Goal: Information Seeking & Learning: Learn about a topic

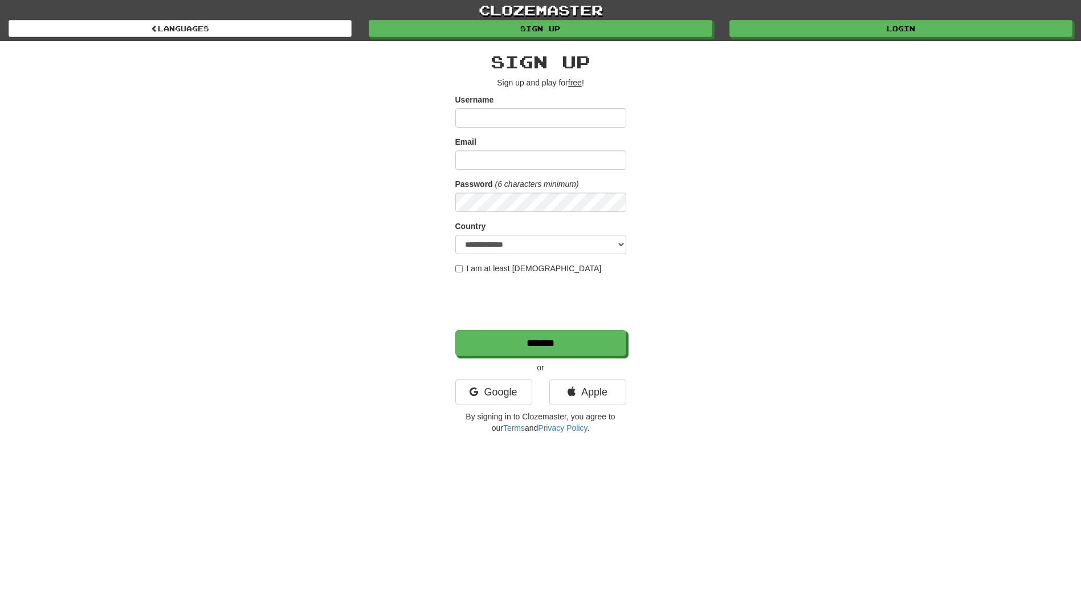
type input "*********"
click at [487, 159] on input "Email" at bounding box center [540, 159] width 171 height 19
click at [763, 162] on div "**********" at bounding box center [540, 240] width 667 height 398
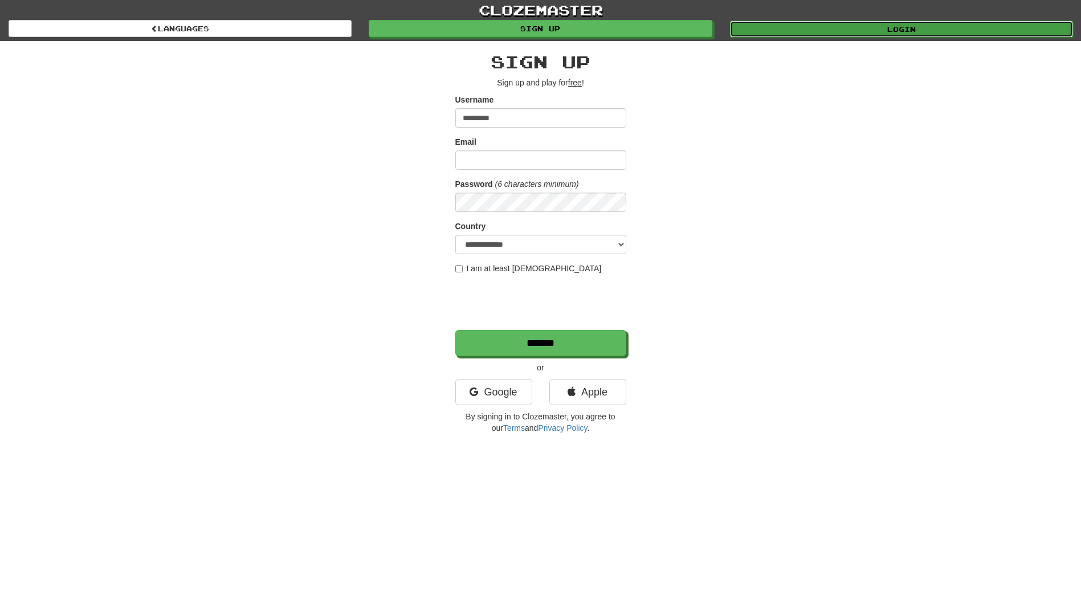
click at [844, 26] on link "Login" at bounding box center [901, 29] width 343 height 17
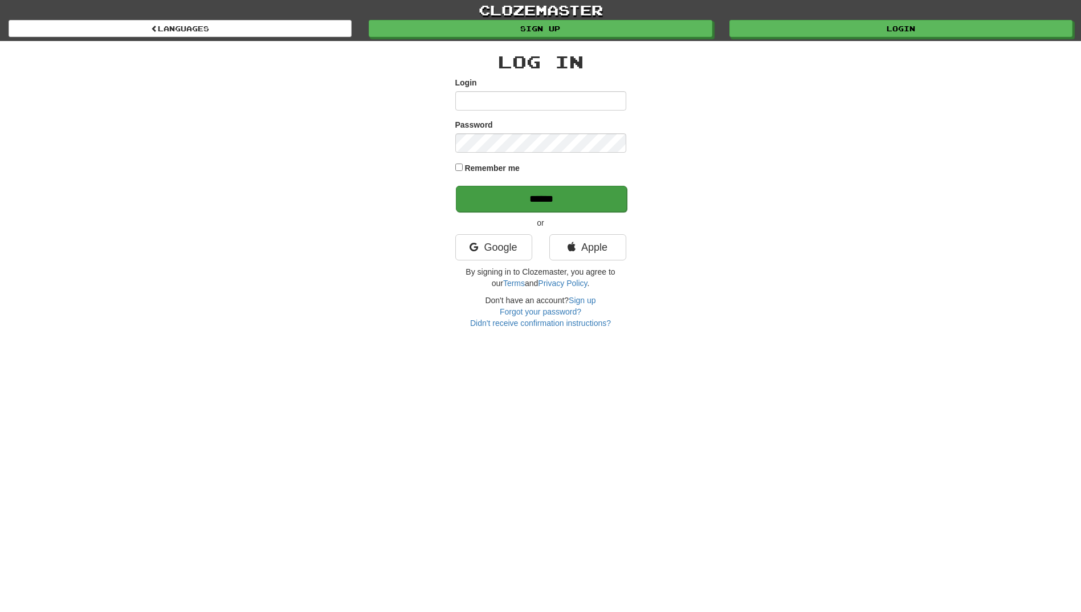
type input "*********"
click at [492, 193] on input "******" at bounding box center [541, 199] width 171 height 26
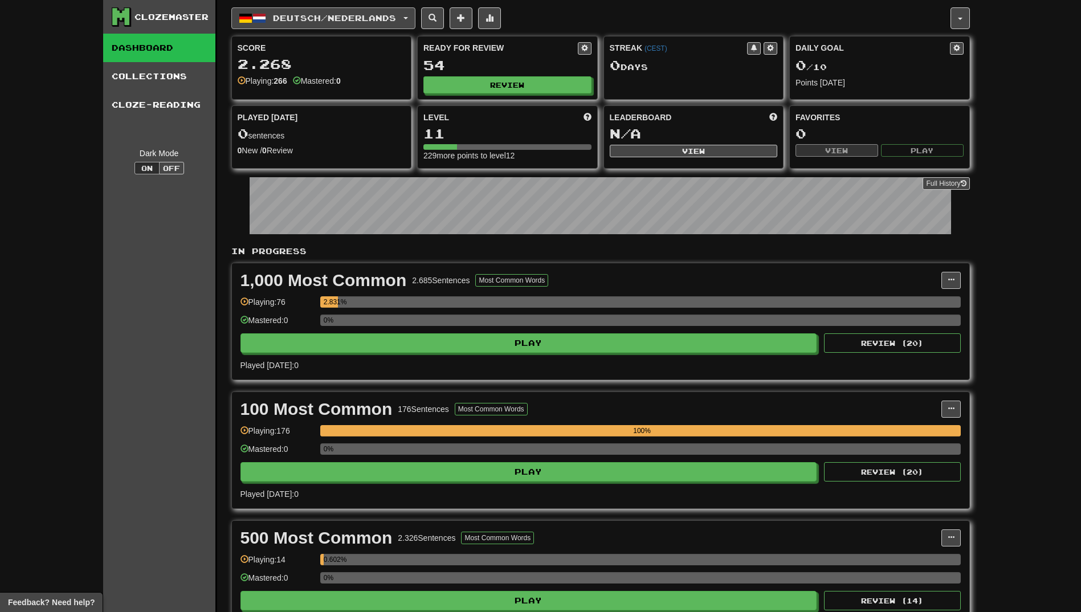
click at [356, 11] on button "Deutsch / Nederlands" at bounding box center [323, 18] width 184 height 22
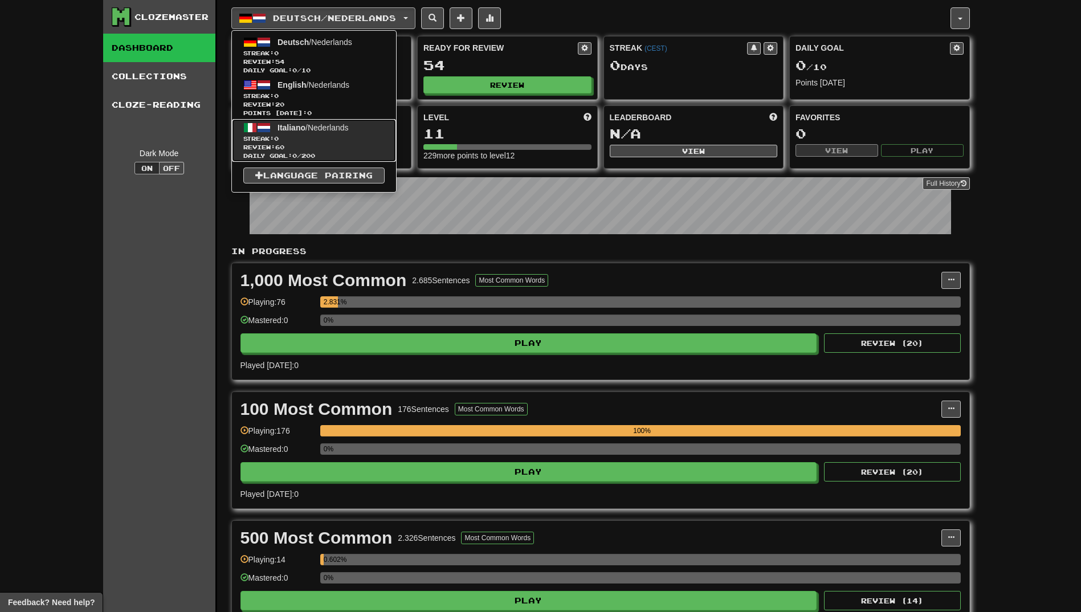
click at [340, 131] on span "Italiano / Nederlands" at bounding box center [313, 127] width 71 height 9
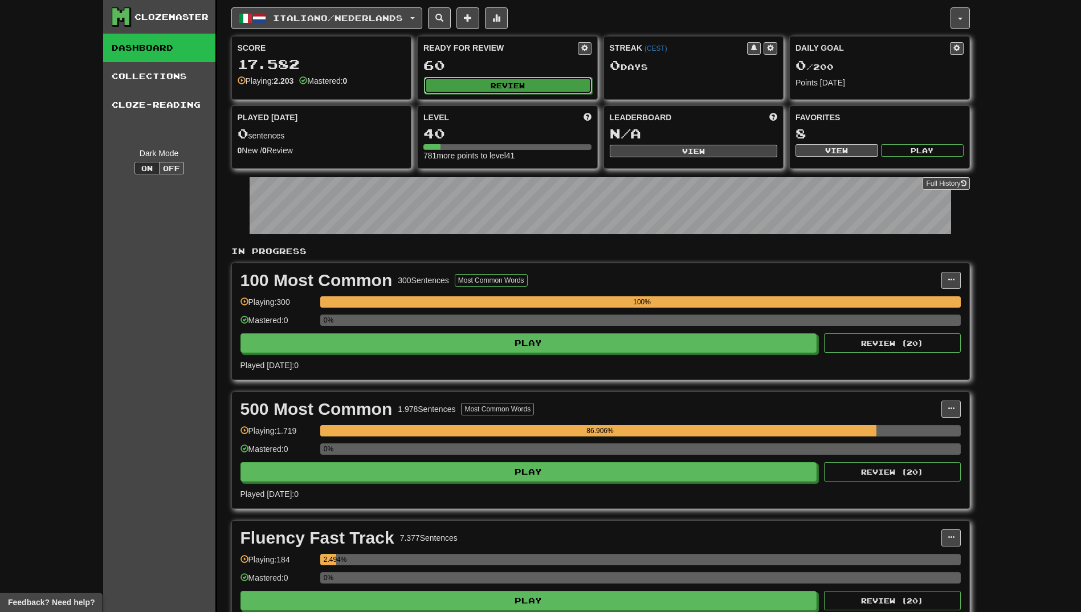
click at [519, 80] on button "Review" at bounding box center [508, 85] width 168 height 17
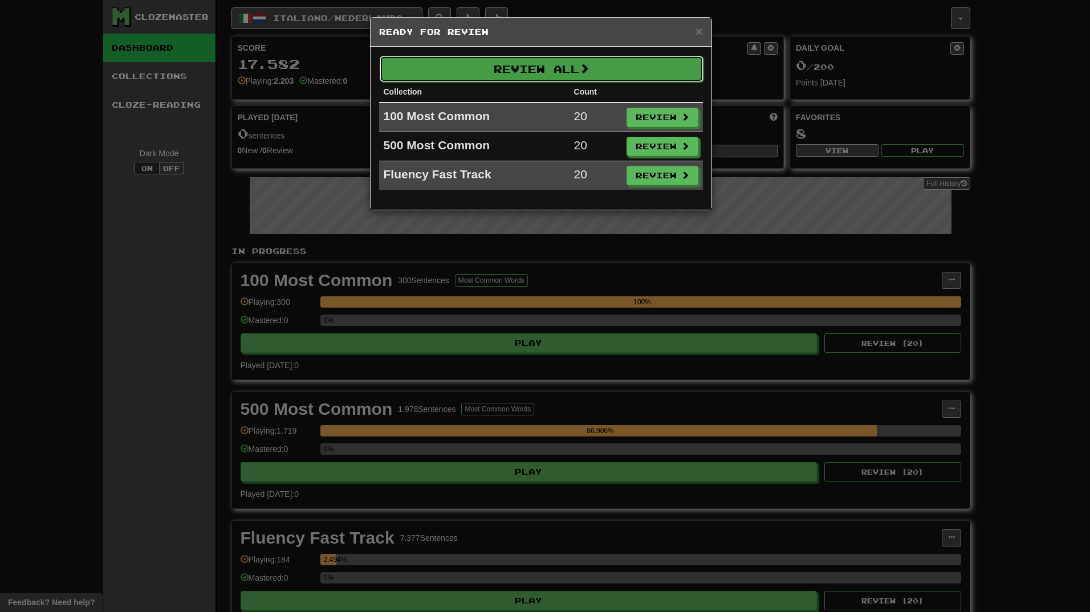
click at [622, 67] on button "Review All" at bounding box center [542, 69] width 324 height 26
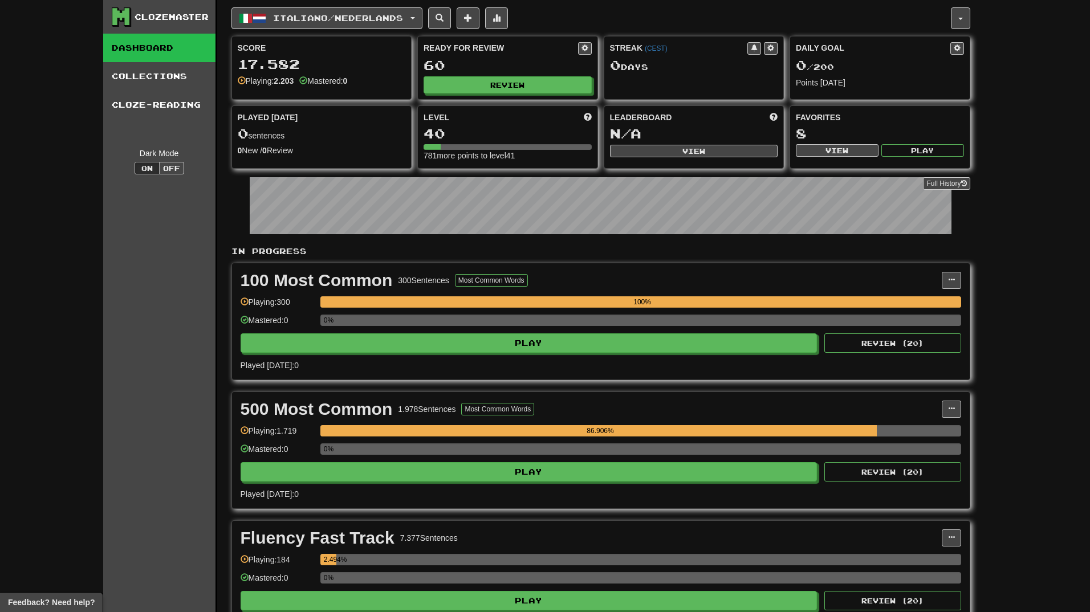
select select "**"
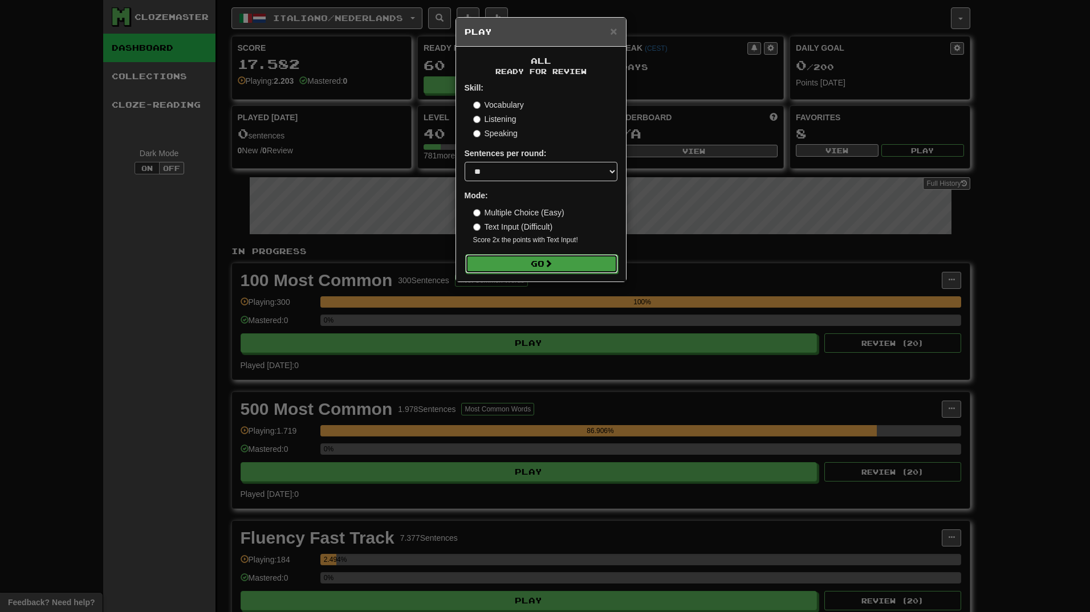
click at [568, 266] on button "Go" at bounding box center [541, 263] width 153 height 19
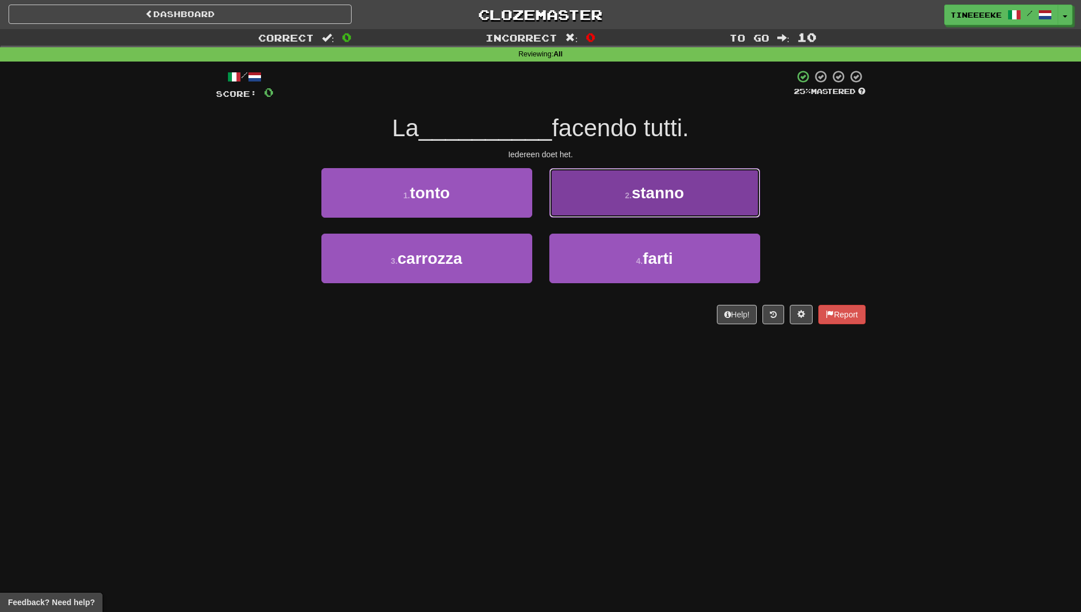
click at [582, 195] on button "2 . stanno" at bounding box center [654, 193] width 211 height 50
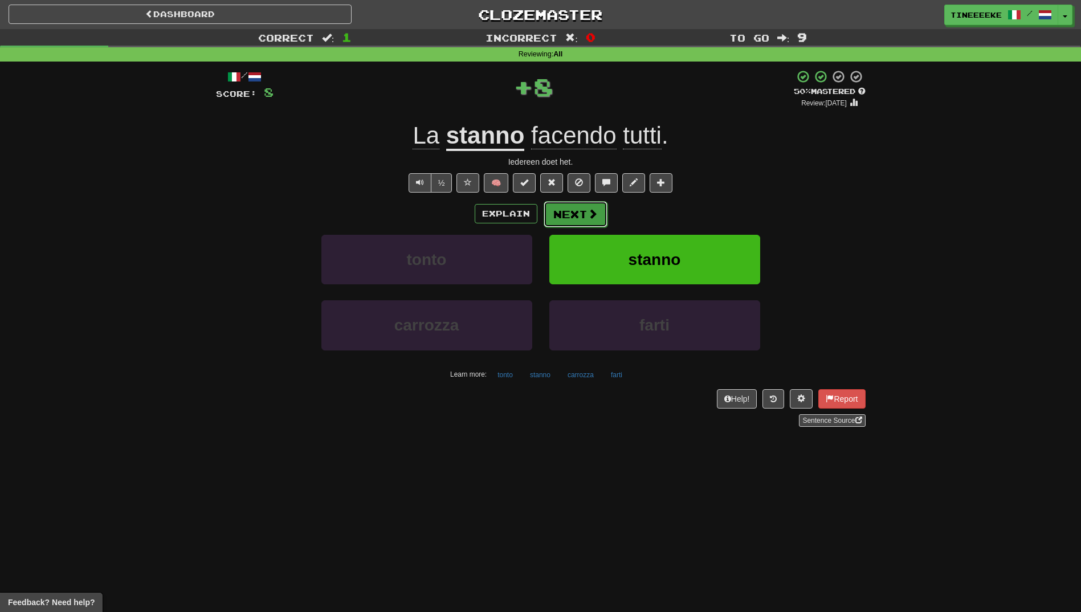
click at [571, 217] on button "Next" at bounding box center [576, 214] width 64 height 26
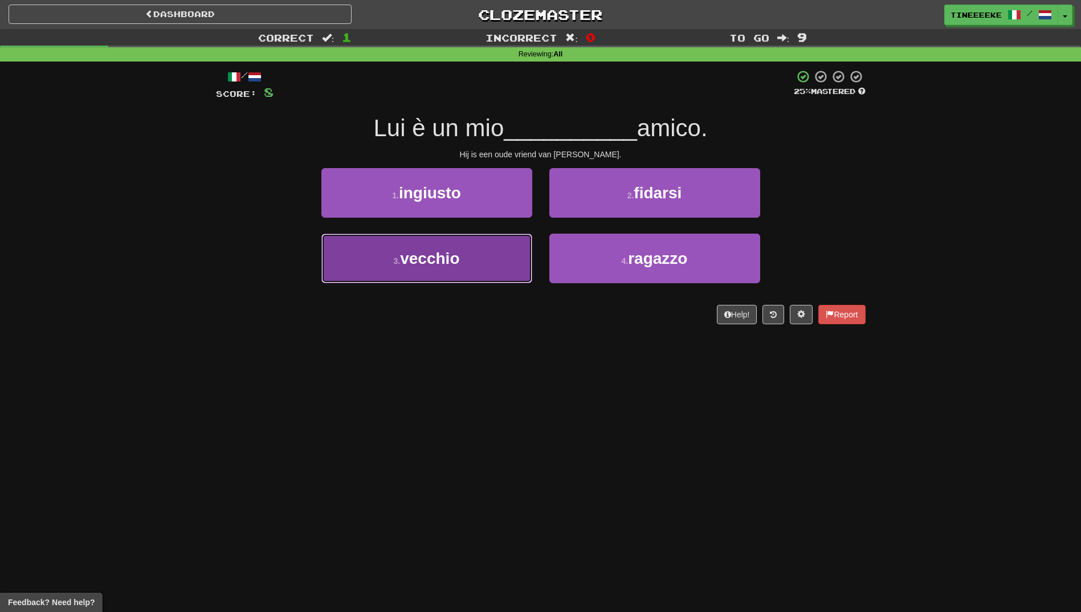
click at [485, 259] on button "3 . vecchio" at bounding box center [426, 259] width 211 height 50
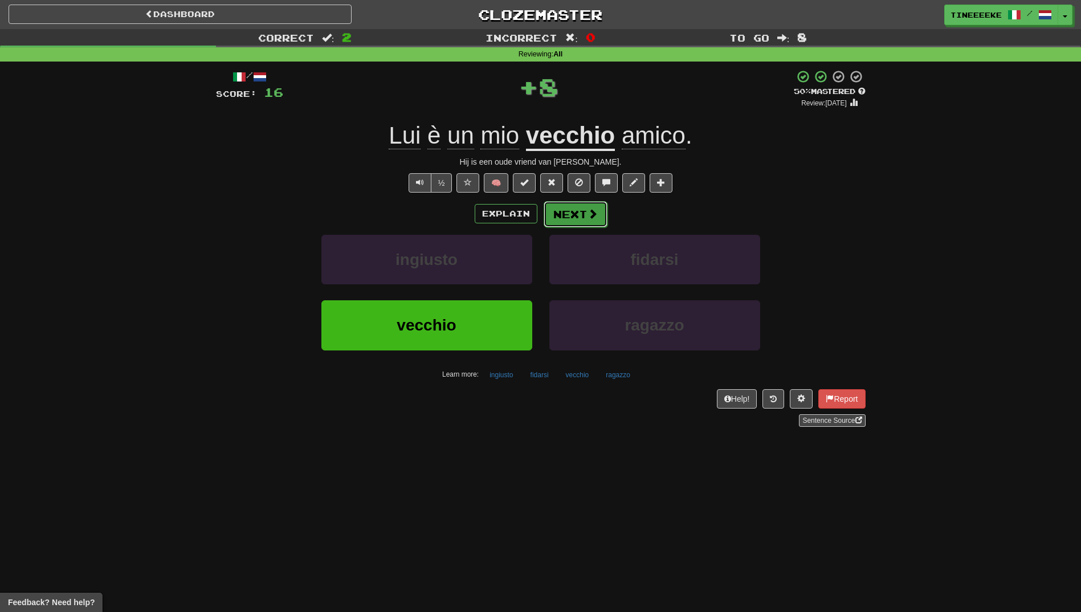
click at [567, 212] on button "Next" at bounding box center [576, 214] width 64 height 26
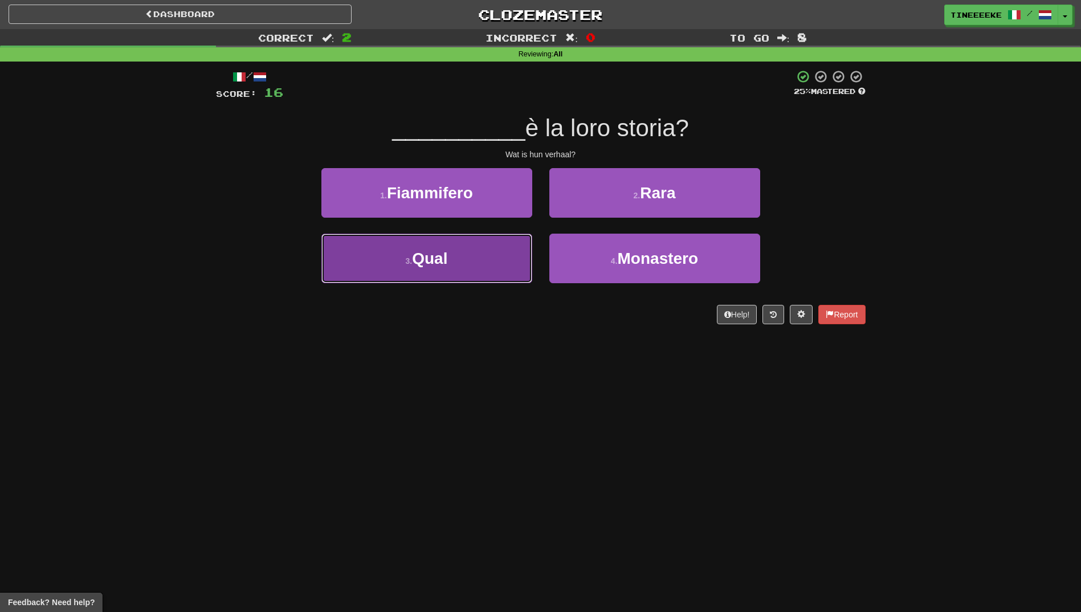
click at [497, 252] on button "3 . Qual" at bounding box center [426, 259] width 211 height 50
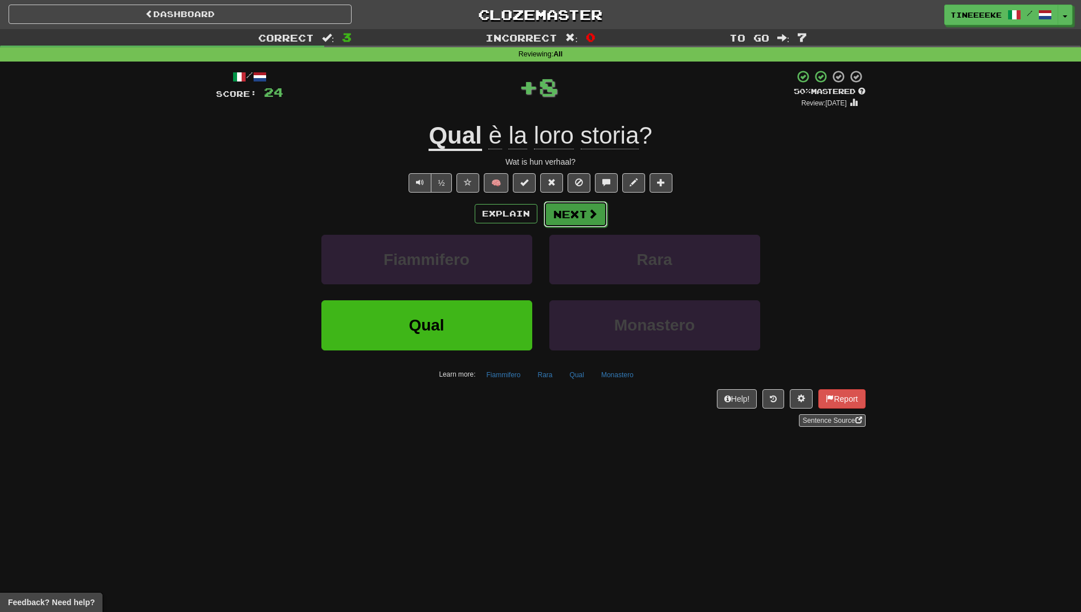
click at [577, 210] on button "Next" at bounding box center [576, 214] width 64 height 26
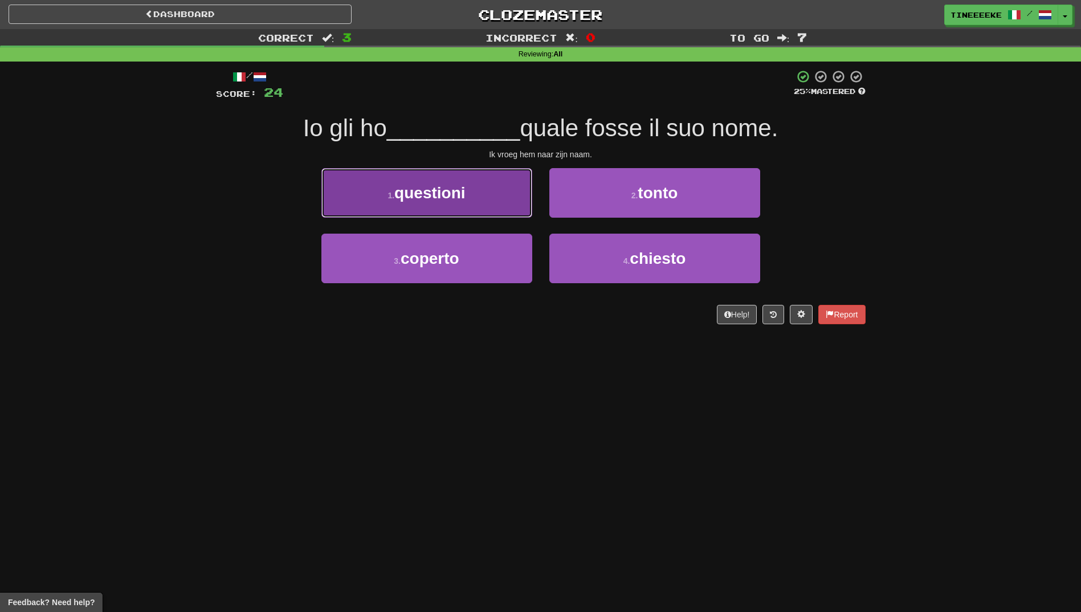
click at [364, 217] on button "1 . questioni" at bounding box center [426, 193] width 211 height 50
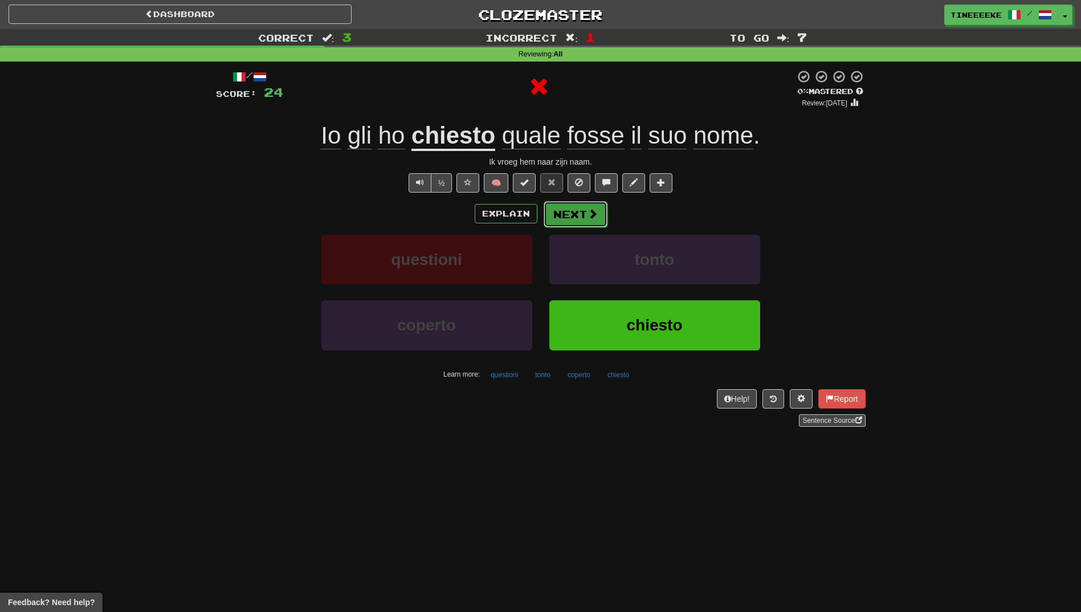
click at [595, 209] on span at bounding box center [593, 214] width 10 height 10
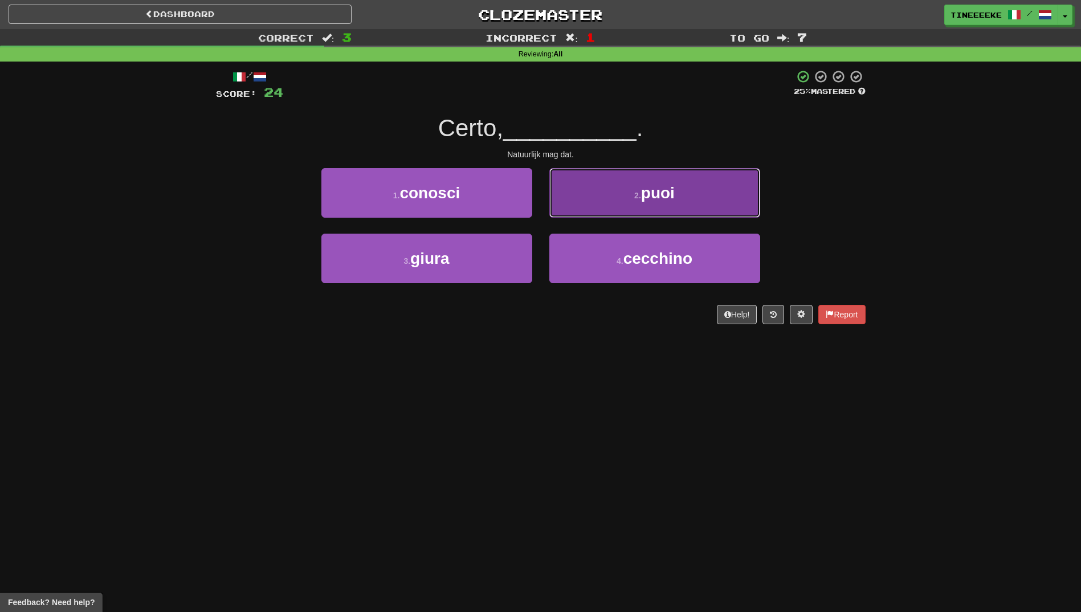
click at [636, 202] on button "2 . puoi" at bounding box center [654, 193] width 211 height 50
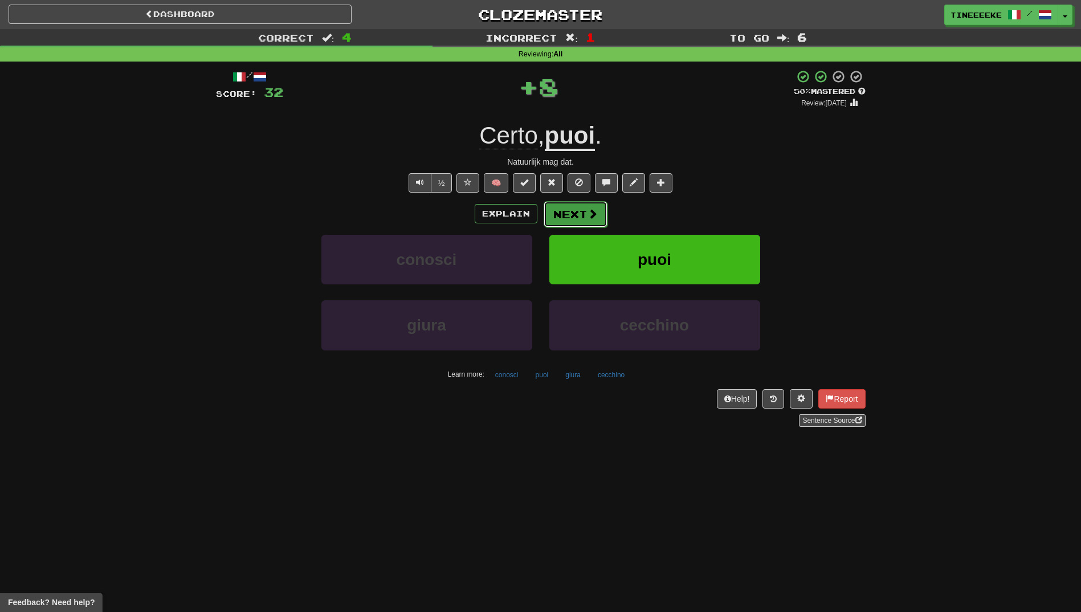
click at [564, 221] on button "Next" at bounding box center [576, 214] width 64 height 26
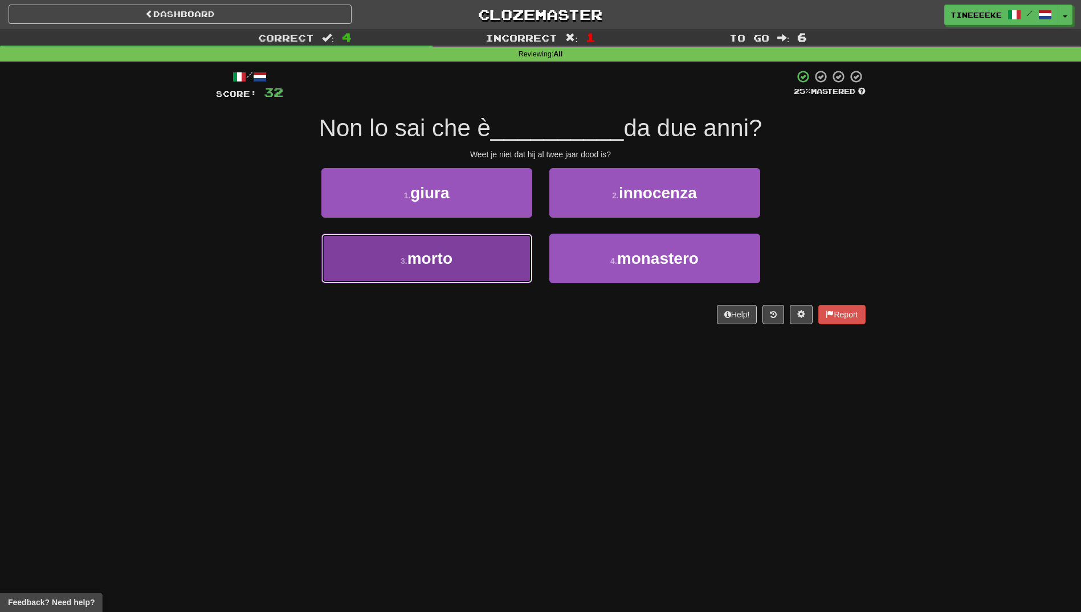
click at [504, 245] on button "3 . morto" at bounding box center [426, 259] width 211 height 50
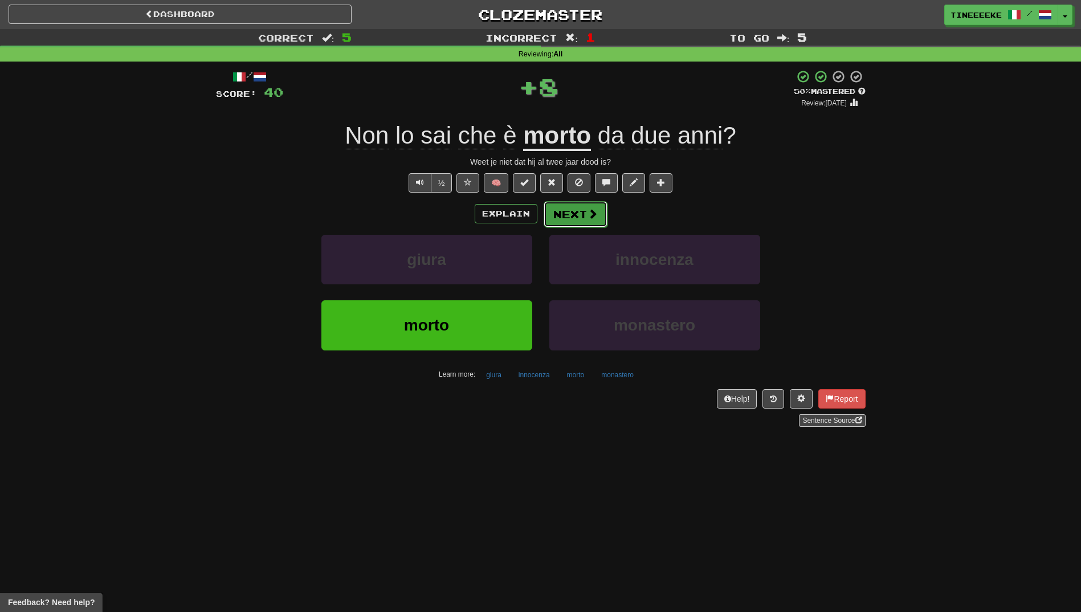
click at [601, 207] on button "Next" at bounding box center [576, 214] width 64 height 26
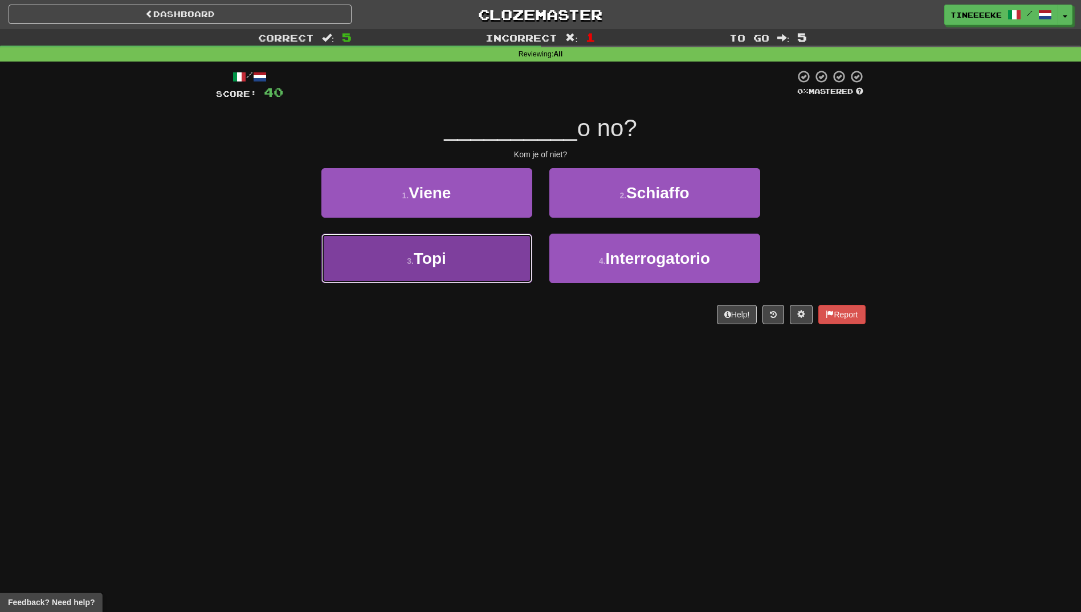
click at [457, 267] on button "3 . Topi" at bounding box center [426, 259] width 211 height 50
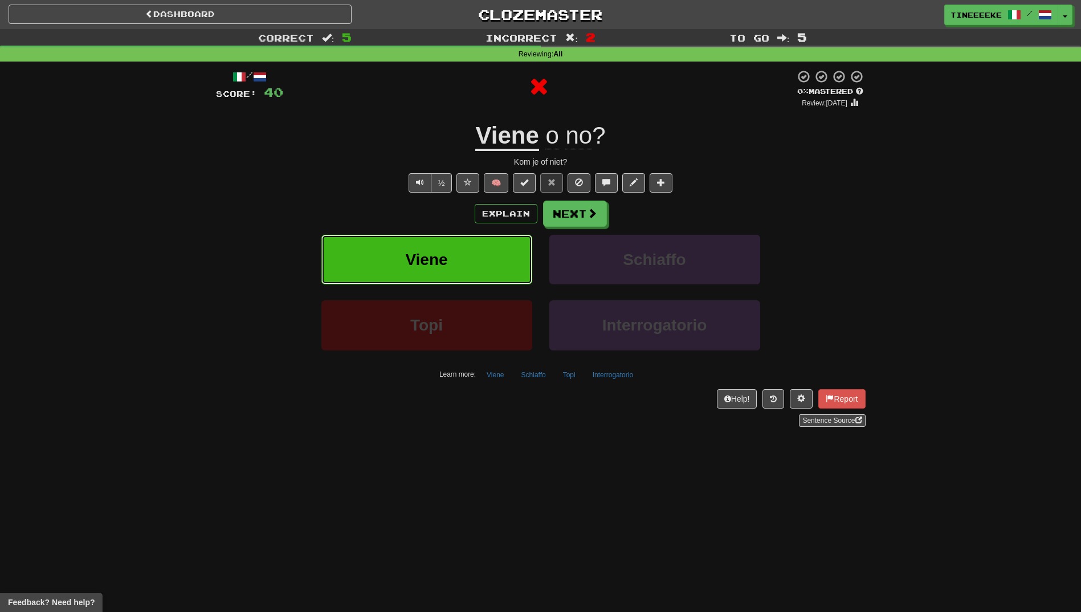
click at [470, 251] on button "Viene" at bounding box center [426, 260] width 211 height 50
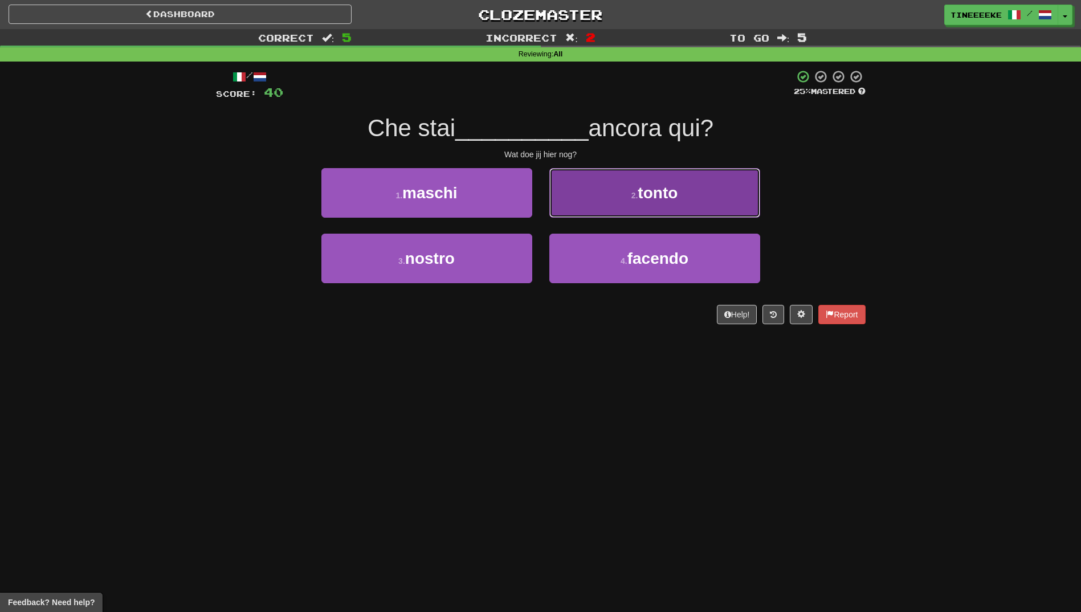
click at [606, 199] on button "2 . tonto" at bounding box center [654, 193] width 211 height 50
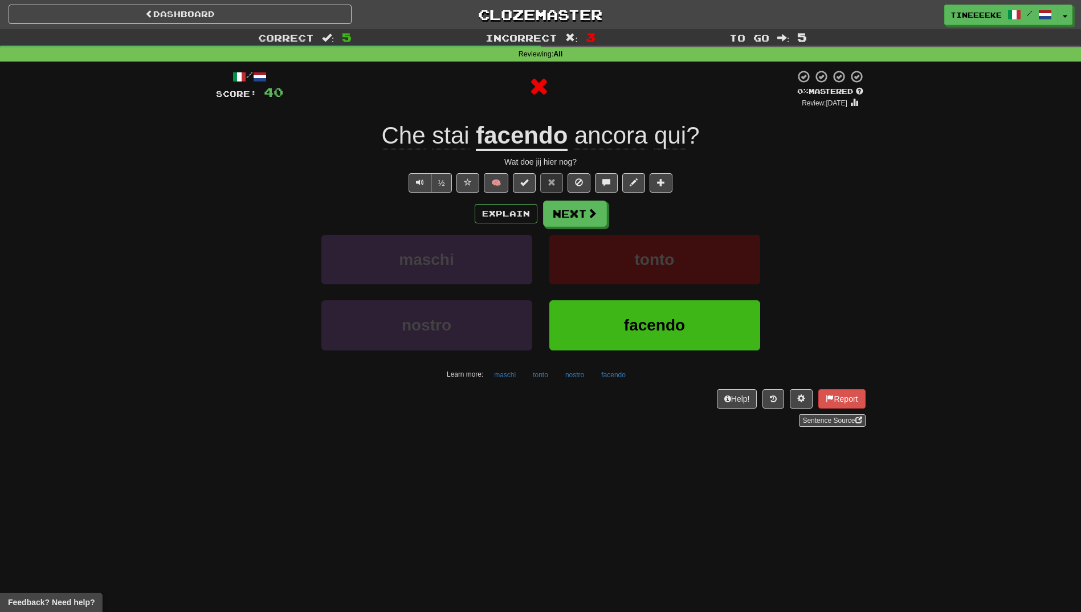
click at [575, 293] on div "tonto" at bounding box center [655, 268] width 228 height 66
click at [569, 319] on button "facendo" at bounding box center [654, 325] width 211 height 50
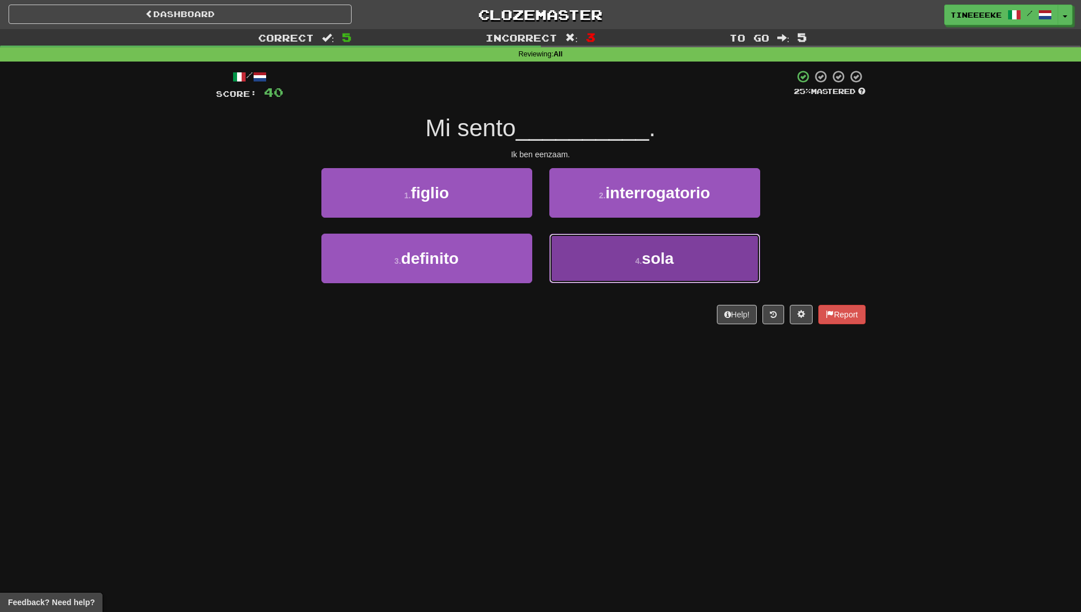
click at [586, 268] on button "4 . sola" at bounding box center [654, 259] width 211 height 50
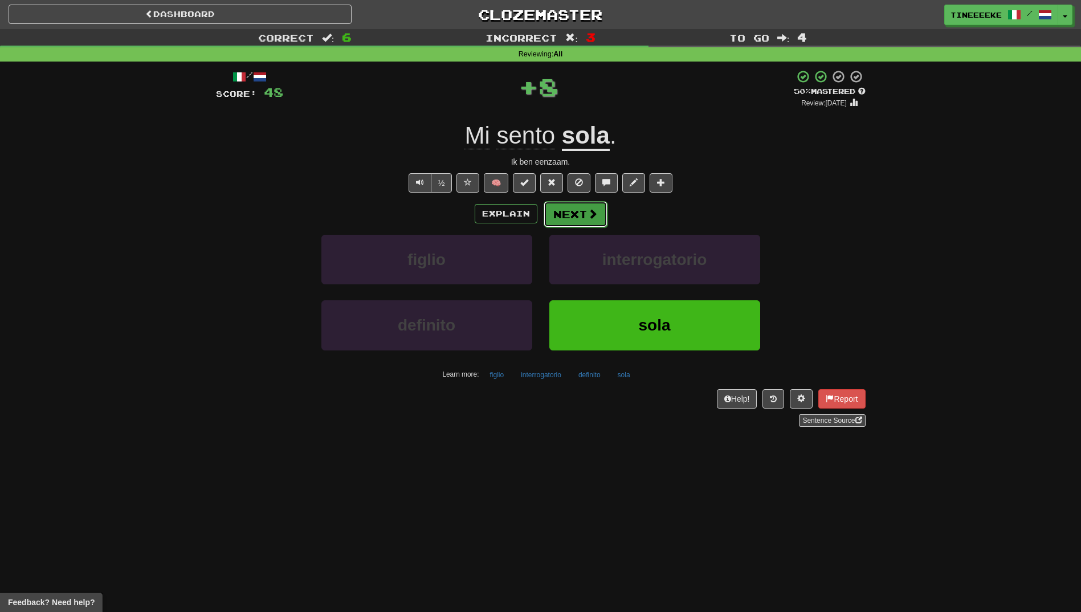
click at [559, 207] on button "Next" at bounding box center [576, 214] width 64 height 26
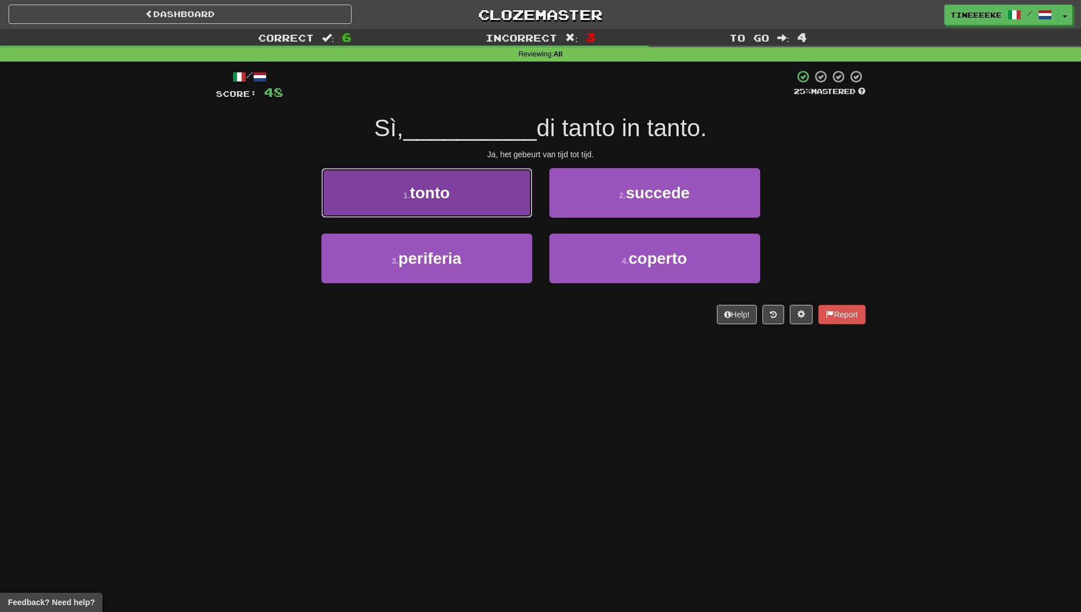
click at [496, 207] on button "1 . tonto" at bounding box center [426, 193] width 211 height 50
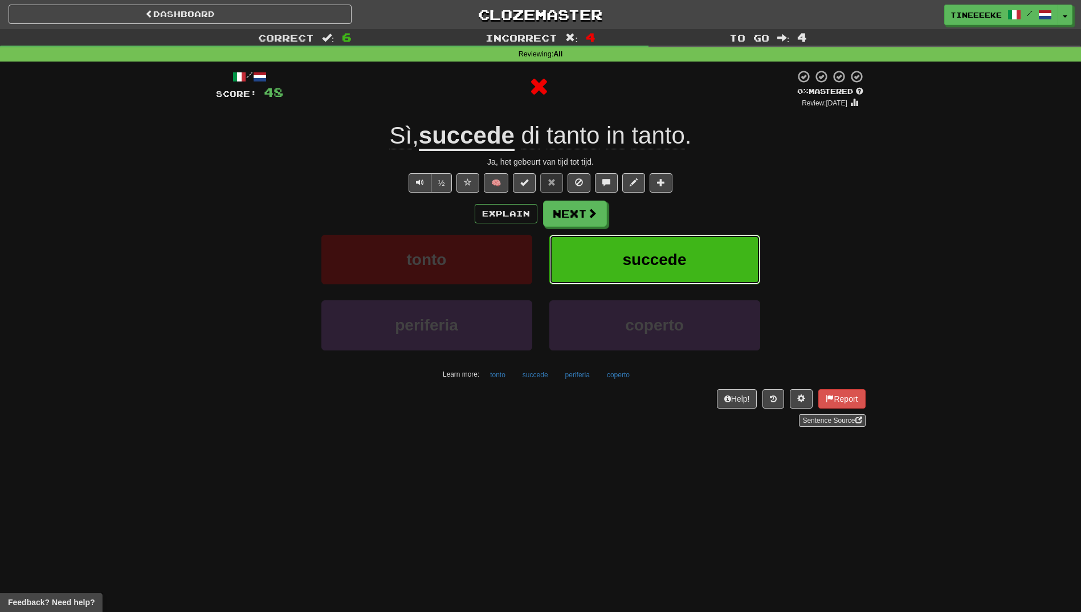
click at [652, 254] on span "succede" at bounding box center [654, 260] width 64 height 18
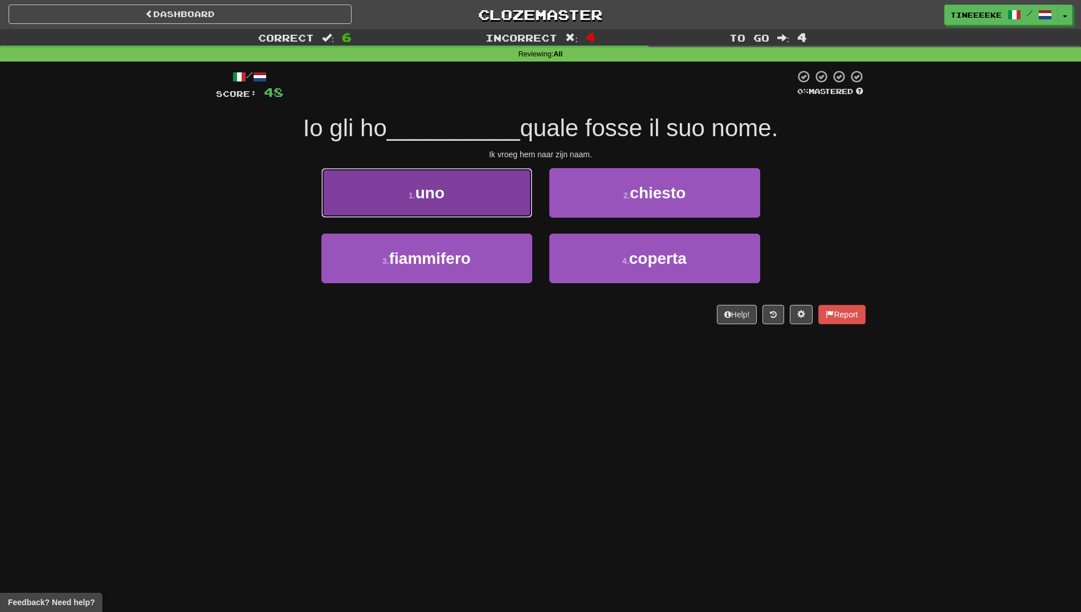
click at [490, 203] on button "1 . uno" at bounding box center [426, 193] width 211 height 50
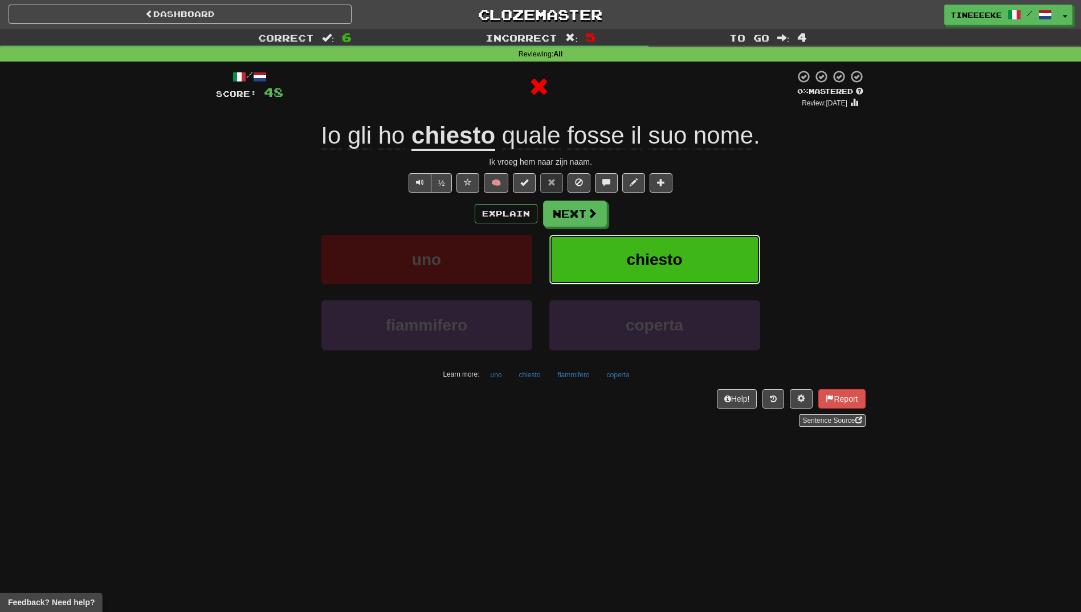
click at [625, 268] on button "chiesto" at bounding box center [654, 260] width 211 height 50
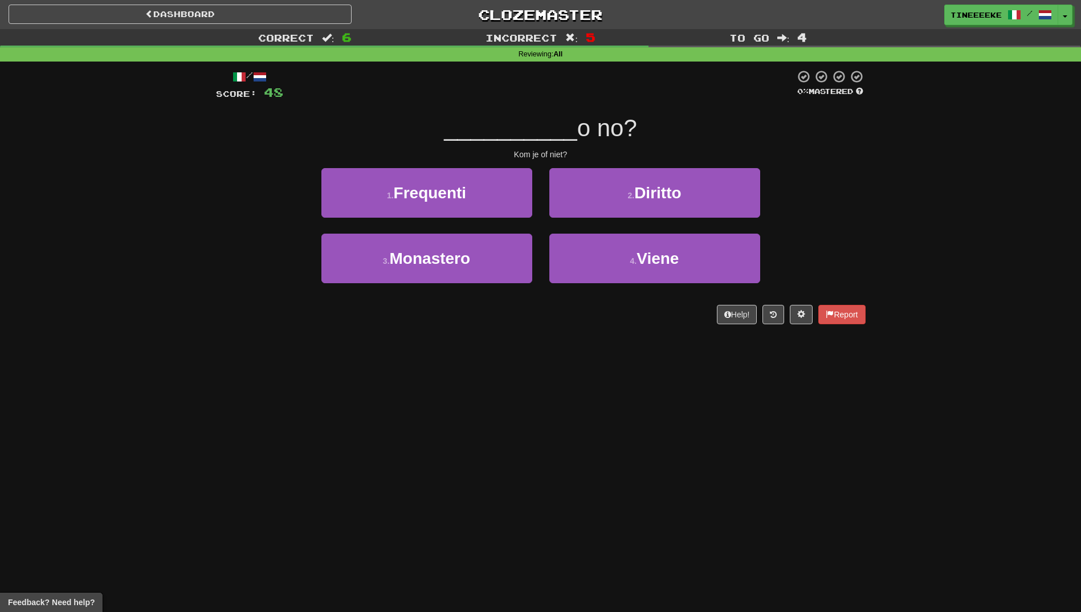
drag, startPoint x: 522, startPoint y: 316, endPoint x: 431, endPoint y: 325, distance: 91.7
click at [431, 325] on div "/ Score: 48 0 % Mastered __________ o no? Kom je of niet? 1 . Frequenti 2 . Dir…" at bounding box center [541, 201] width 650 height 279
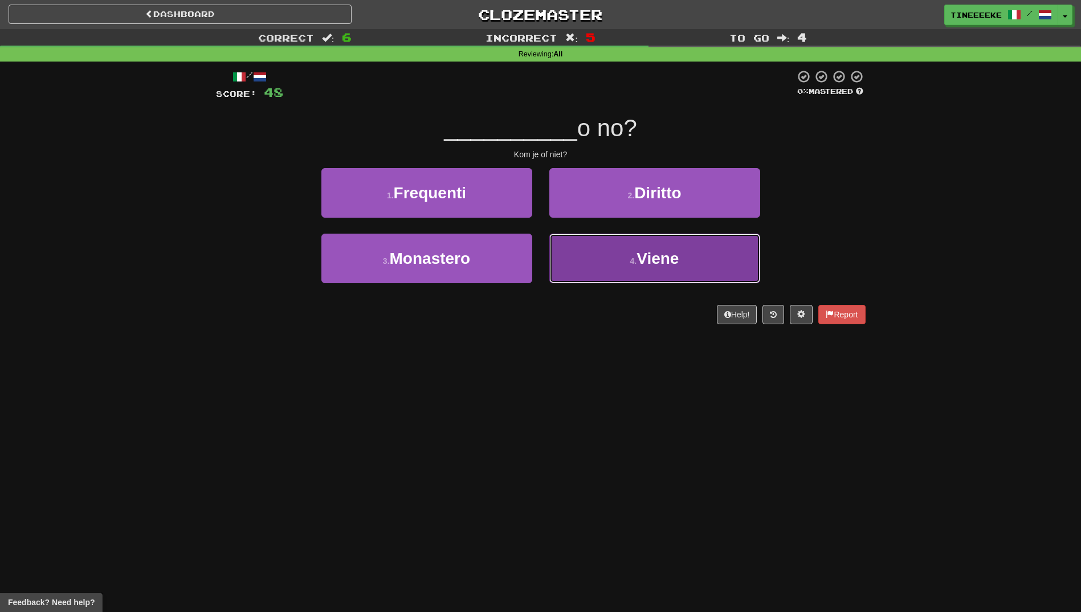
click at [595, 261] on button "4 . Viene" at bounding box center [654, 259] width 211 height 50
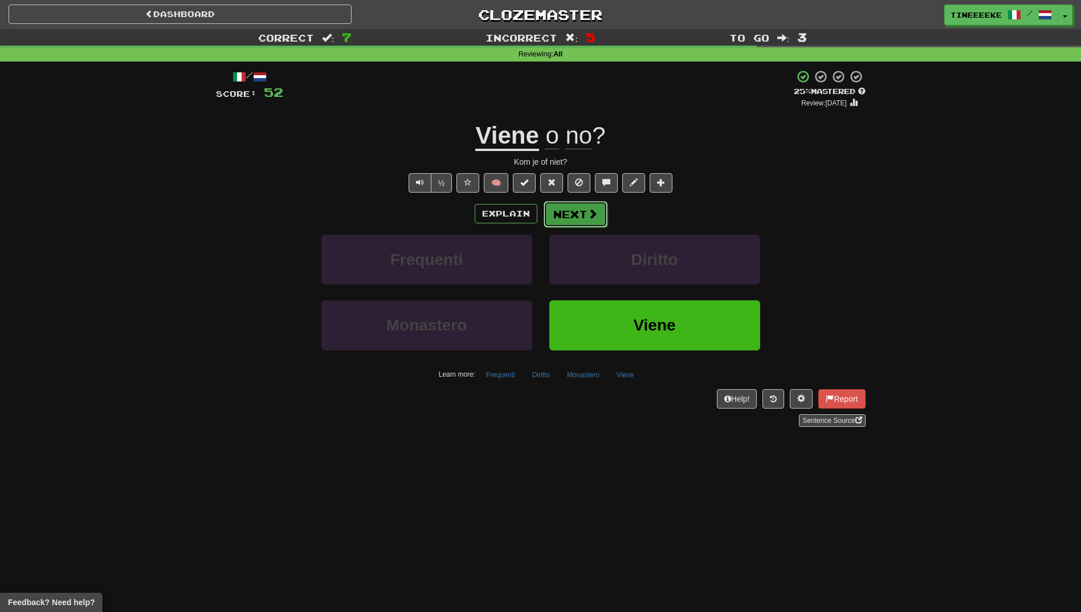
click at [563, 213] on button "Next" at bounding box center [576, 214] width 64 height 26
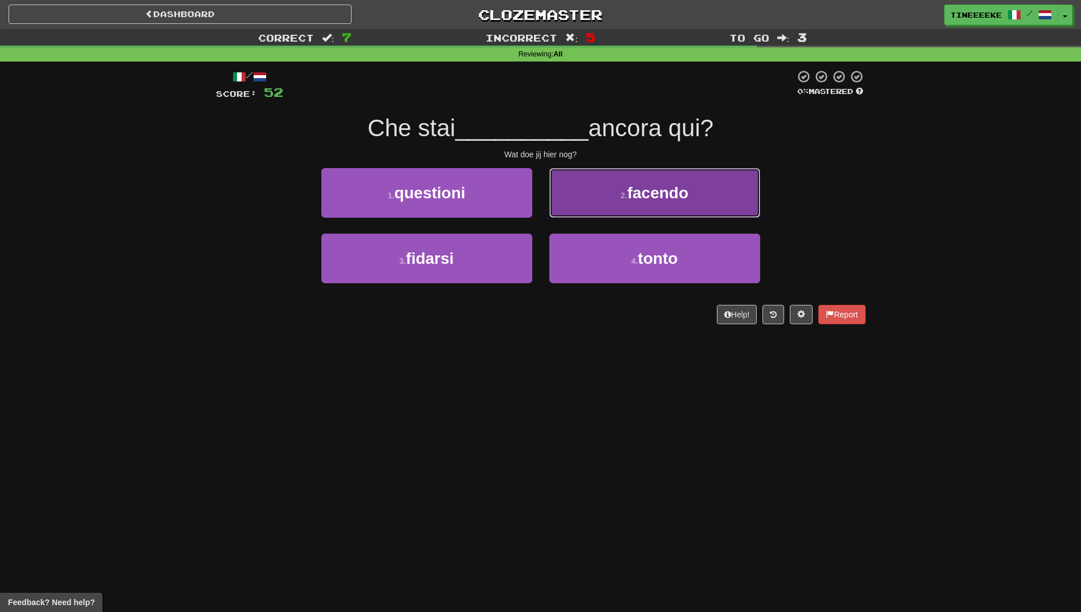
click at [621, 180] on button "2 . facendo" at bounding box center [654, 193] width 211 height 50
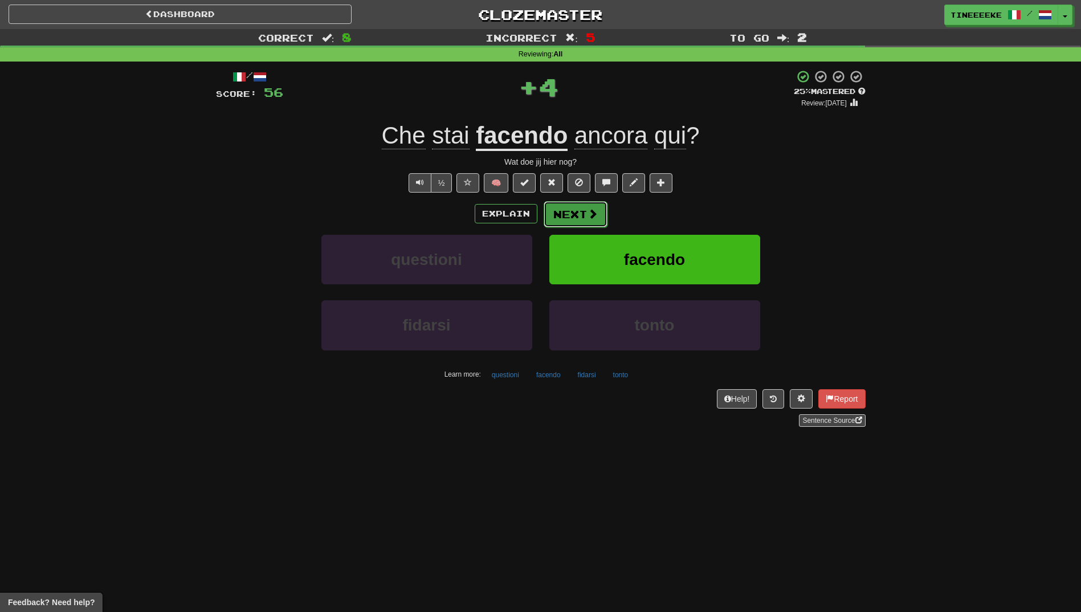
click at [568, 218] on button "Next" at bounding box center [576, 214] width 64 height 26
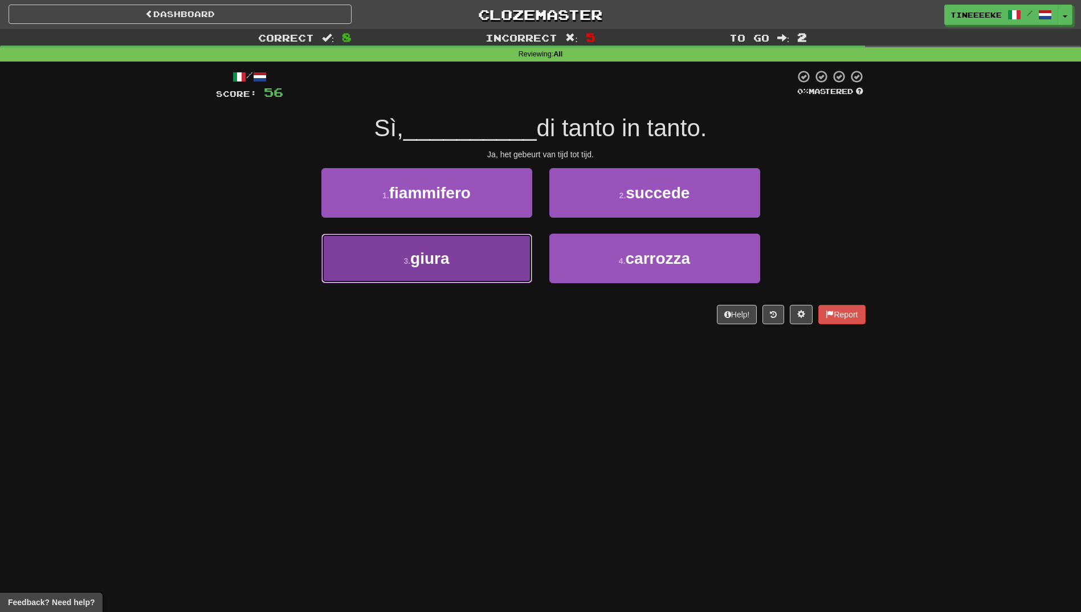
click at [493, 266] on button "3 . giura" at bounding box center [426, 259] width 211 height 50
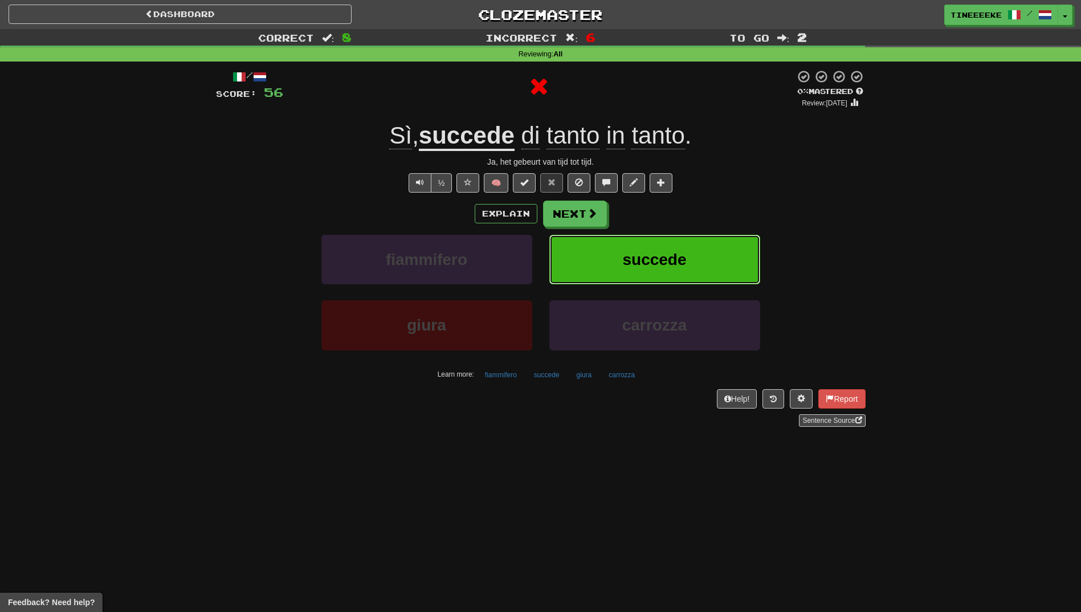
click at [568, 260] on button "succede" at bounding box center [654, 260] width 211 height 50
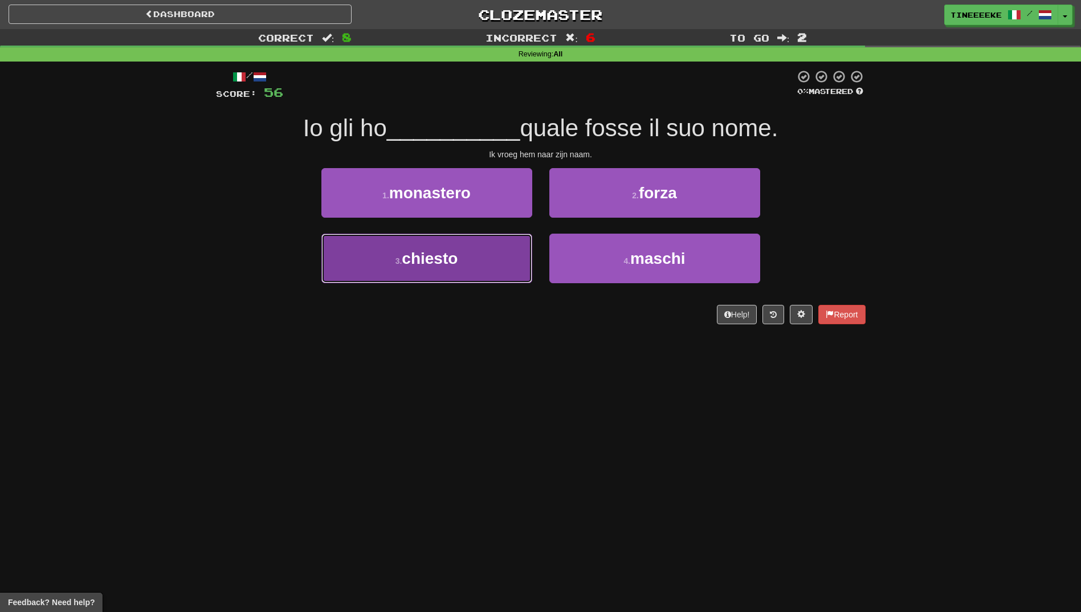
click at [494, 265] on button "3 . chiesto" at bounding box center [426, 259] width 211 height 50
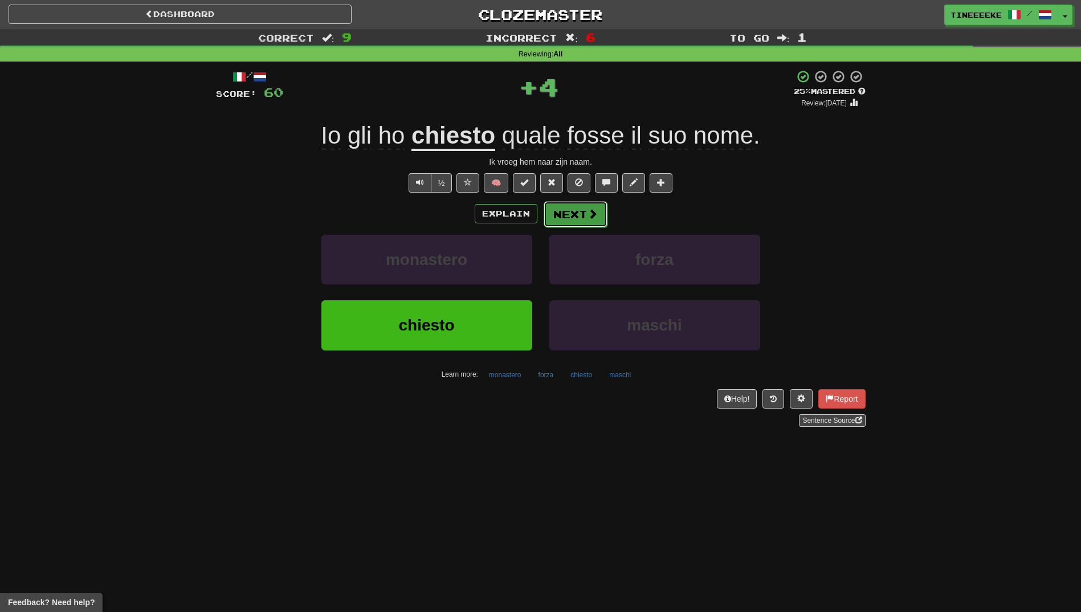
click at [587, 220] on button "Next" at bounding box center [576, 214] width 64 height 26
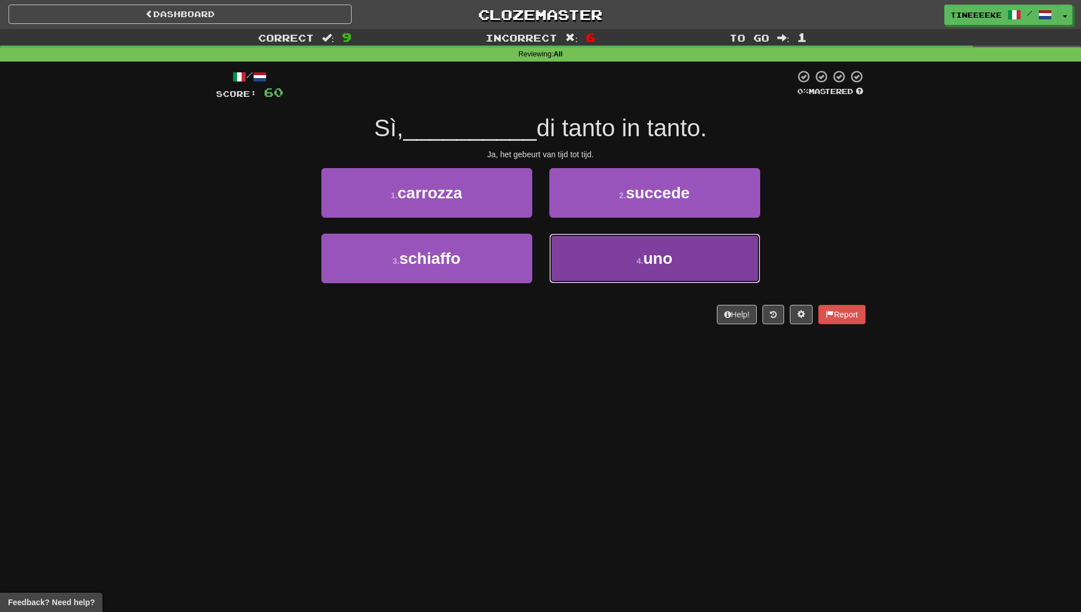
click at [588, 253] on button "4 . uno" at bounding box center [654, 259] width 211 height 50
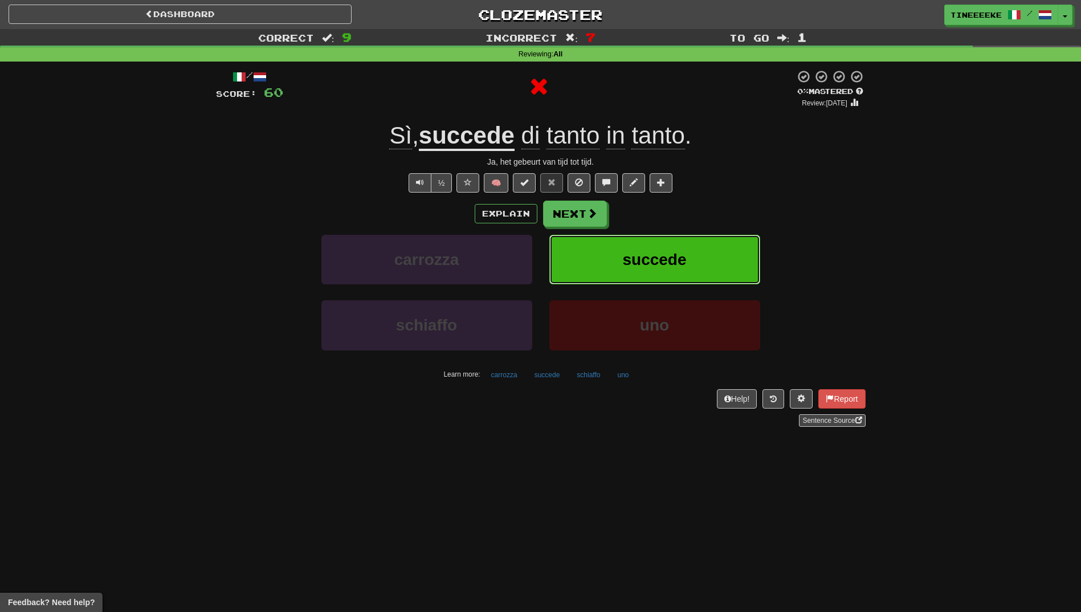
click at [588, 253] on button "succede" at bounding box center [654, 260] width 211 height 50
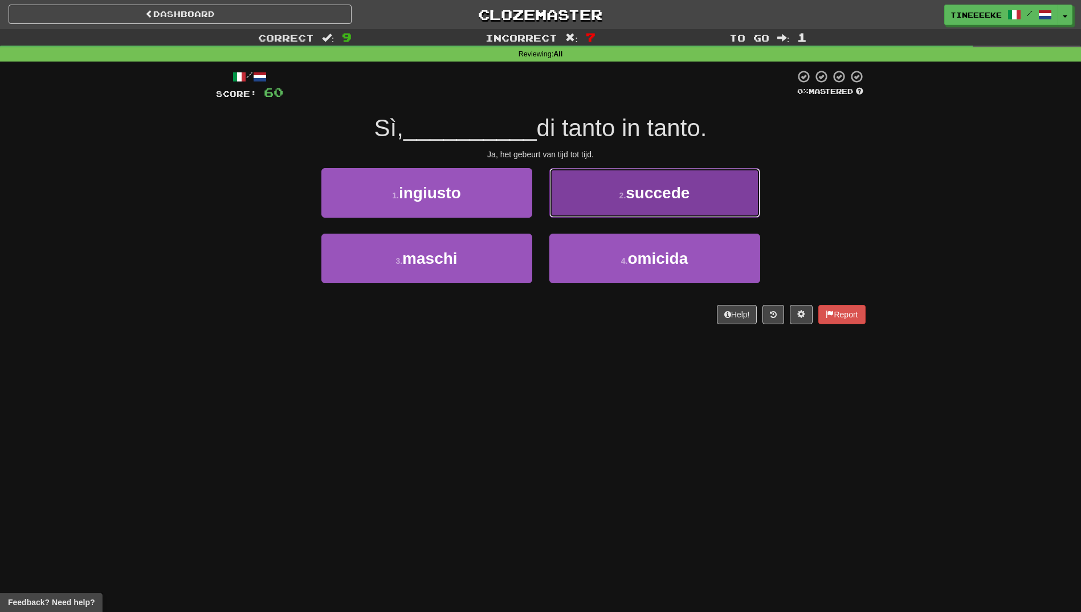
click at [598, 214] on button "2 . succede" at bounding box center [654, 193] width 211 height 50
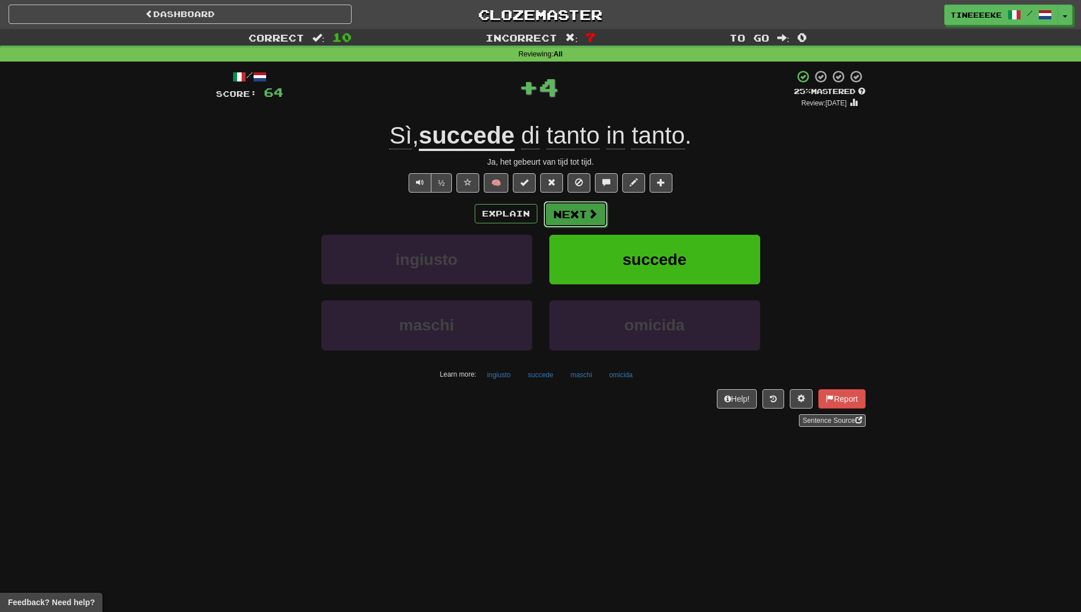
click at [582, 207] on button "Next" at bounding box center [576, 214] width 64 height 26
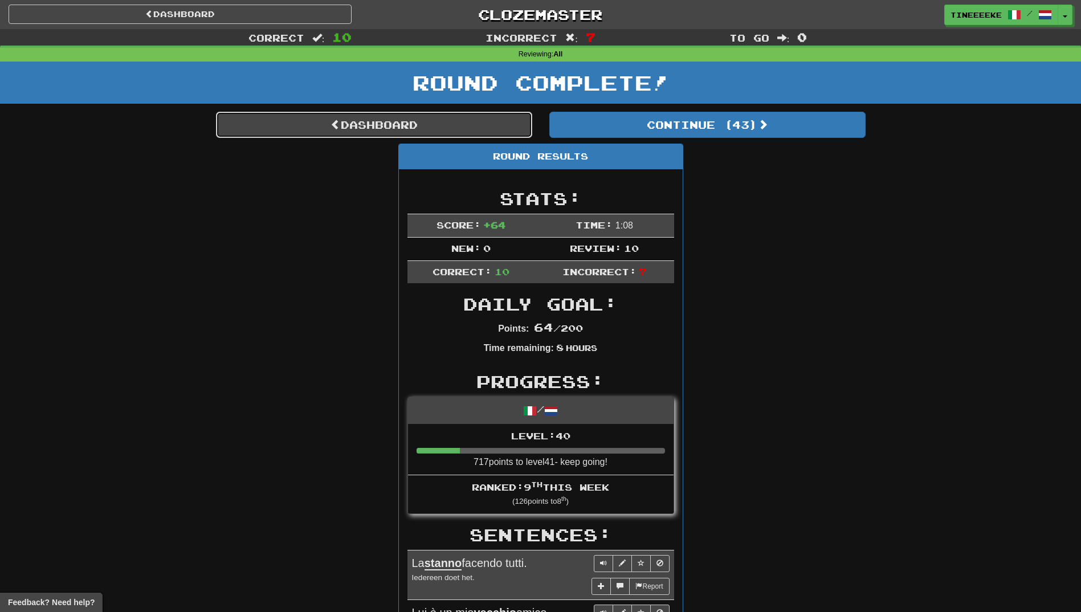
click at [422, 132] on link "Dashboard" at bounding box center [374, 125] width 316 height 26
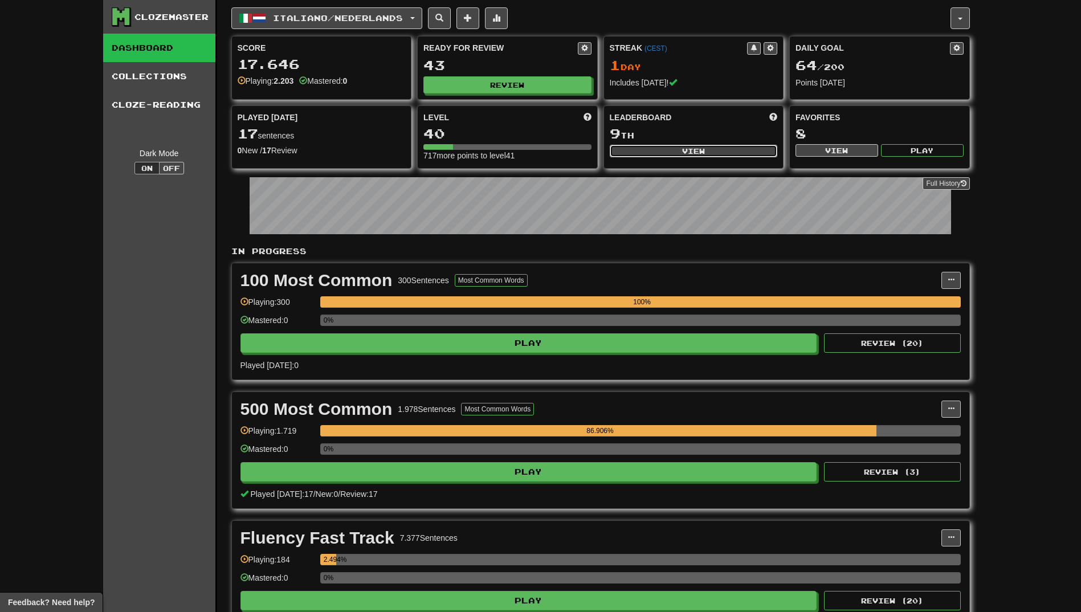
click at [646, 149] on button "View" at bounding box center [694, 151] width 168 height 13
select select "**********"
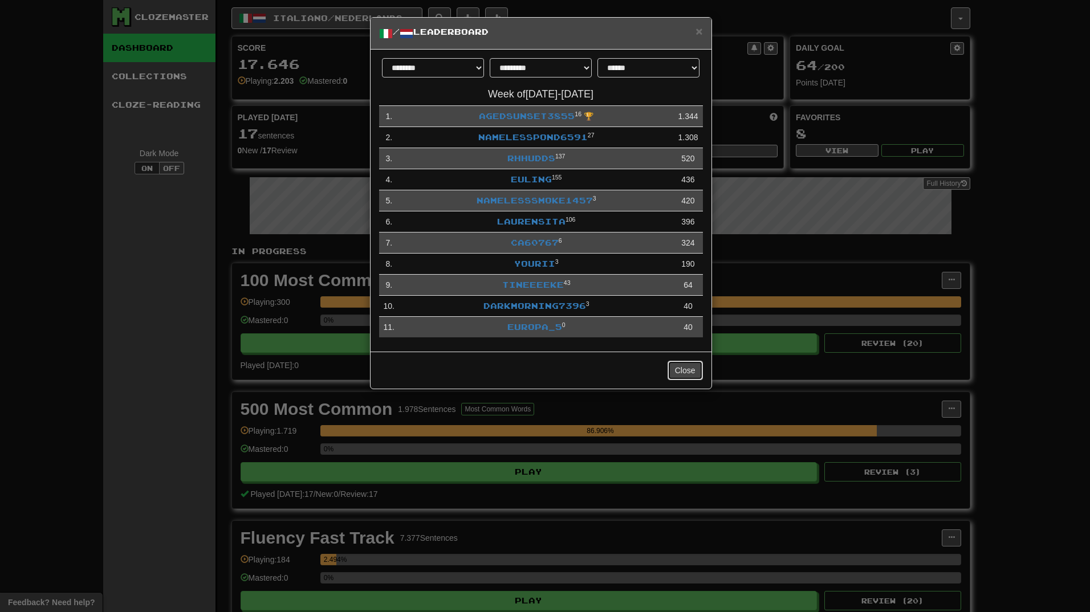
click at [689, 371] on button "Close" at bounding box center [684, 370] width 35 height 19
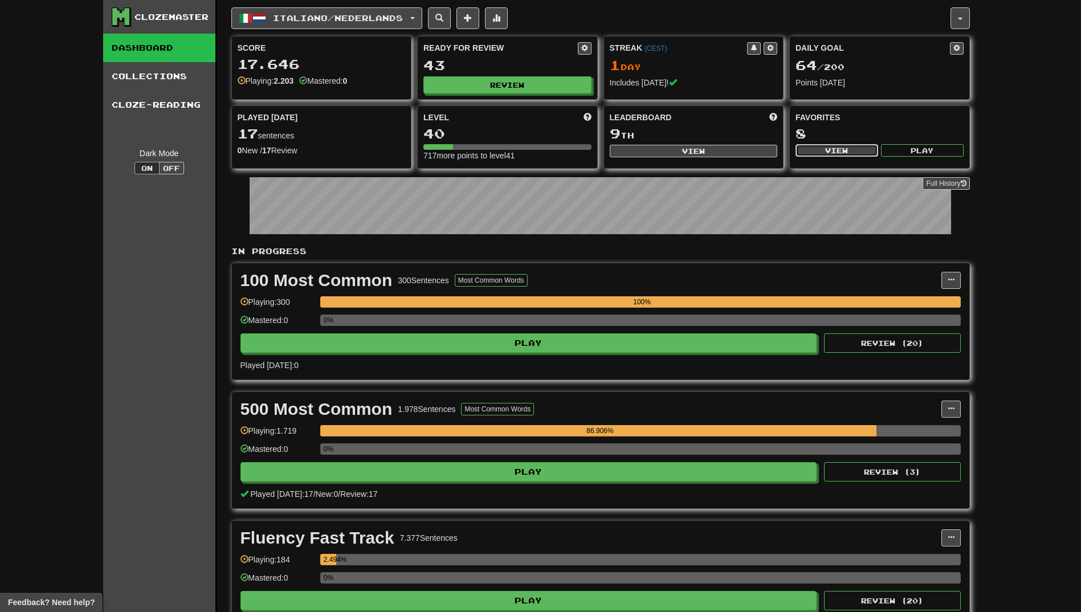
click at [836, 152] on button "View" at bounding box center [837, 150] width 83 height 13
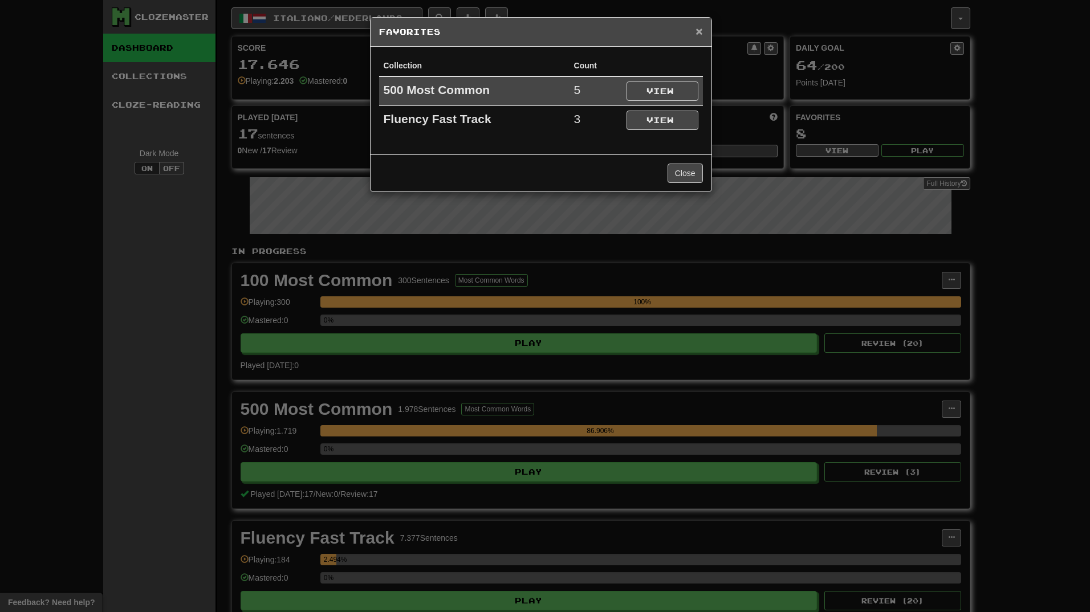
click at [698, 35] on span "×" at bounding box center [698, 31] width 7 height 13
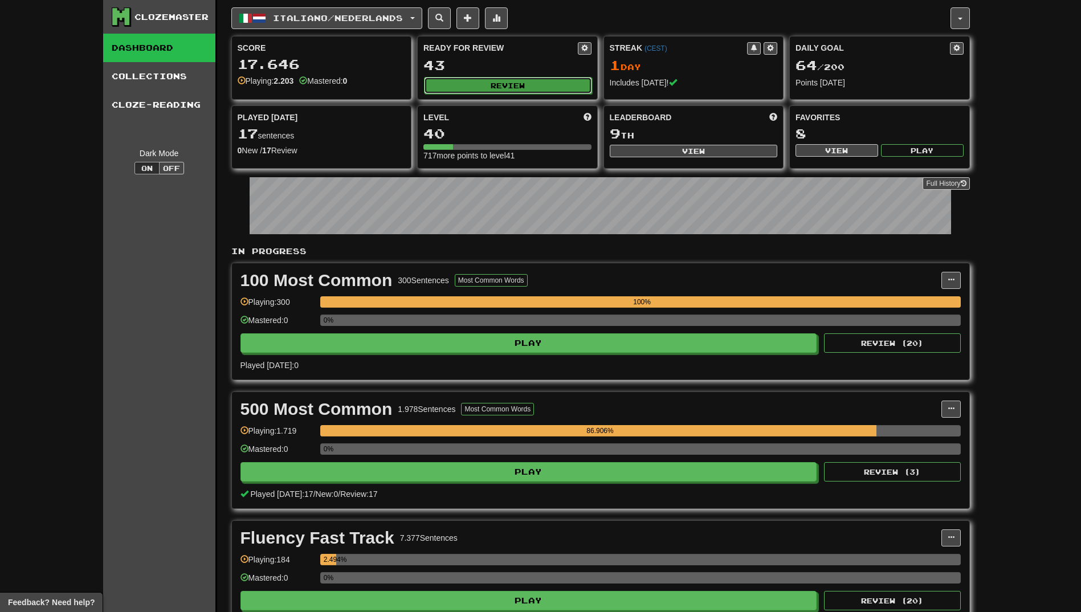
click at [491, 87] on button "Review" at bounding box center [508, 85] width 168 height 17
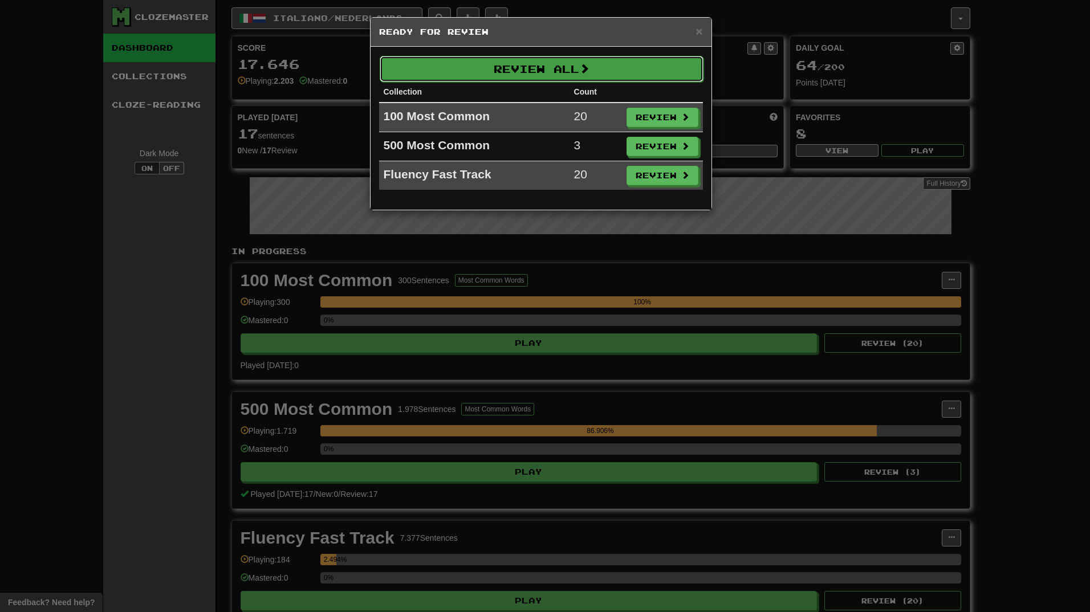
click at [616, 78] on button "Review All" at bounding box center [542, 69] width 324 height 26
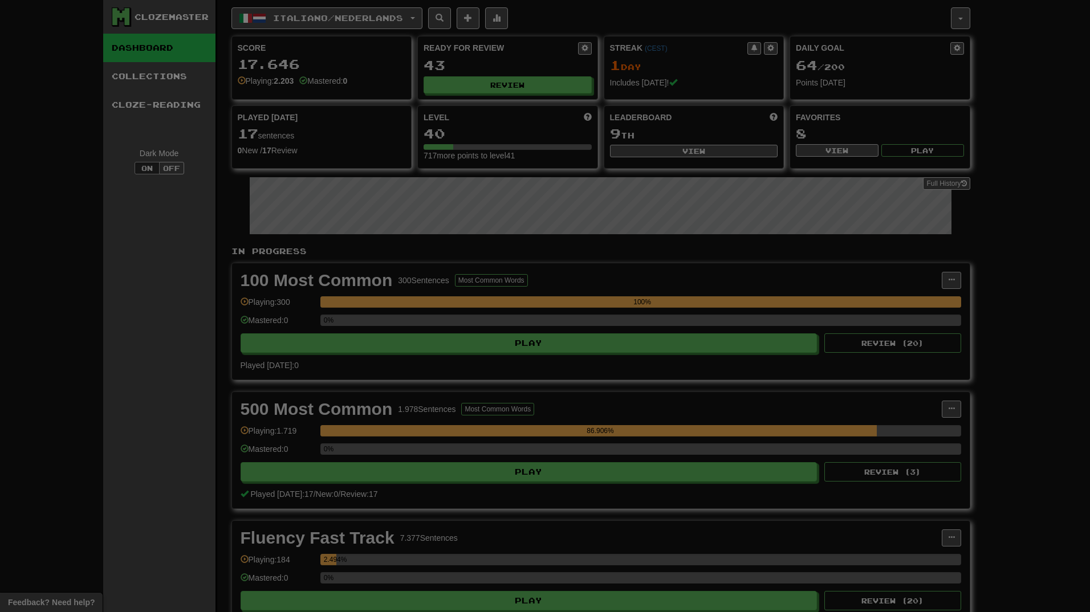
select select "**"
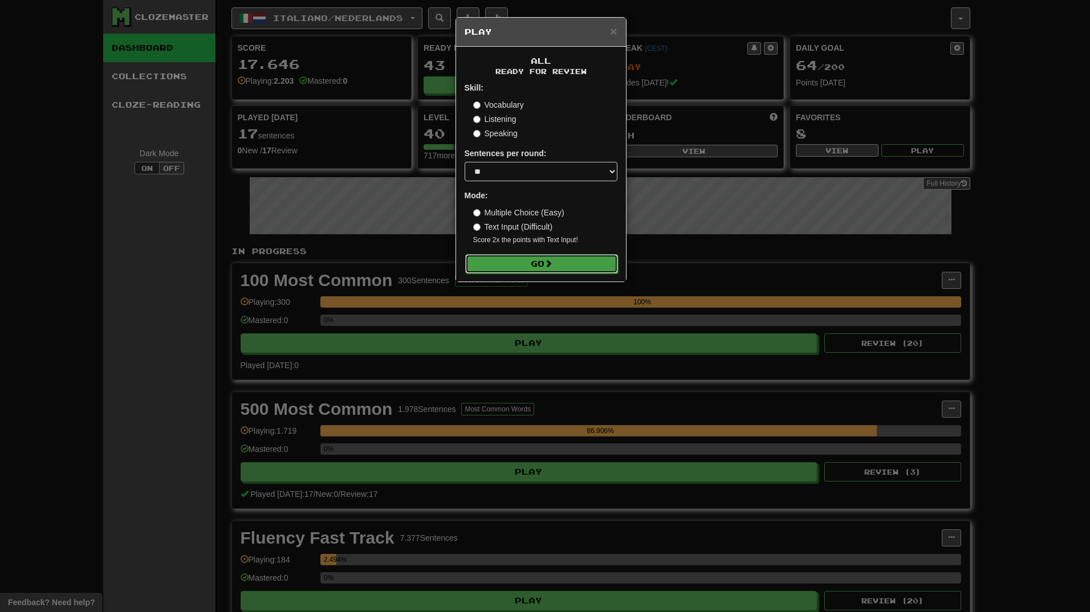
click at [572, 266] on button "Go" at bounding box center [541, 263] width 153 height 19
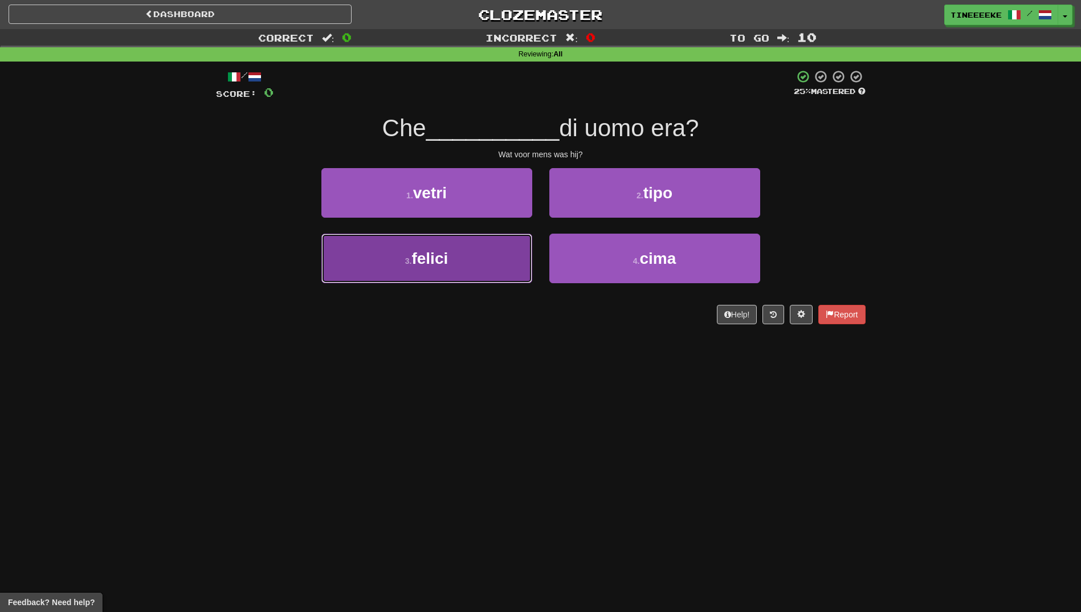
click at [505, 257] on button "3 . felici" at bounding box center [426, 259] width 211 height 50
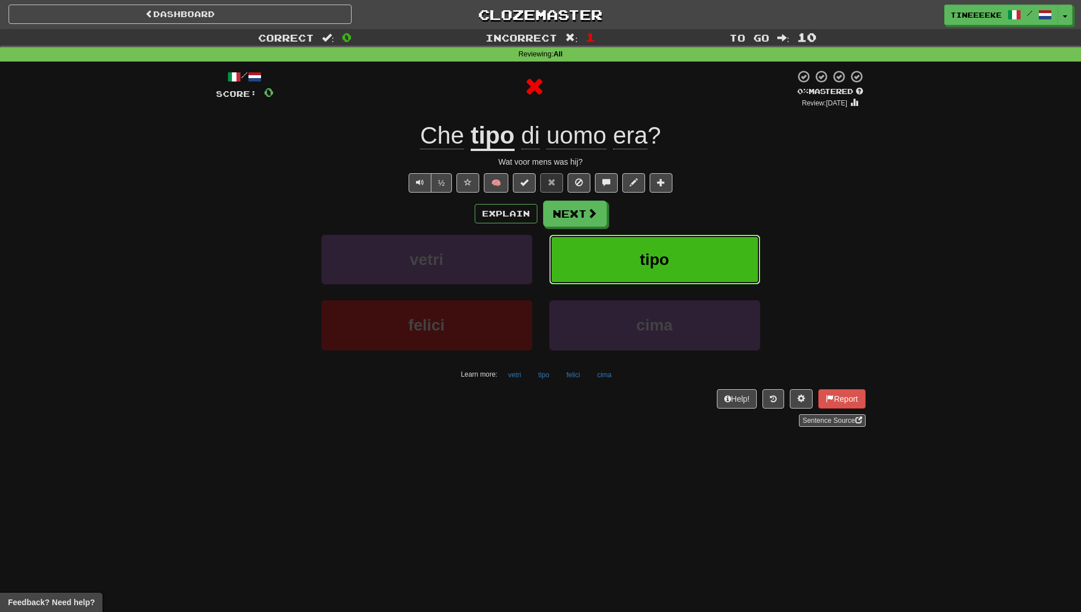
click at [625, 252] on button "tipo" at bounding box center [654, 260] width 211 height 50
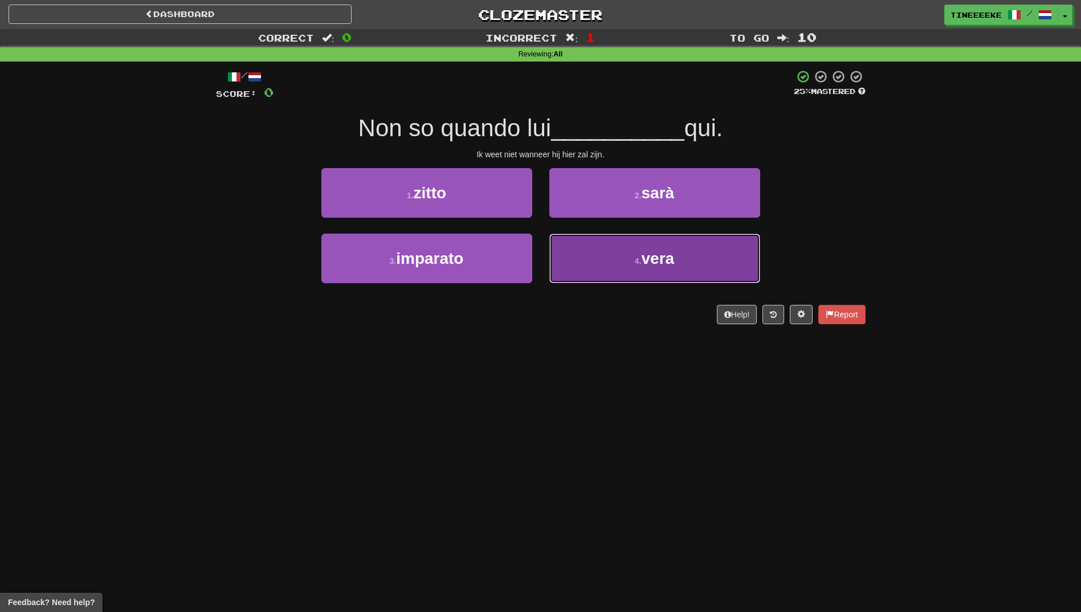
click at [619, 247] on button "4 . vera" at bounding box center [654, 259] width 211 height 50
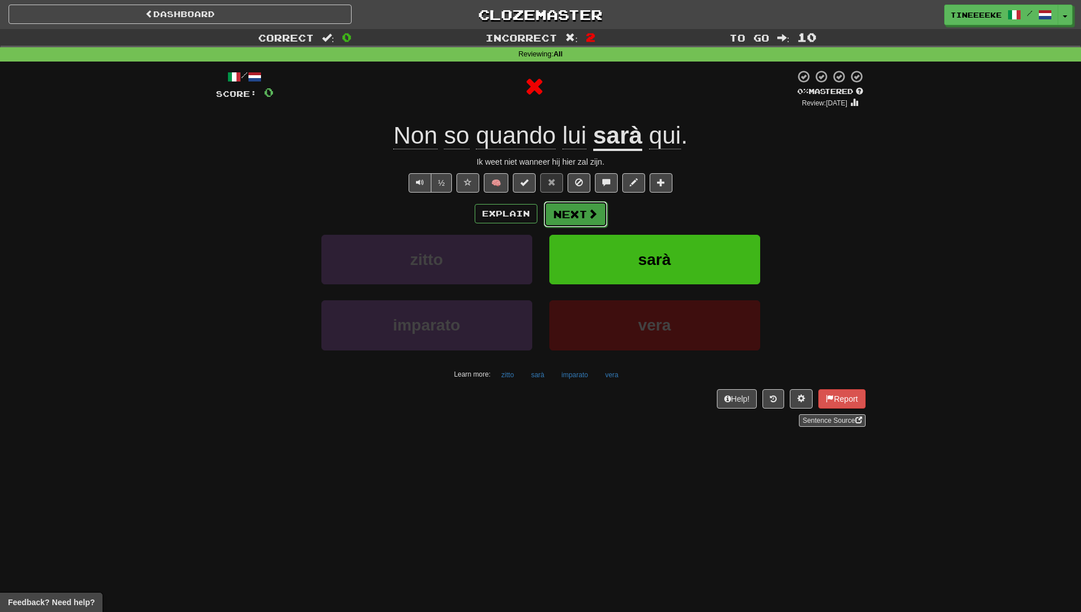
click at [588, 211] on span at bounding box center [593, 214] width 10 height 10
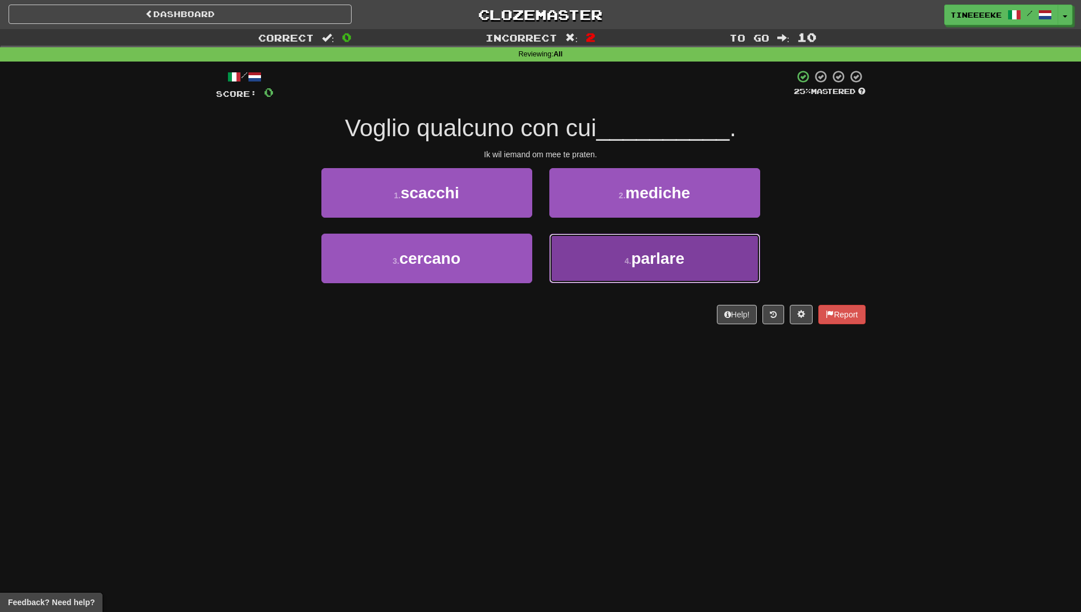
click at [602, 276] on button "4 . parlare" at bounding box center [654, 259] width 211 height 50
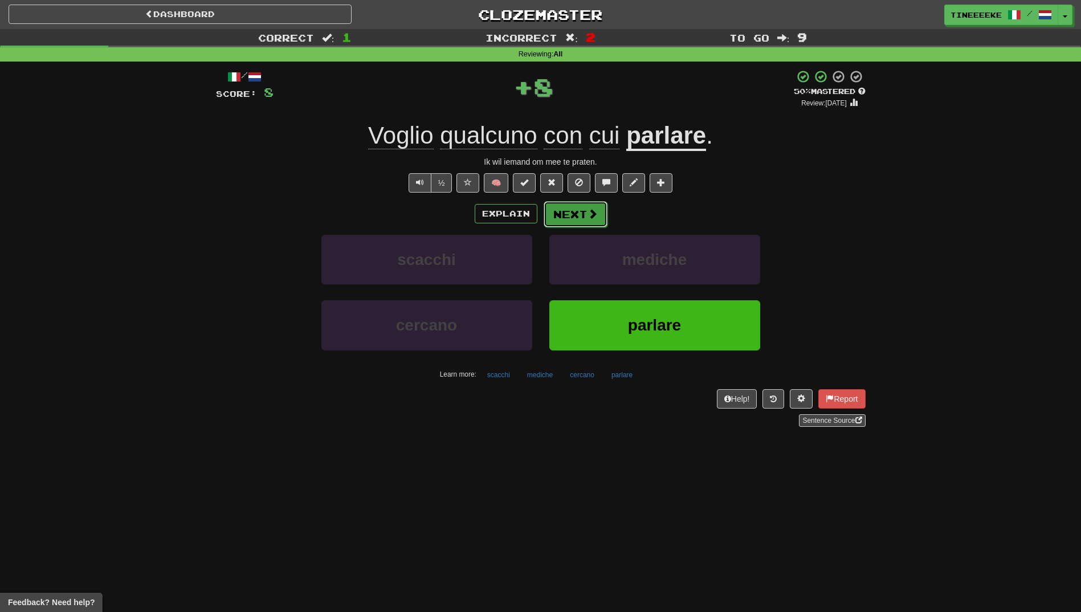
click at [589, 210] on span at bounding box center [593, 214] width 10 height 10
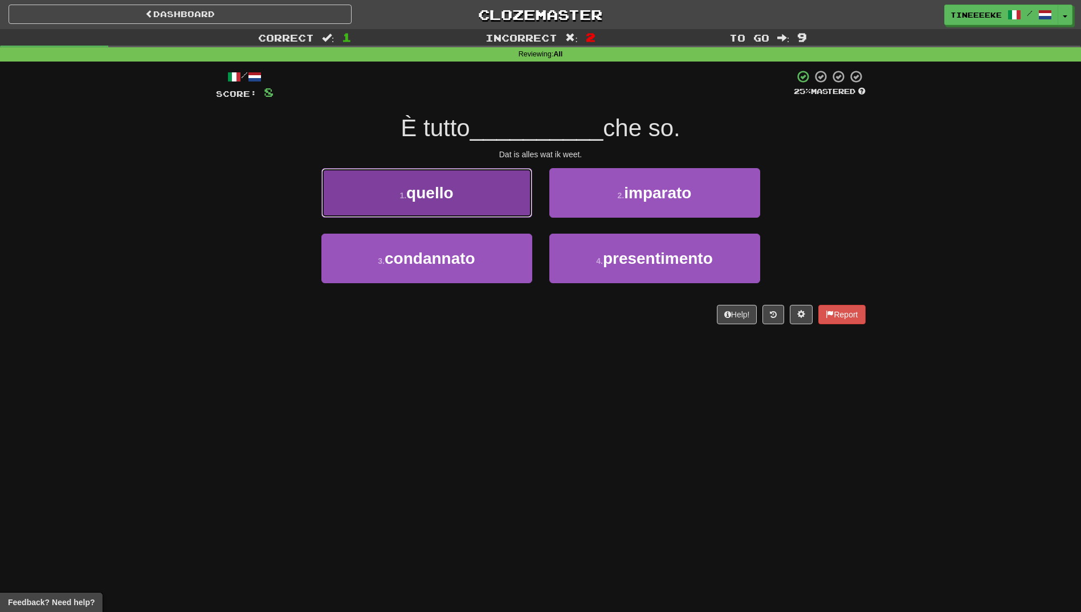
click at [520, 198] on button "1 . quello" at bounding box center [426, 193] width 211 height 50
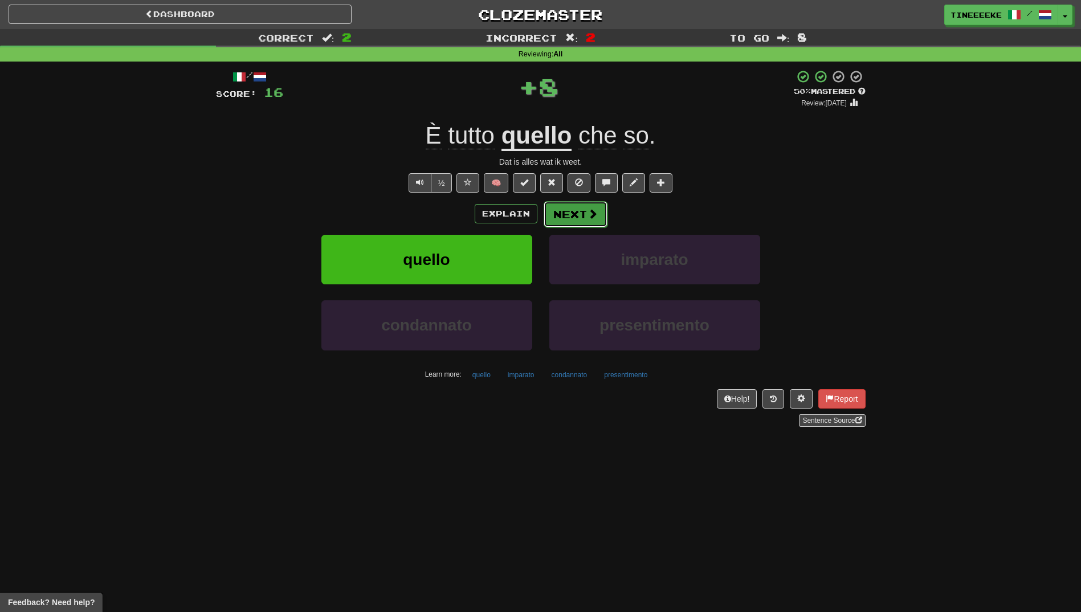
click at [581, 205] on button "Next" at bounding box center [576, 214] width 64 height 26
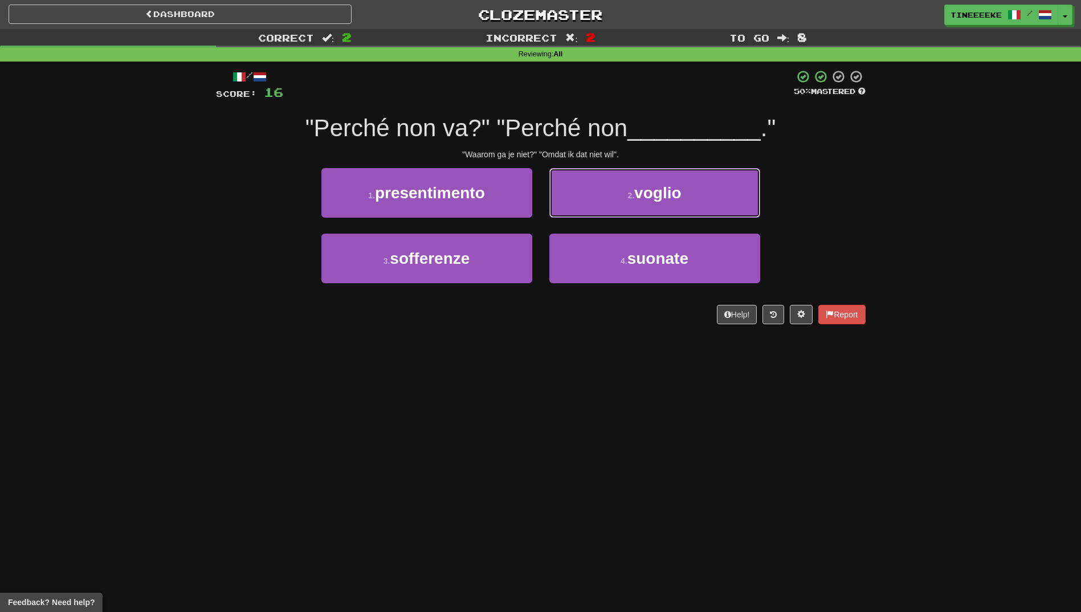
click at [581, 205] on button "2 . voglio" at bounding box center [654, 193] width 211 height 50
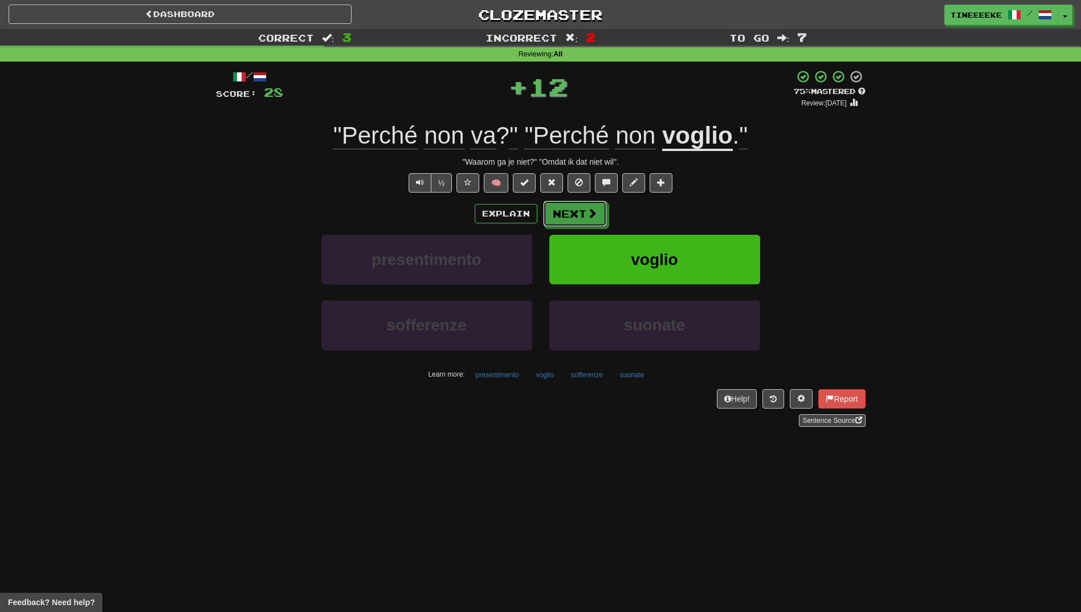
click at [581, 205] on button "Next" at bounding box center [575, 214] width 64 height 26
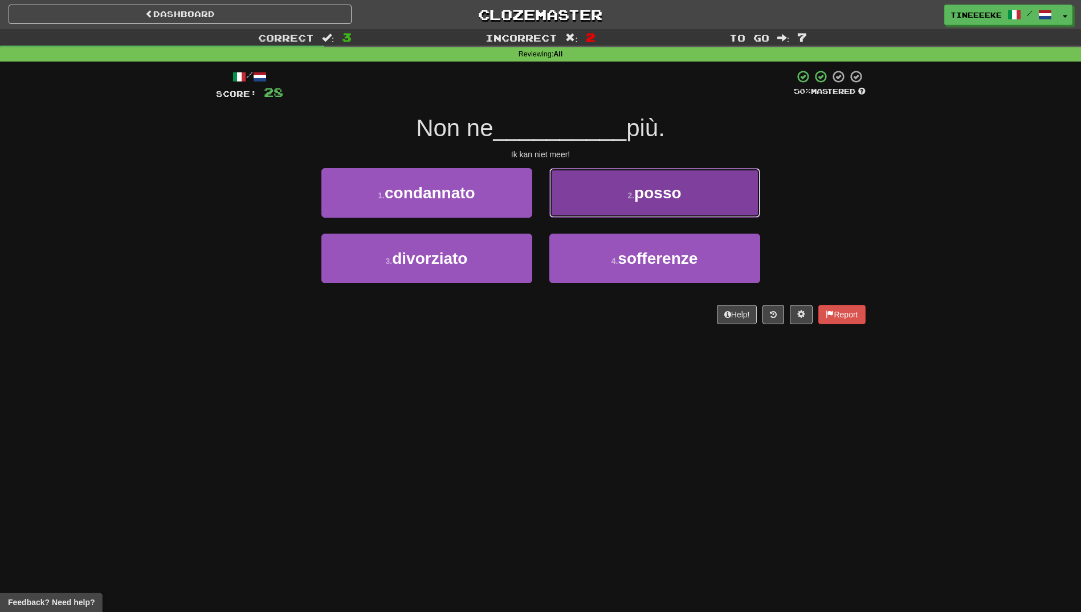
click at [634, 194] on small "2 ." at bounding box center [631, 195] width 7 height 9
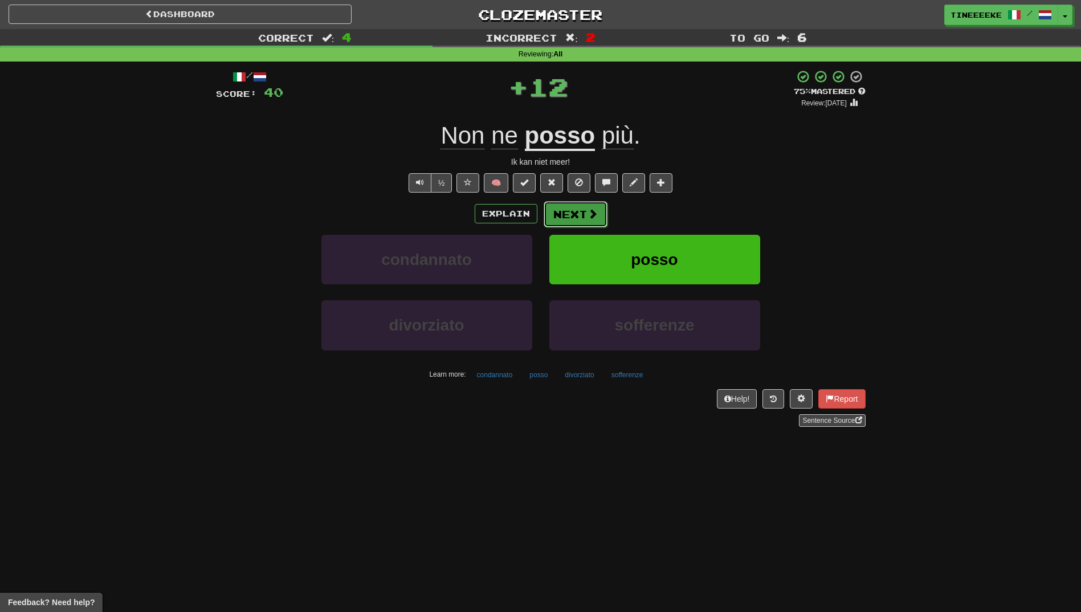
click at [575, 211] on button "Next" at bounding box center [576, 214] width 64 height 26
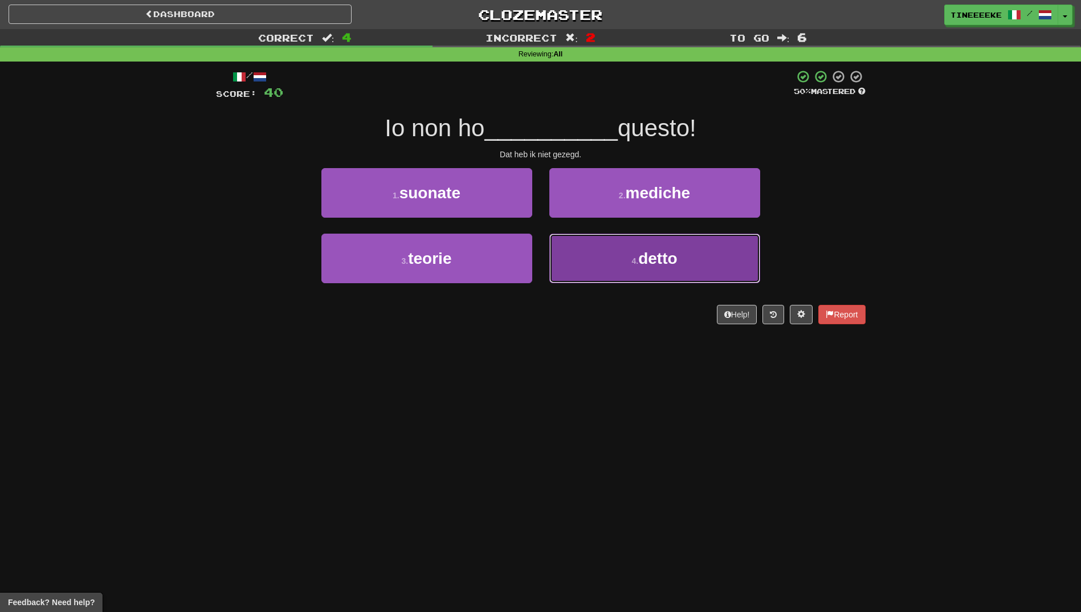
click at [601, 274] on button "4 . detto" at bounding box center [654, 259] width 211 height 50
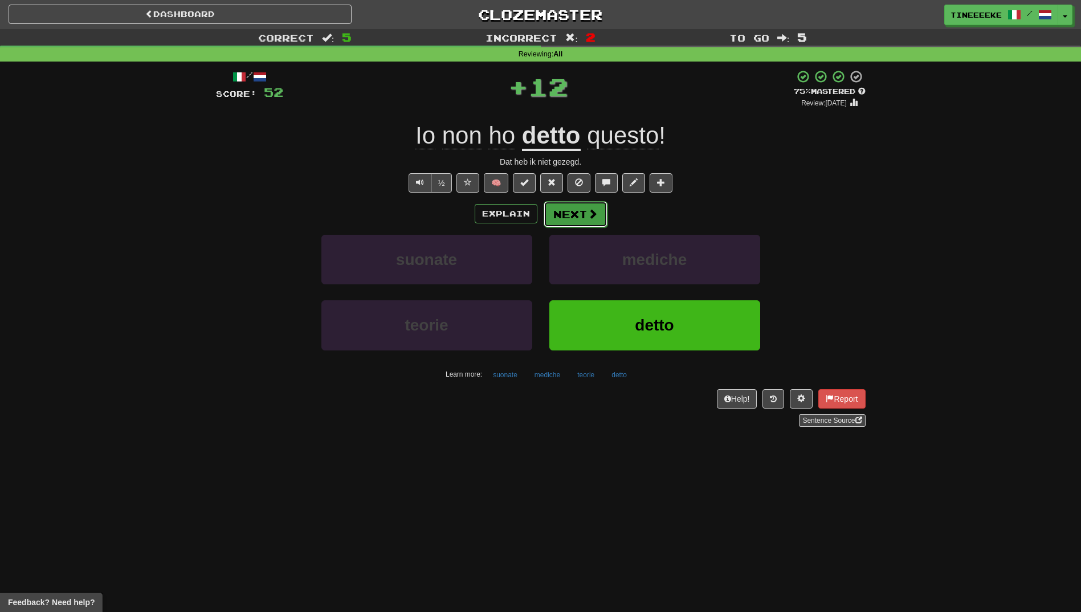
click at [591, 218] on span at bounding box center [593, 214] width 10 height 10
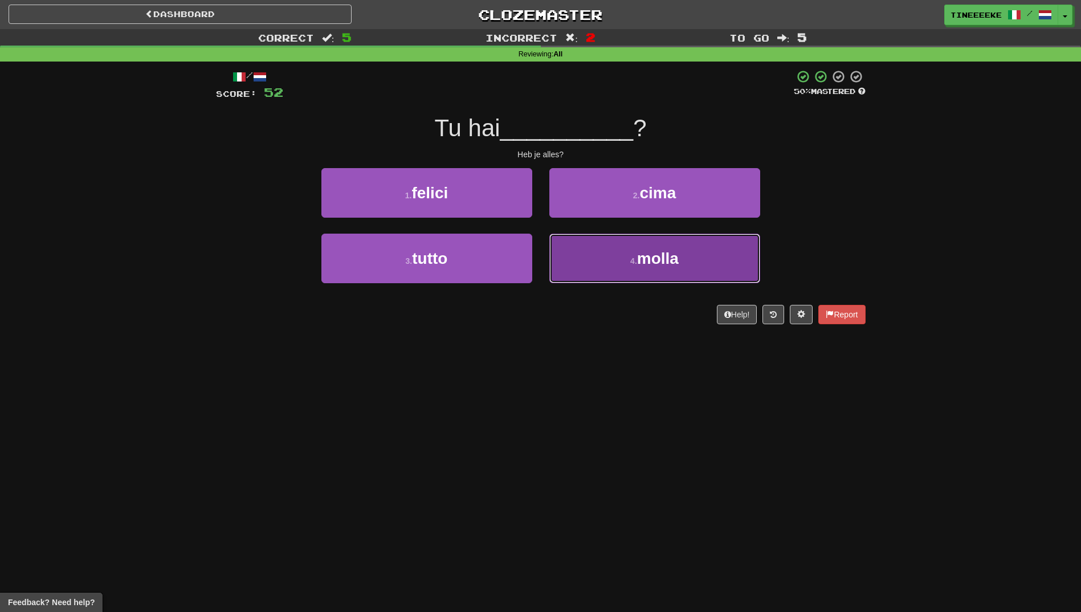
click at [599, 252] on button "4 . molla" at bounding box center [654, 259] width 211 height 50
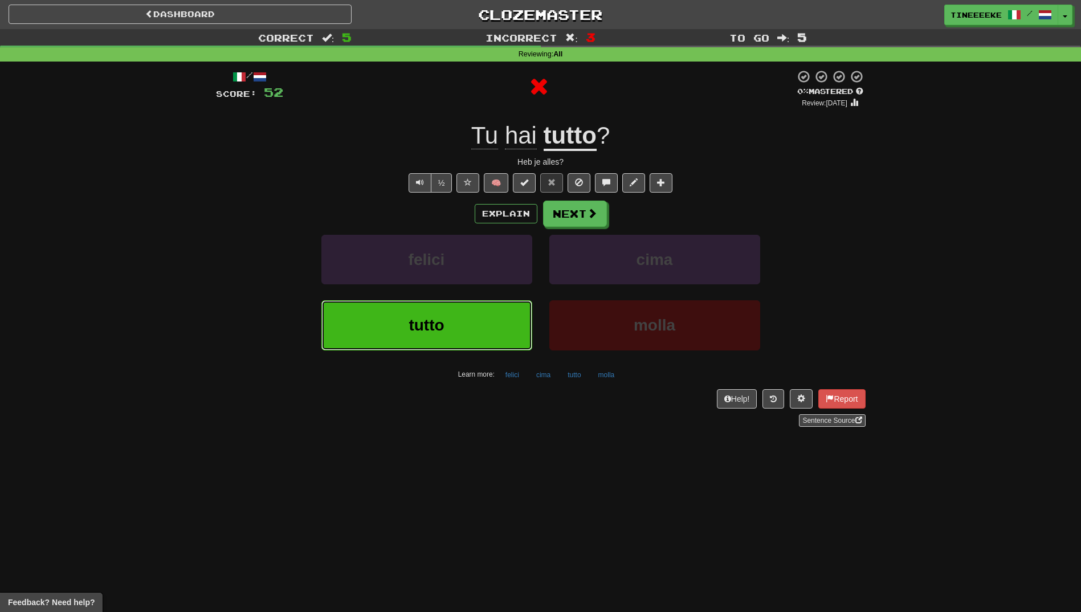
click at [474, 318] on button "tutto" at bounding box center [426, 325] width 211 height 50
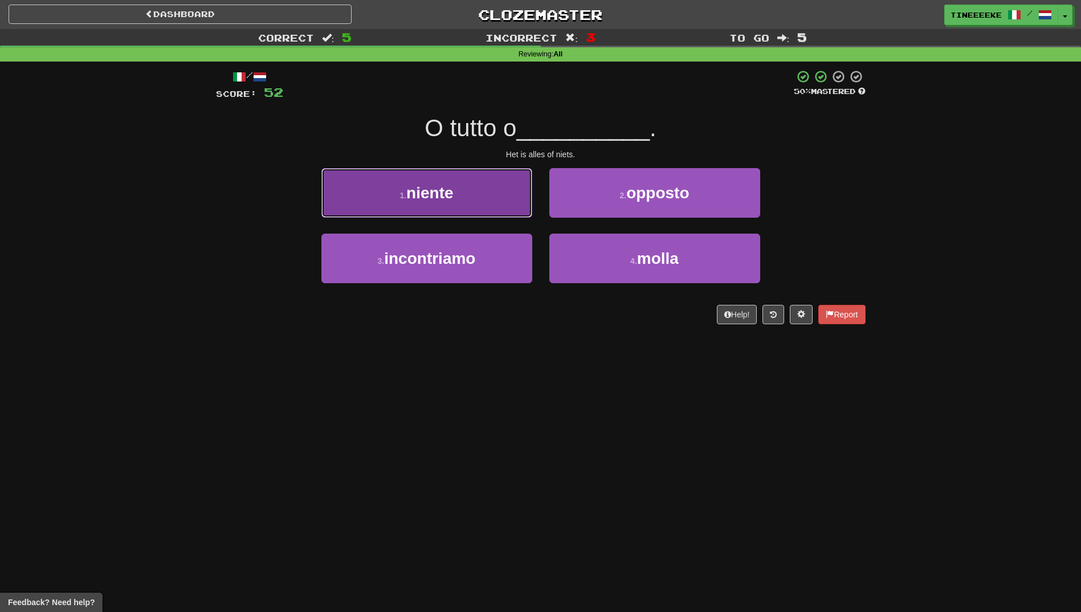
click at [492, 192] on button "1 . niente" at bounding box center [426, 193] width 211 height 50
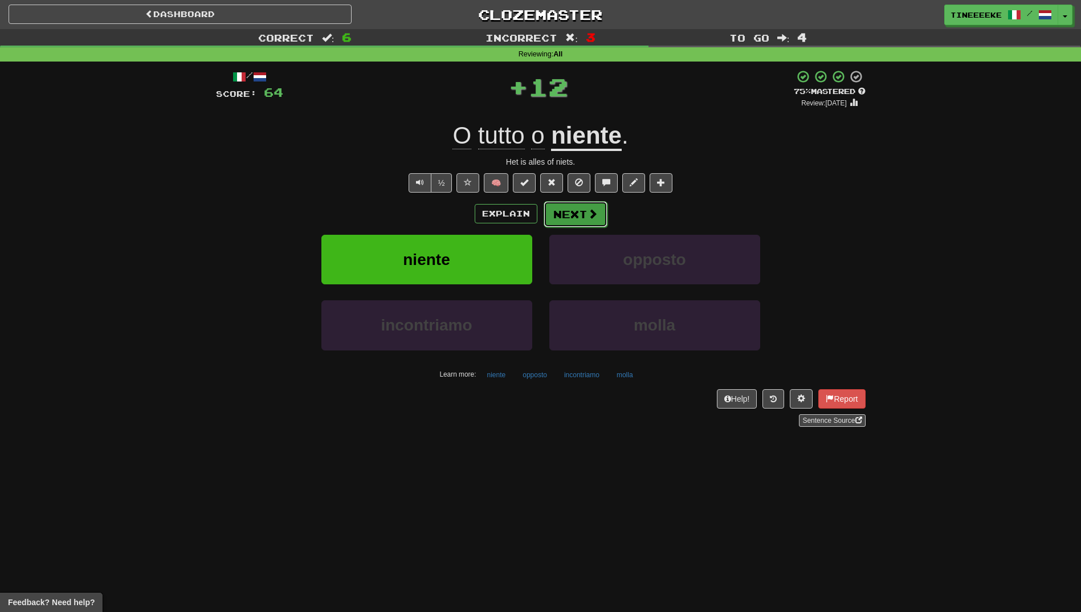
click at [571, 215] on button "Next" at bounding box center [576, 214] width 64 height 26
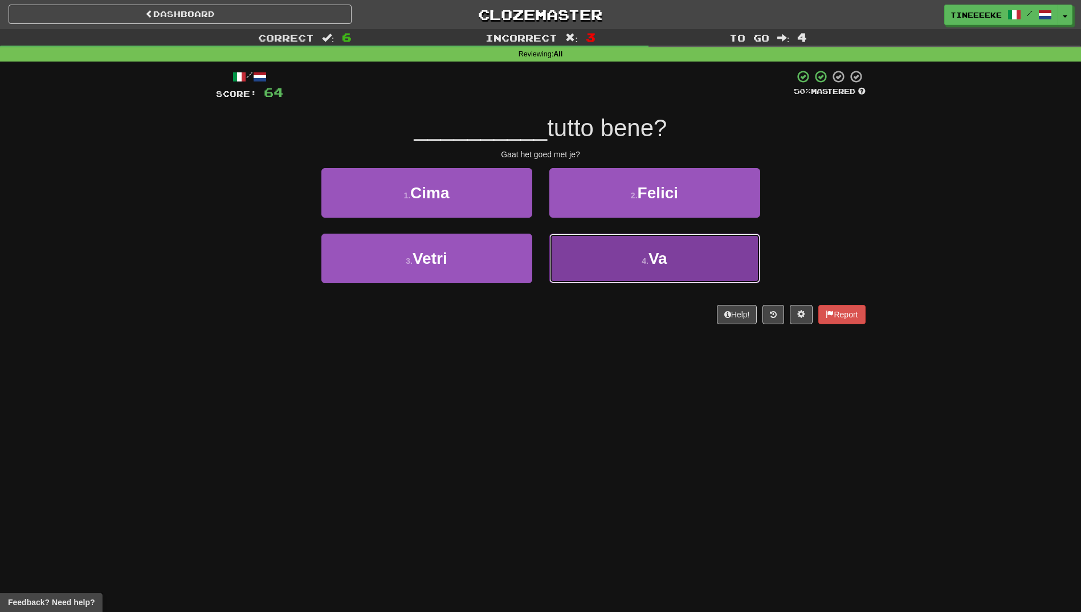
click at [609, 263] on button "4 . Va" at bounding box center [654, 259] width 211 height 50
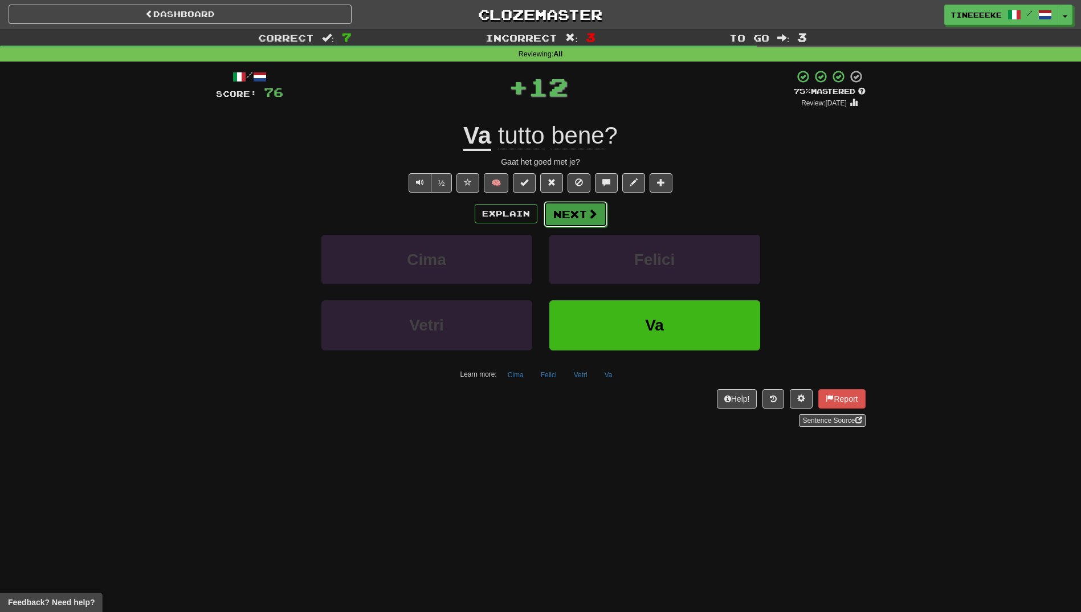
click at [577, 201] on button "Next" at bounding box center [576, 214] width 64 height 26
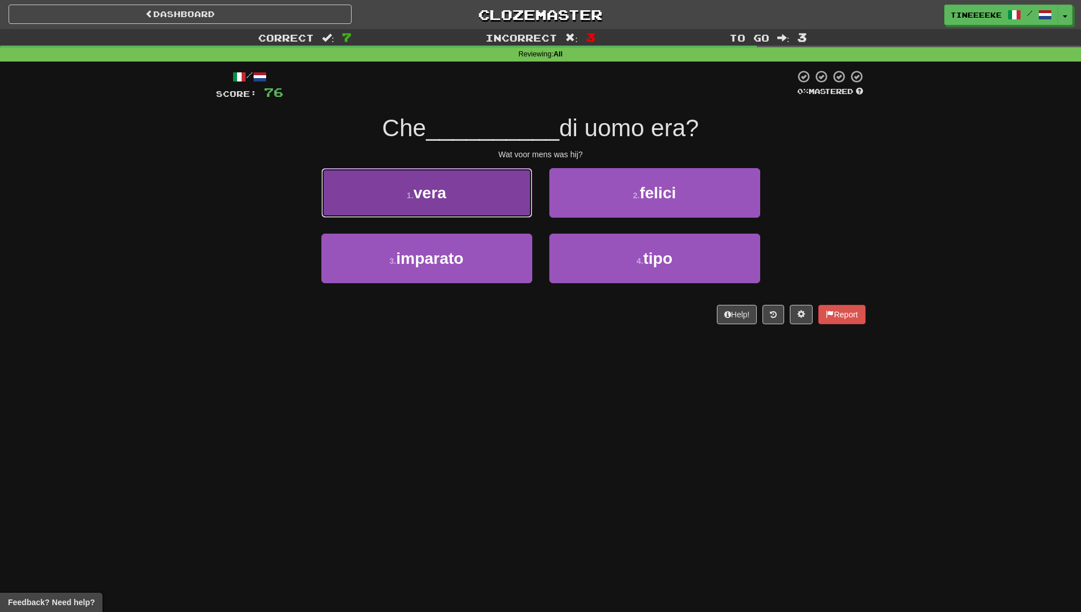
click at [508, 199] on button "1 . vera" at bounding box center [426, 193] width 211 height 50
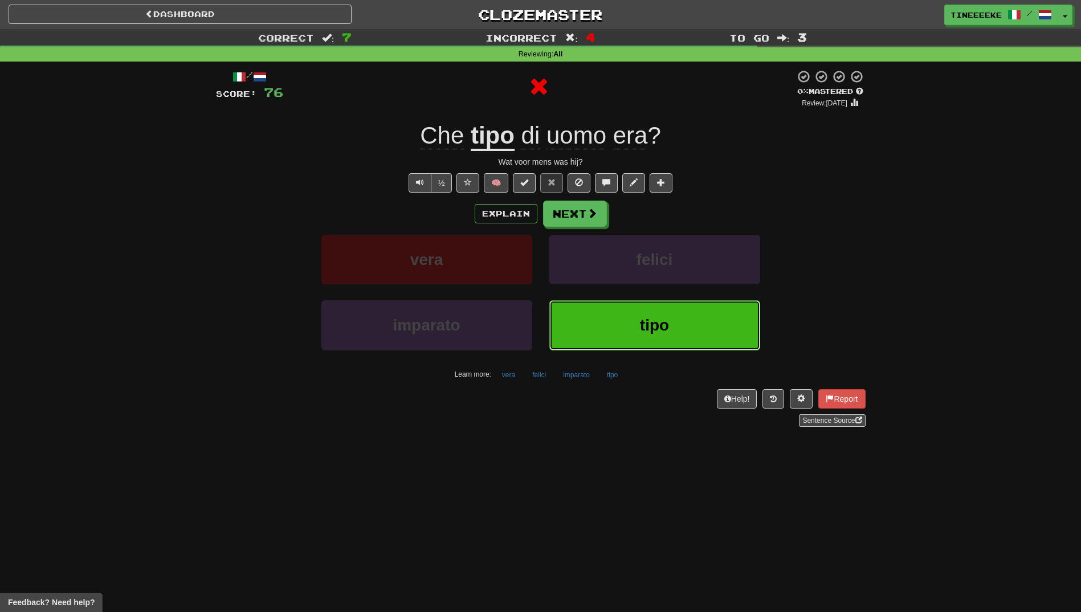
click at [610, 319] on button "tipo" at bounding box center [654, 325] width 211 height 50
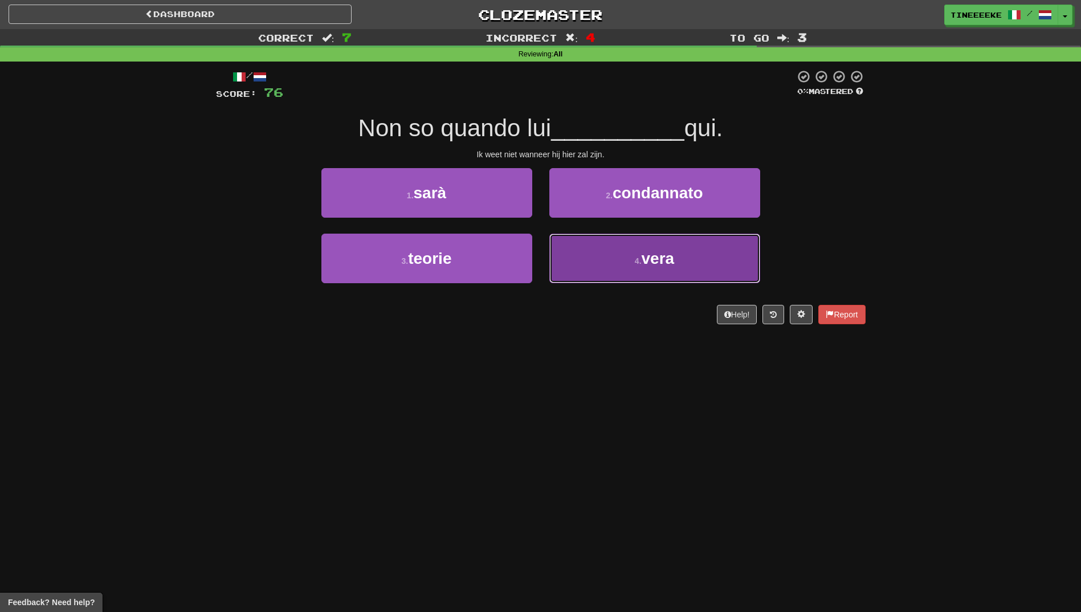
click at [579, 270] on button "4 . vera" at bounding box center [654, 259] width 211 height 50
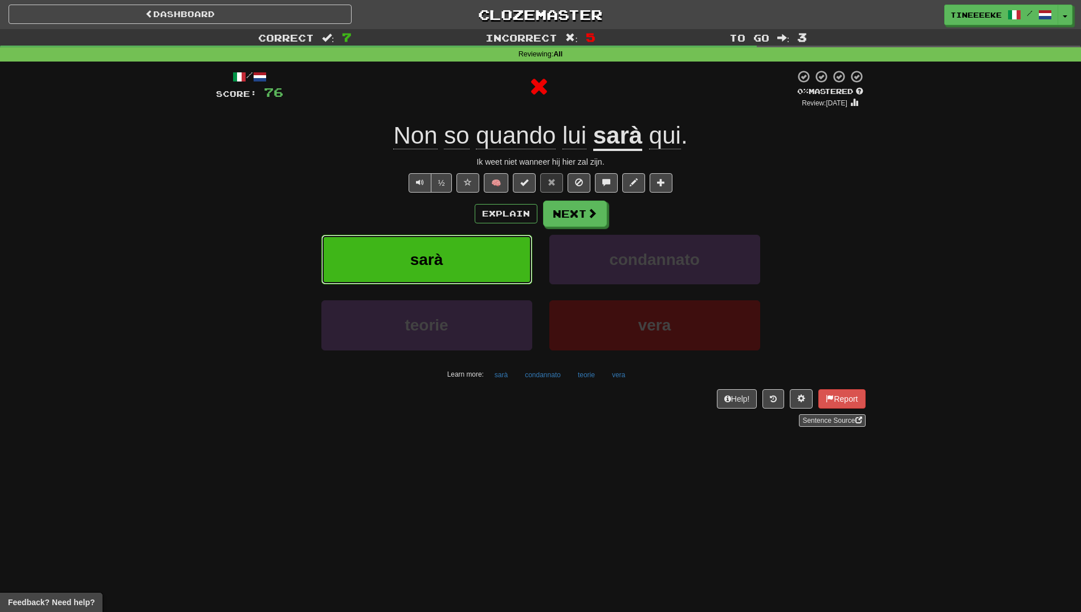
click at [439, 261] on span "sarà" at bounding box center [426, 260] width 33 height 18
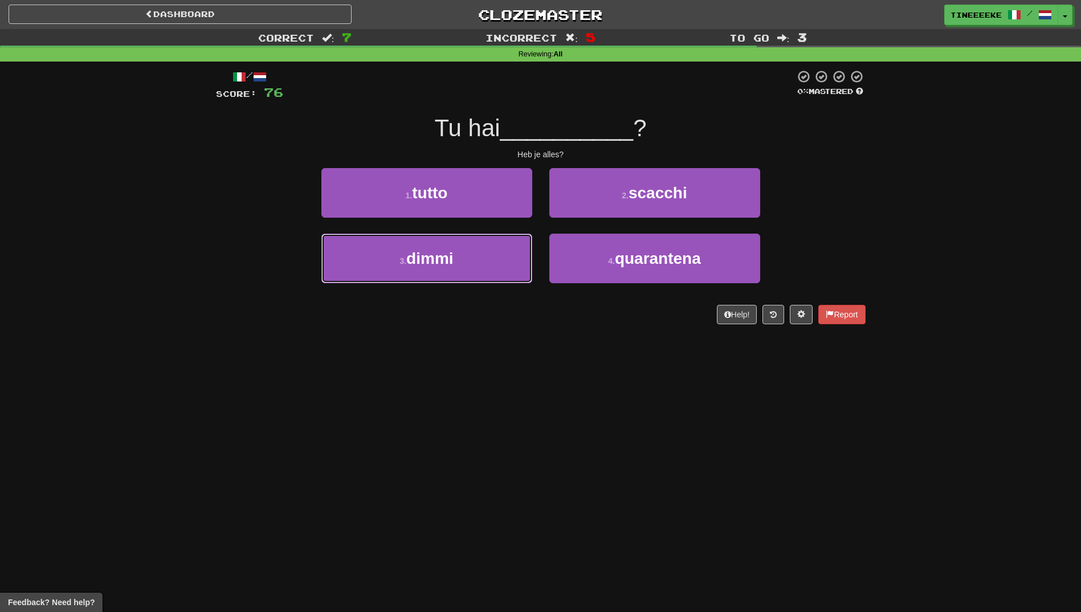
click at [439, 261] on span "dimmi" at bounding box center [429, 259] width 47 height 18
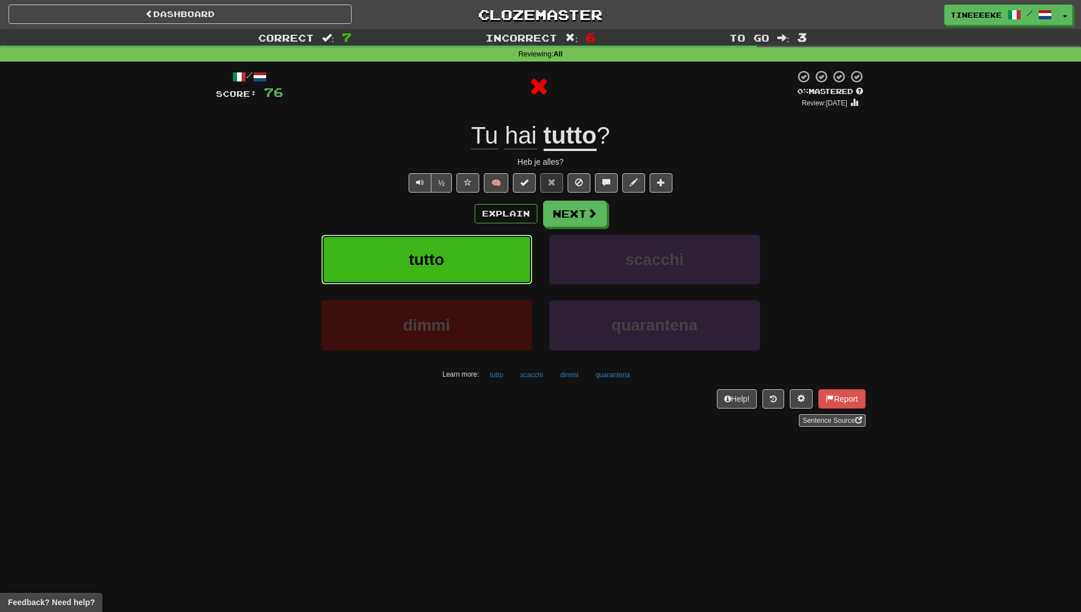
click at [469, 256] on button "tutto" at bounding box center [426, 260] width 211 height 50
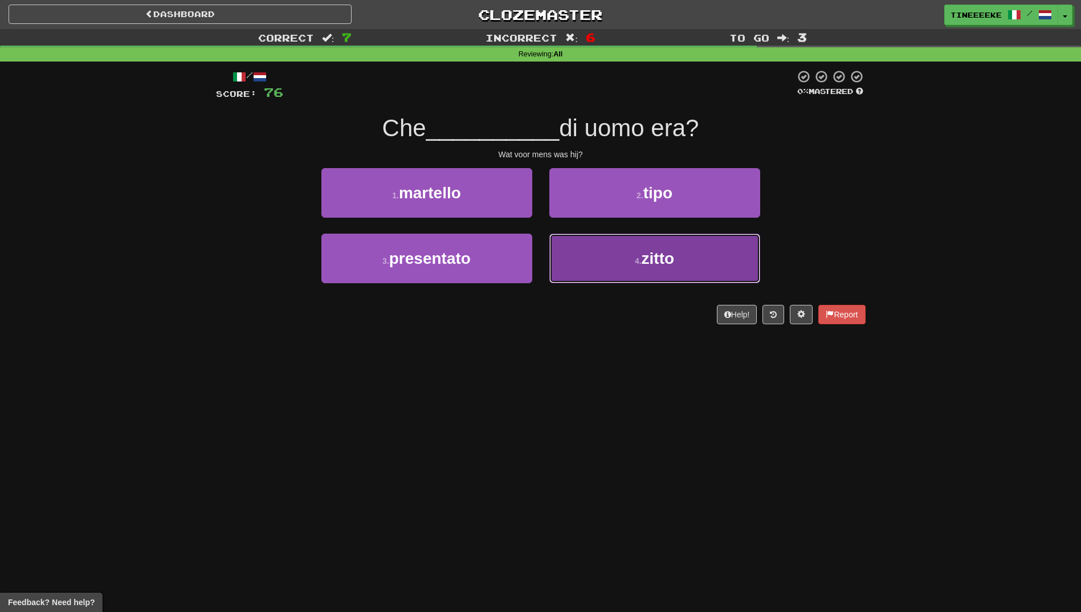
click at [614, 258] on button "4 . zitto" at bounding box center [654, 259] width 211 height 50
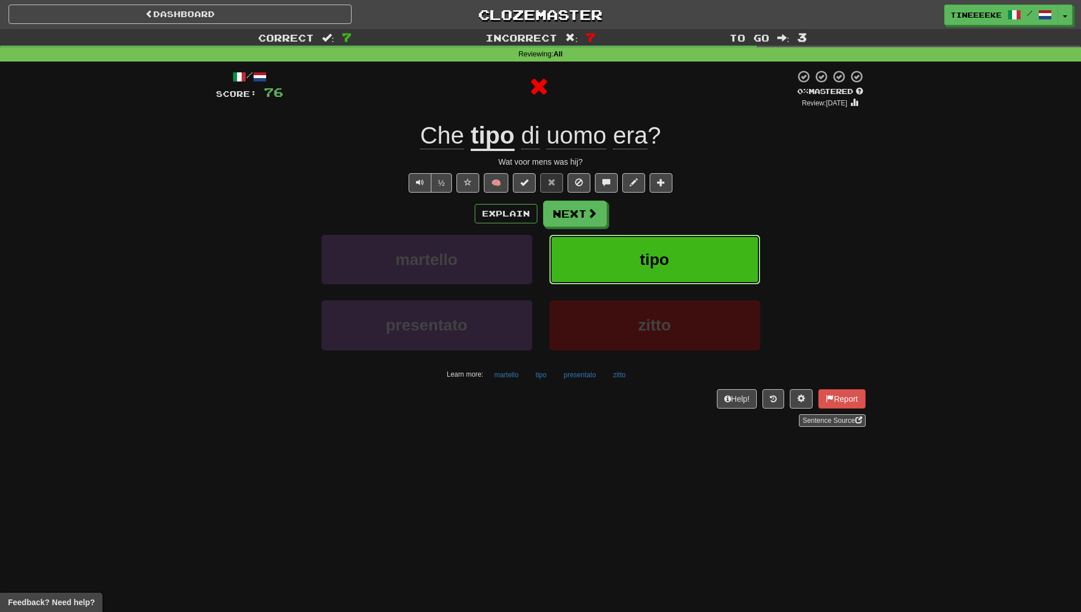
click at [598, 259] on button "tipo" at bounding box center [654, 260] width 211 height 50
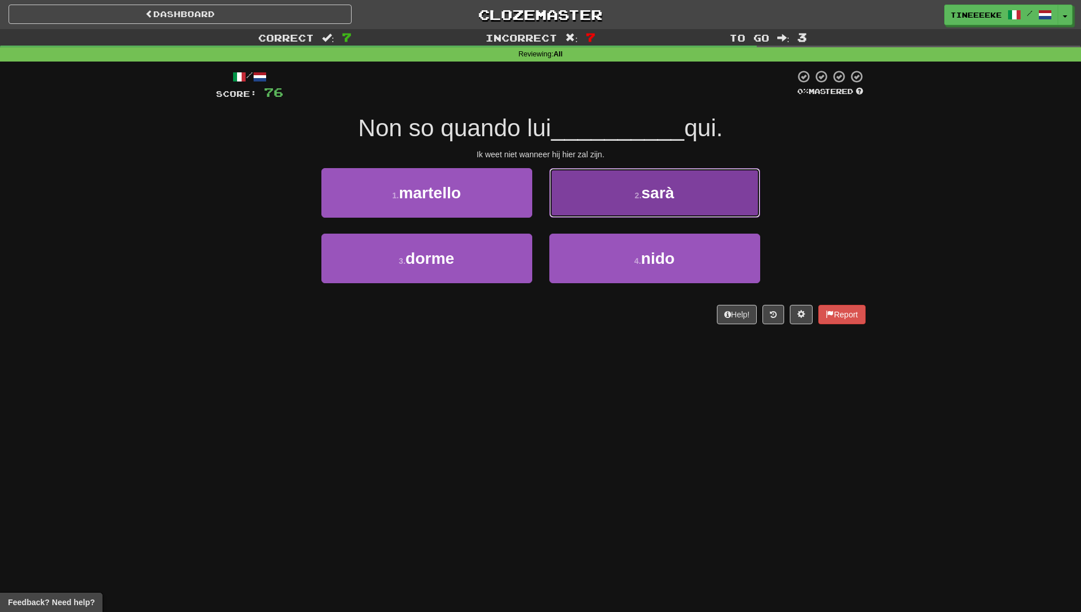
click at [633, 210] on button "2 . sarà" at bounding box center [654, 193] width 211 height 50
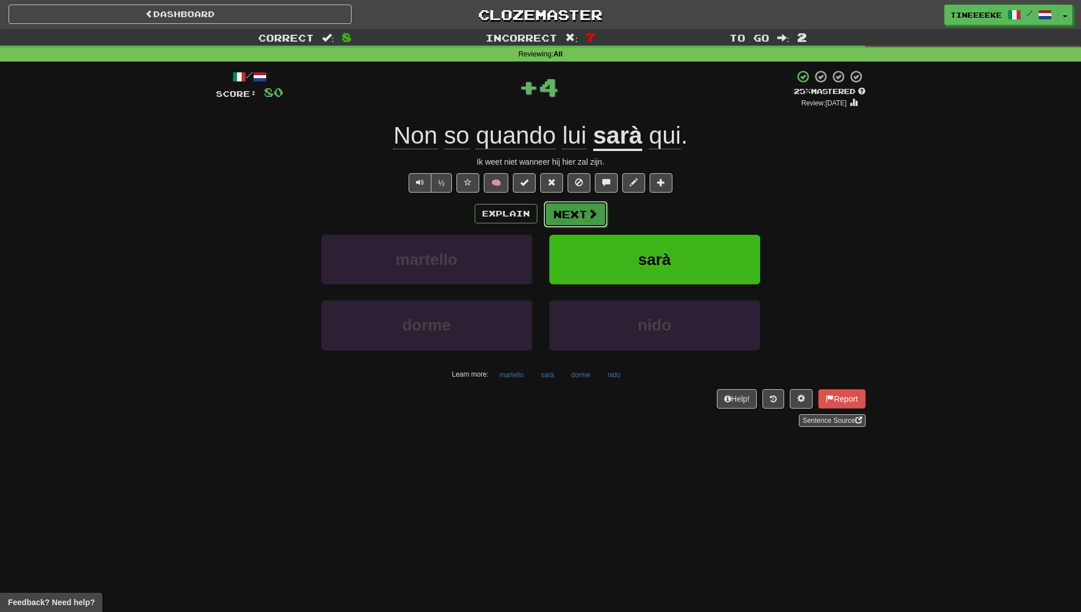
click at [585, 217] on button "Next" at bounding box center [576, 214] width 64 height 26
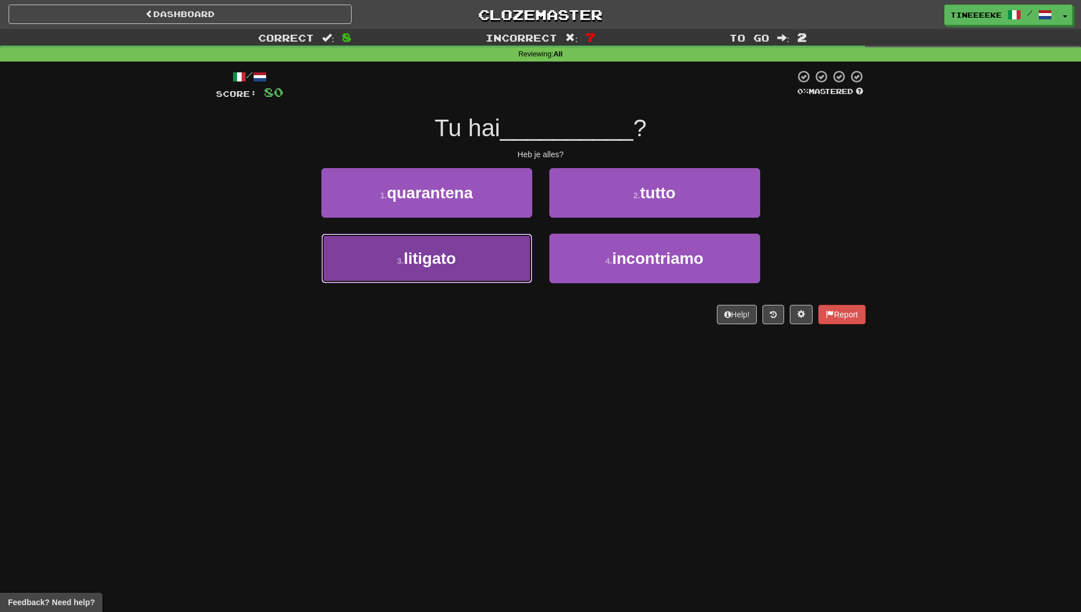
click at [513, 254] on button "3 . litigato" at bounding box center [426, 259] width 211 height 50
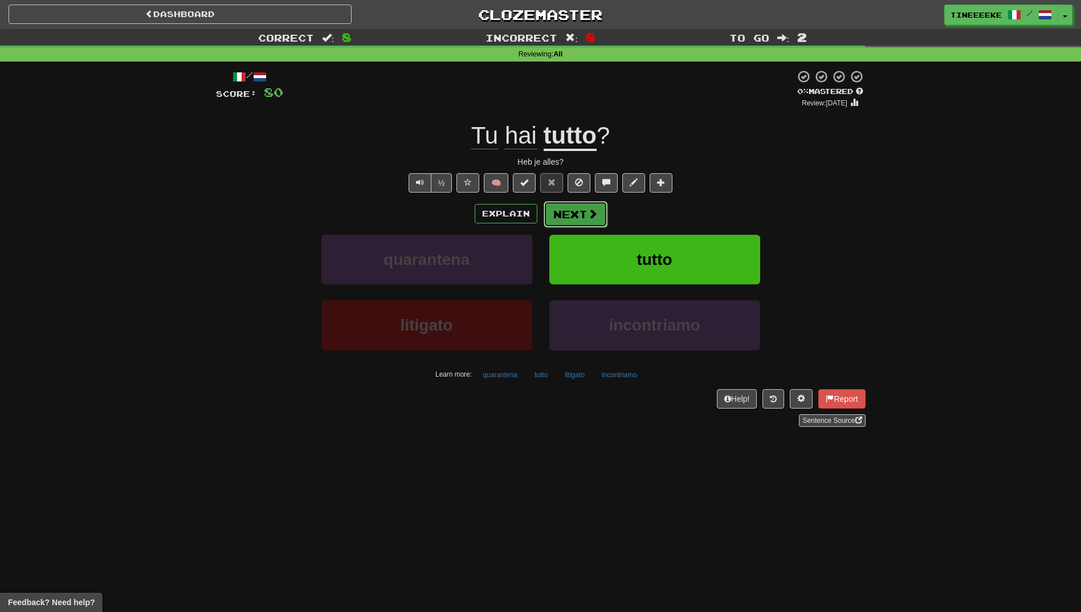
click at [586, 220] on button "Next" at bounding box center [576, 214] width 64 height 26
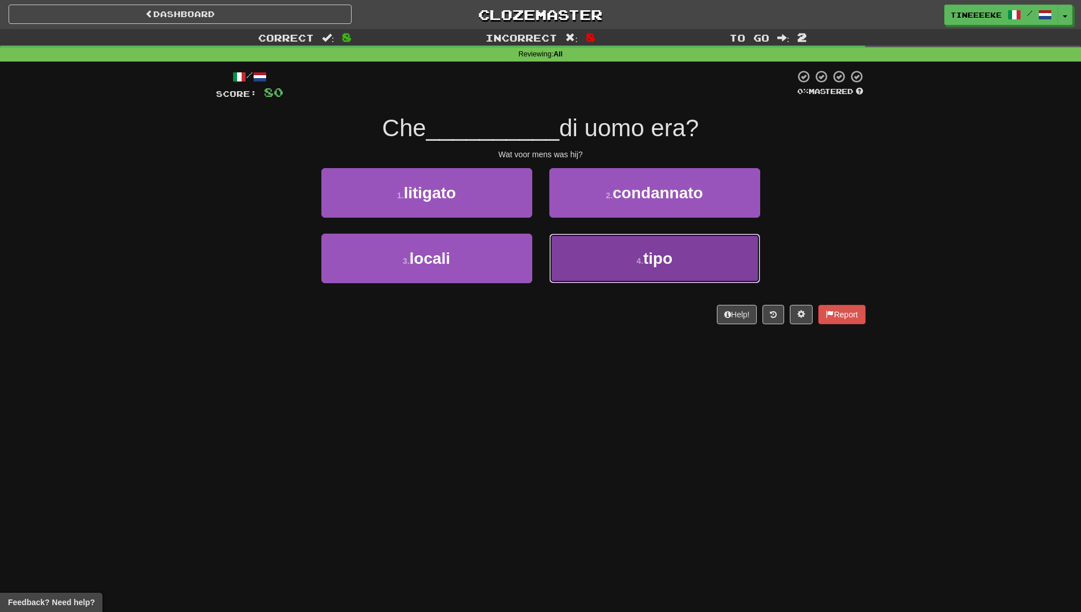
click at [614, 252] on button "4 . tipo" at bounding box center [654, 259] width 211 height 50
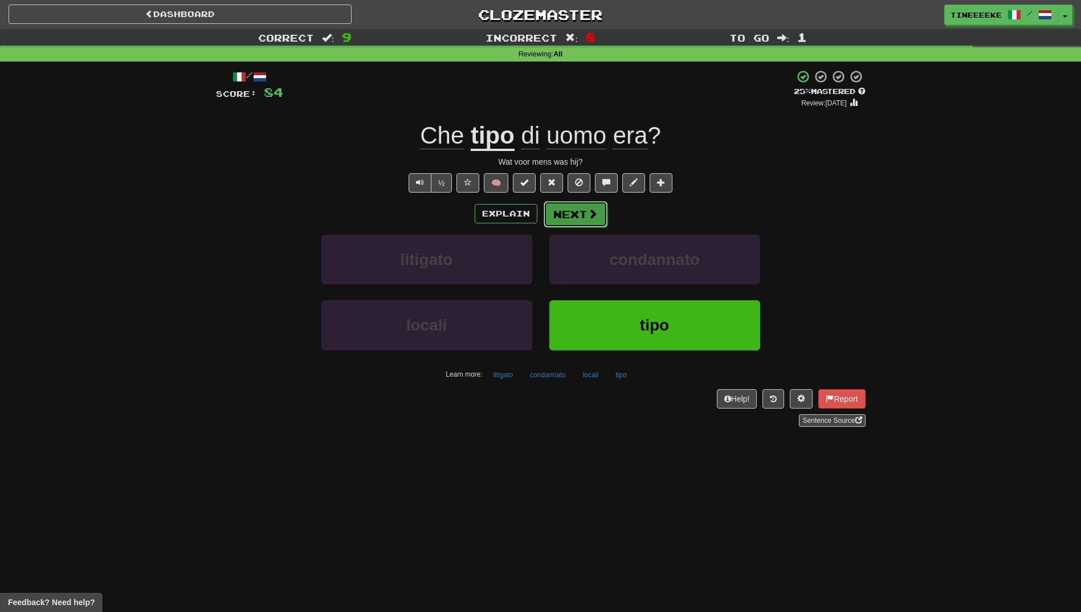
click at [588, 212] on span at bounding box center [593, 214] width 10 height 10
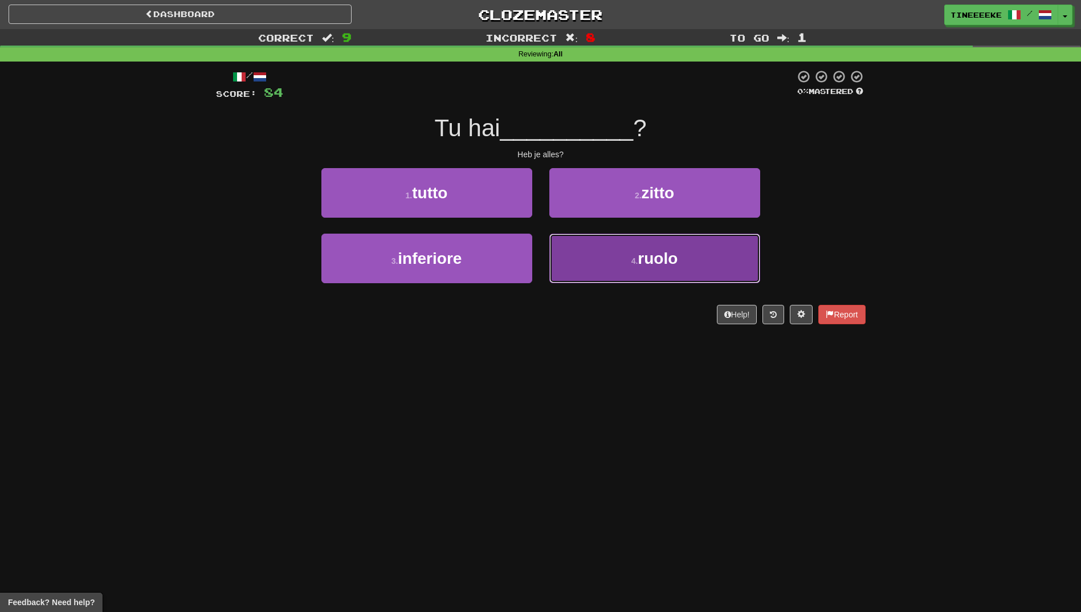
click at [600, 264] on button "4 . ruolo" at bounding box center [654, 259] width 211 height 50
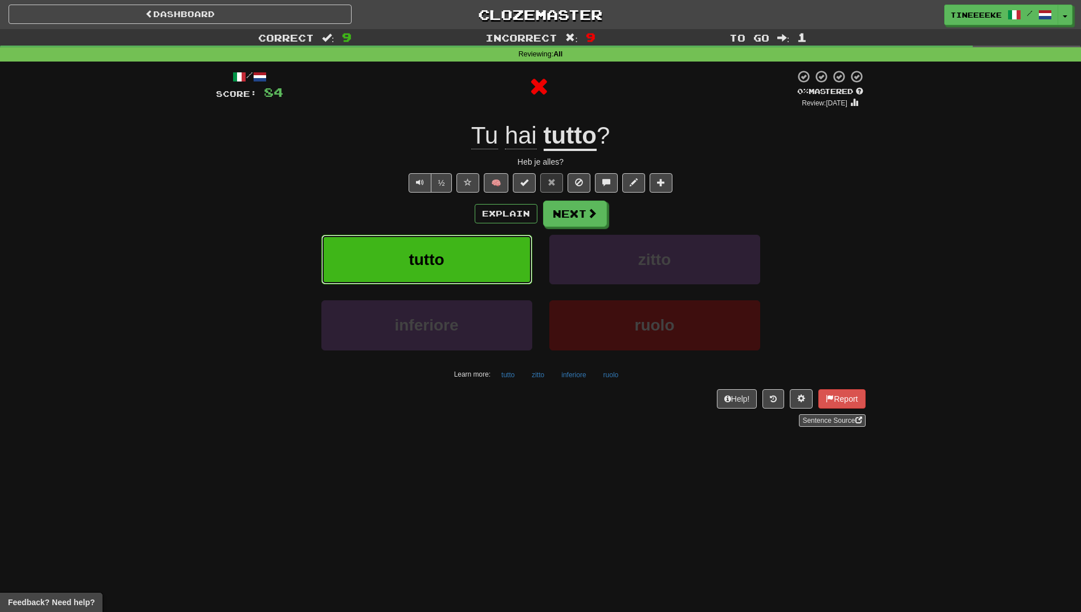
click at [468, 254] on button "tutto" at bounding box center [426, 260] width 211 height 50
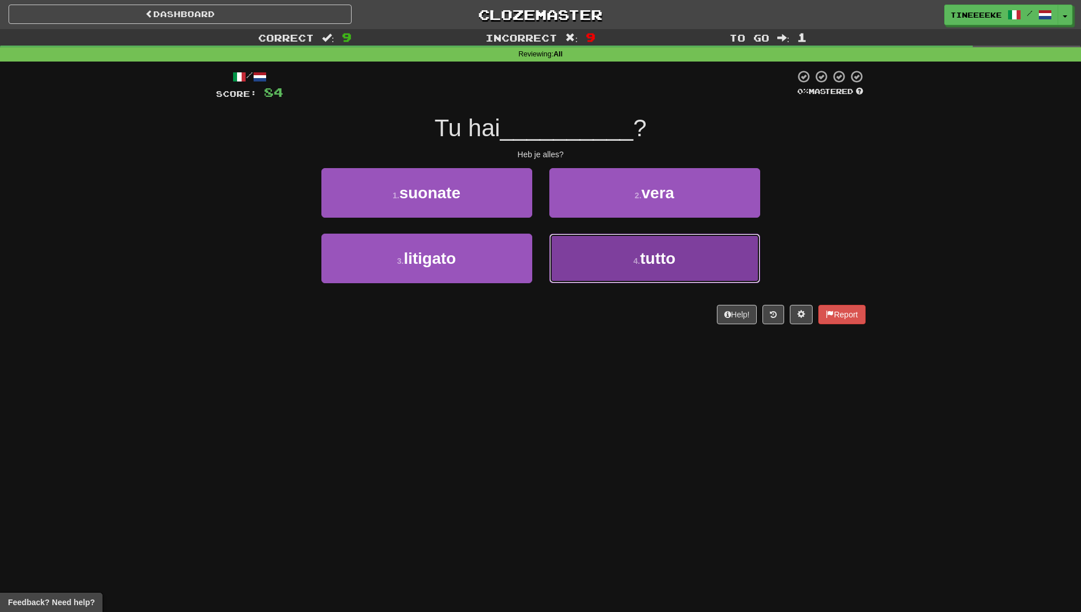
click at [605, 241] on button "4 . tutto" at bounding box center [654, 259] width 211 height 50
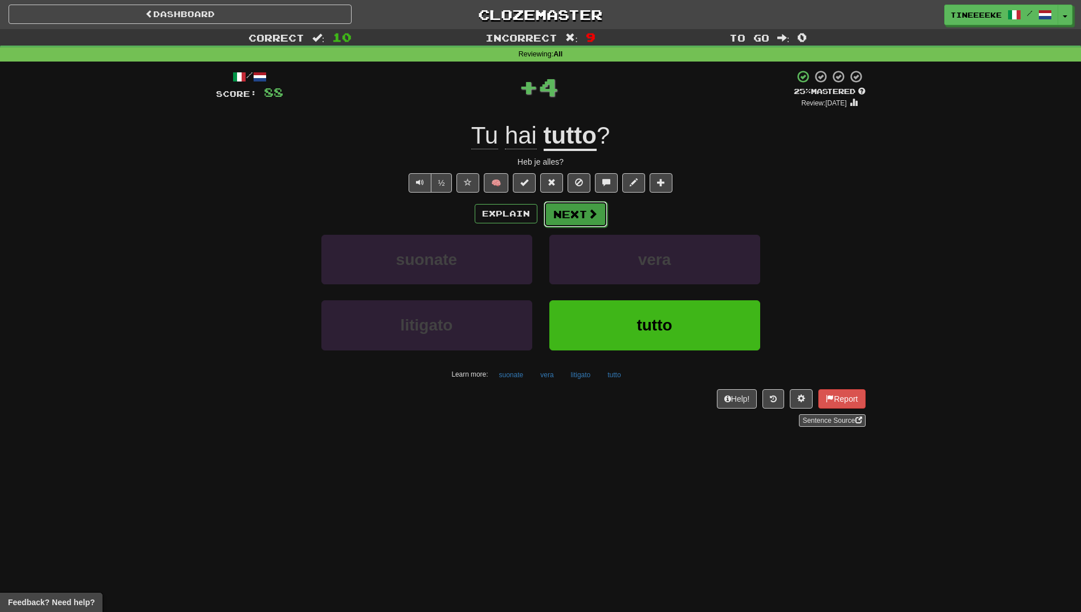
click at [563, 209] on button "Next" at bounding box center [576, 214] width 64 height 26
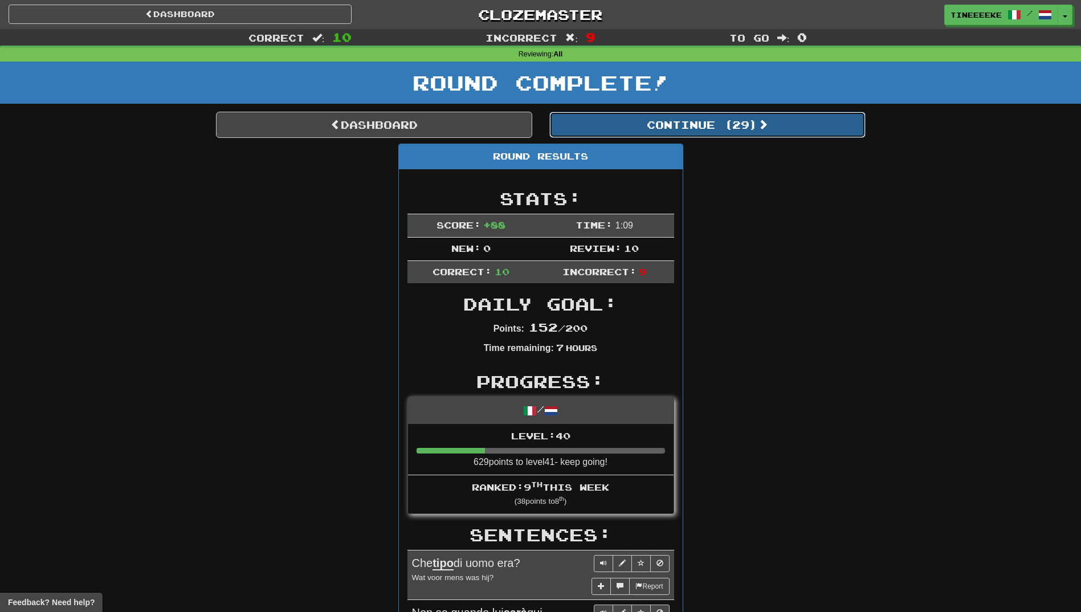
click at [635, 125] on button "Continue ( 29 )" at bounding box center [707, 125] width 316 height 26
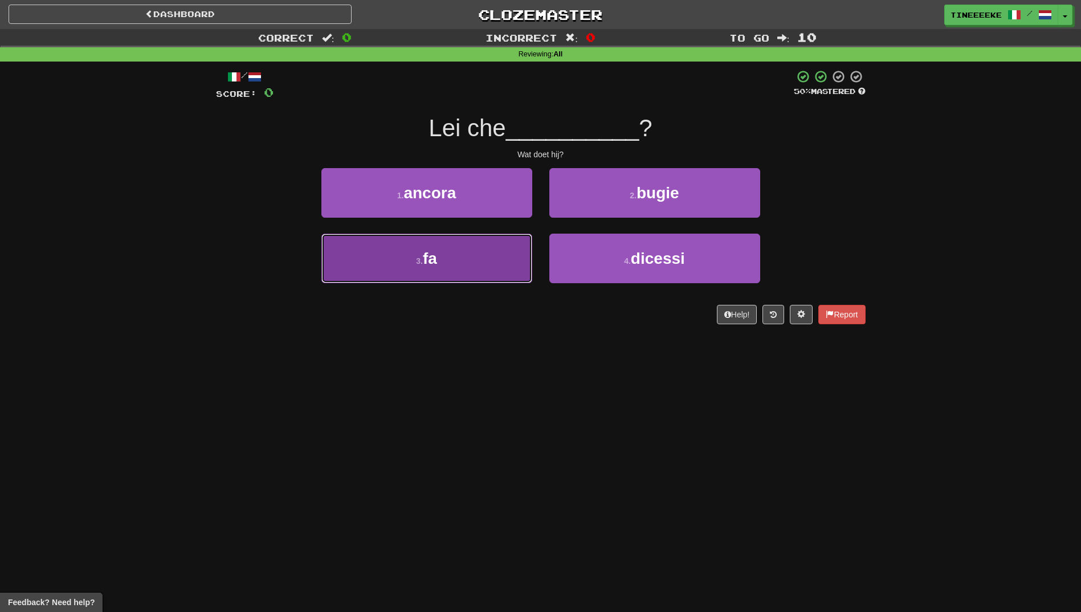
click at [482, 249] on button "3 . fa" at bounding box center [426, 259] width 211 height 50
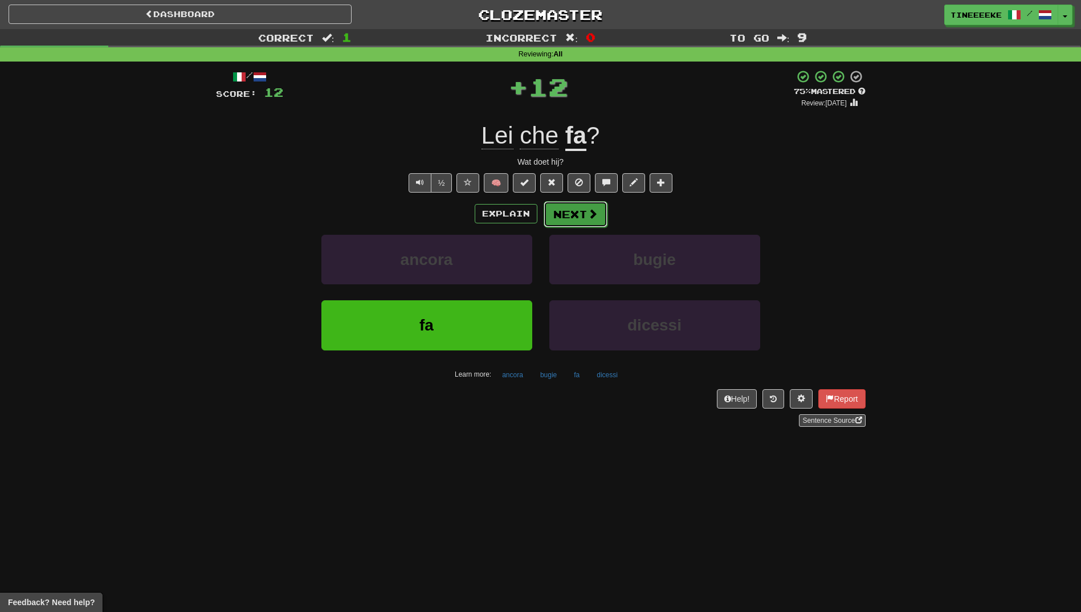
click at [568, 206] on button "Next" at bounding box center [576, 214] width 64 height 26
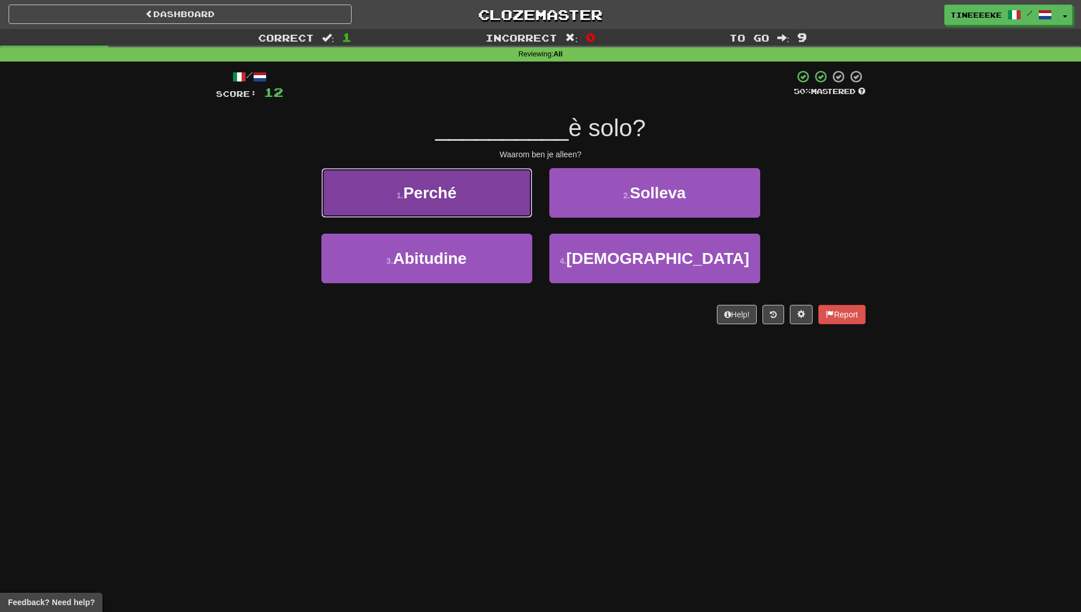
click at [483, 190] on button "1 . Perché" at bounding box center [426, 193] width 211 height 50
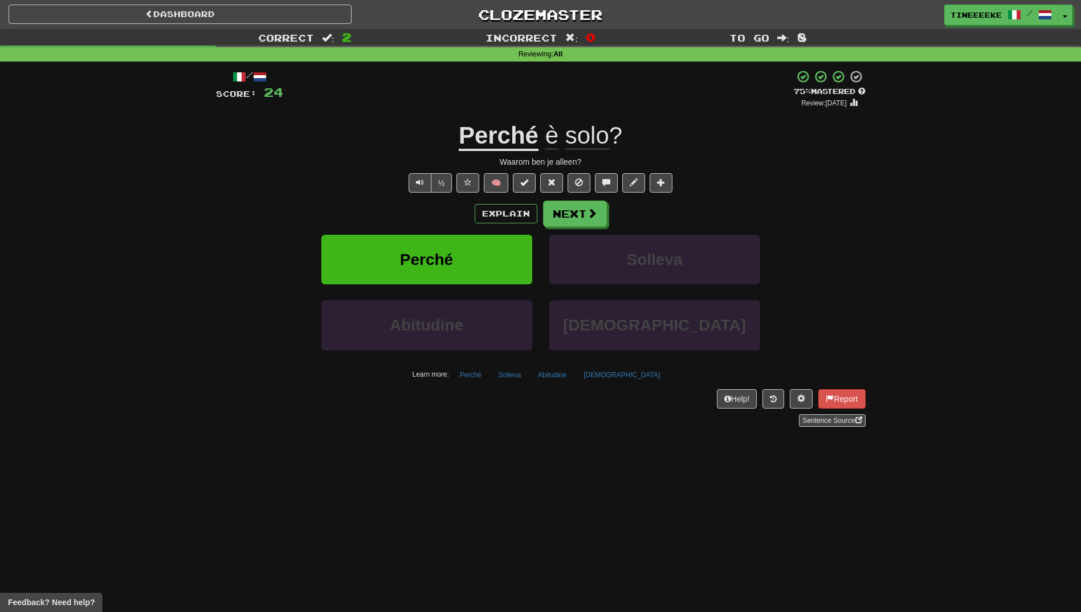
click at [580, 199] on div "/ Score: 24 + 12 75 % Mastered Review: [DATE] Perché è solo ? Waarom ben je all…" at bounding box center [541, 248] width 650 height 357
click at [555, 217] on button "Next" at bounding box center [576, 214] width 64 height 26
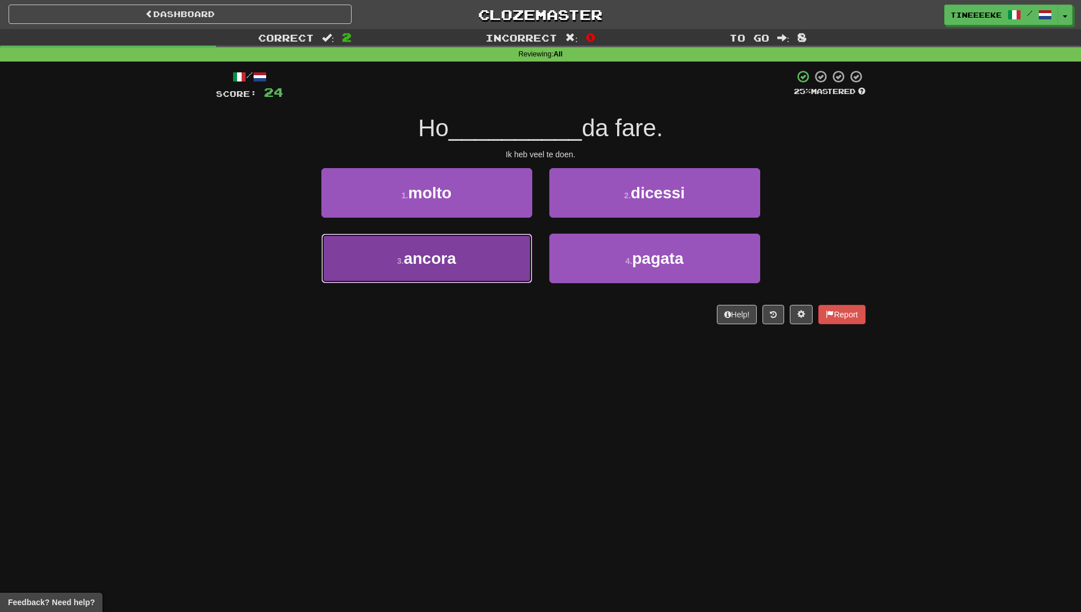
click at [461, 243] on button "3 . ancora" at bounding box center [426, 259] width 211 height 50
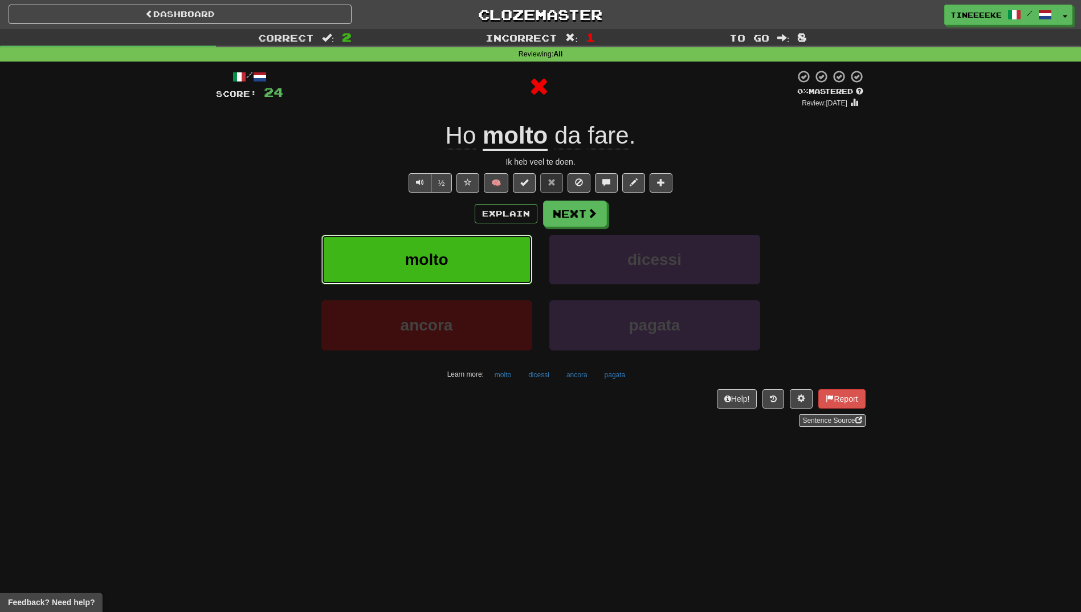
click at [461, 243] on button "molto" at bounding box center [426, 260] width 211 height 50
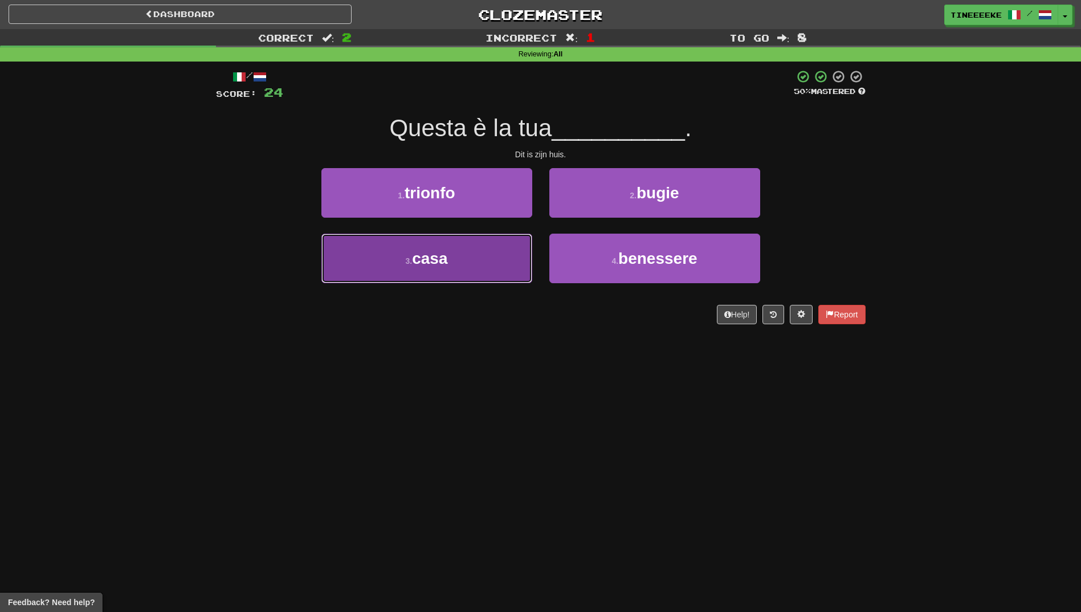
click at [467, 264] on button "3 . casa" at bounding box center [426, 259] width 211 height 50
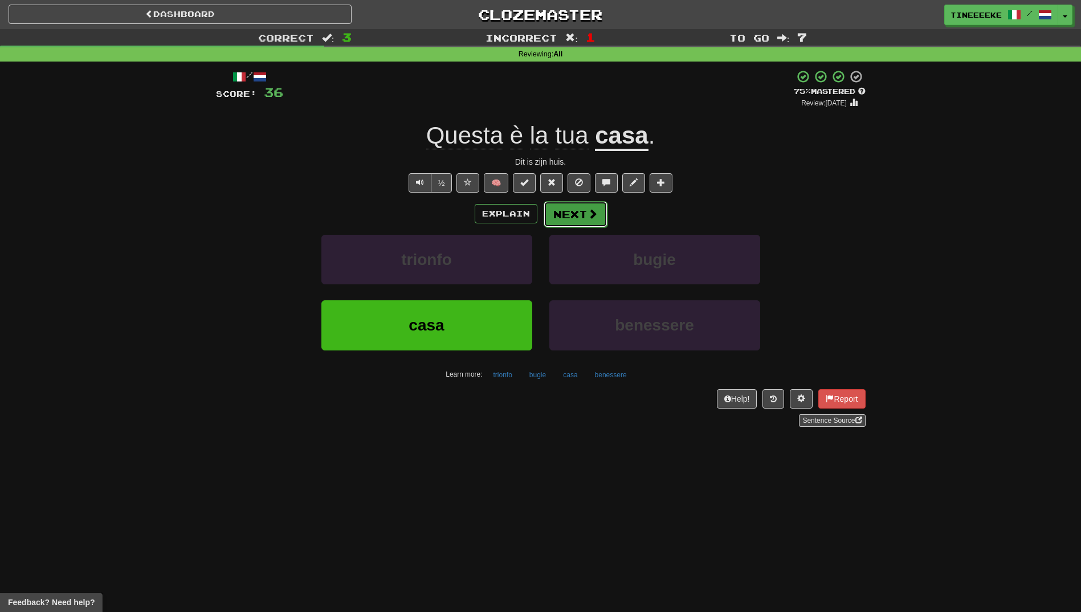
click at [573, 225] on button "Next" at bounding box center [576, 214] width 64 height 26
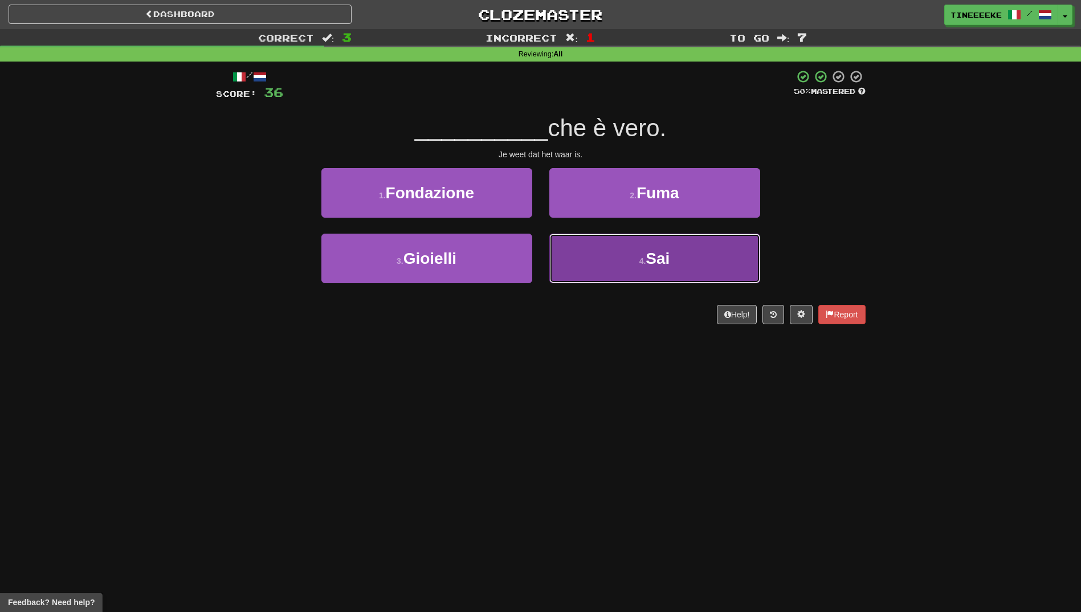
click at [581, 256] on button "4 . Sai" at bounding box center [654, 259] width 211 height 50
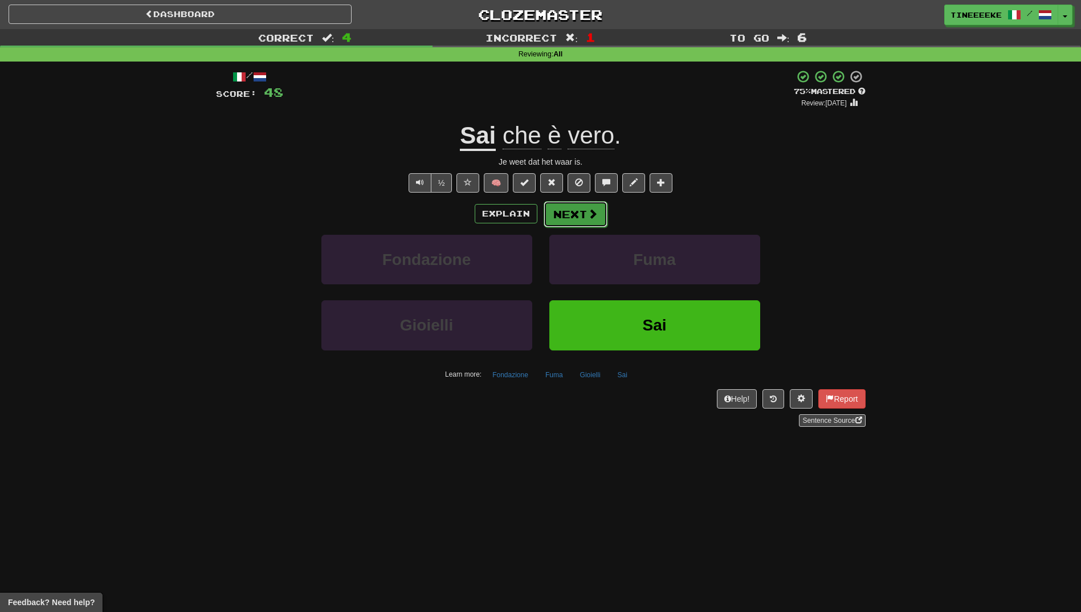
click at [590, 215] on span at bounding box center [593, 214] width 10 height 10
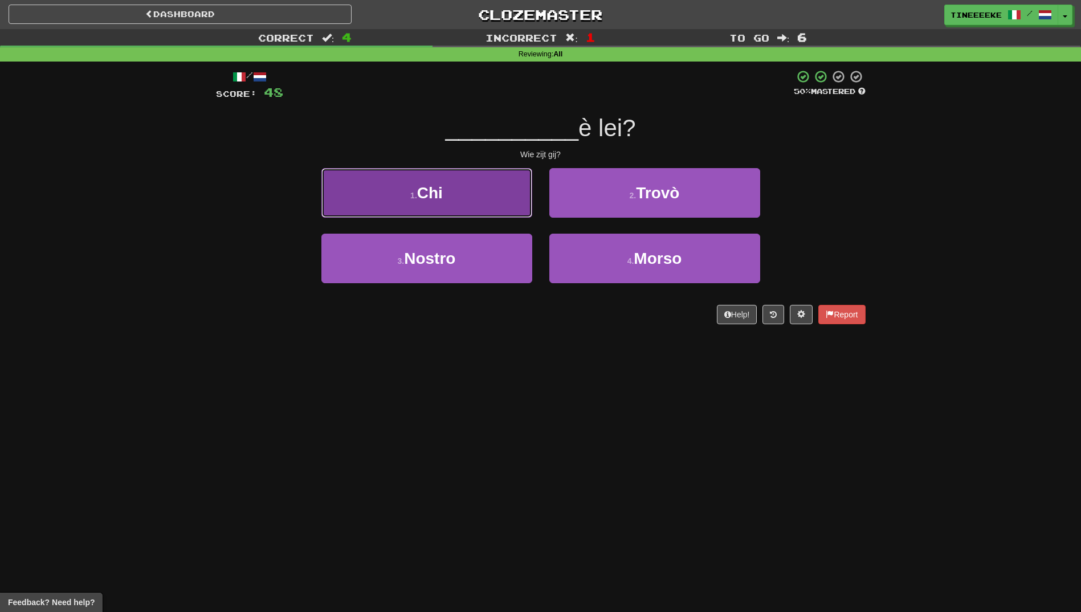
click at [474, 201] on button "1 . Chi" at bounding box center [426, 193] width 211 height 50
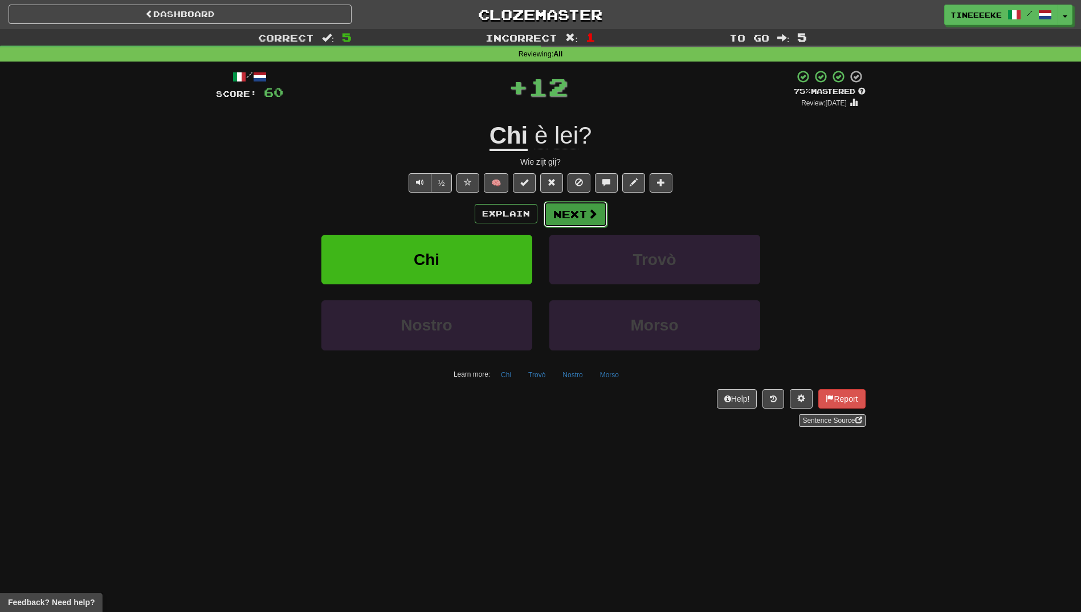
click at [584, 218] on button "Next" at bounding box center [576, 214] width 64 height 26
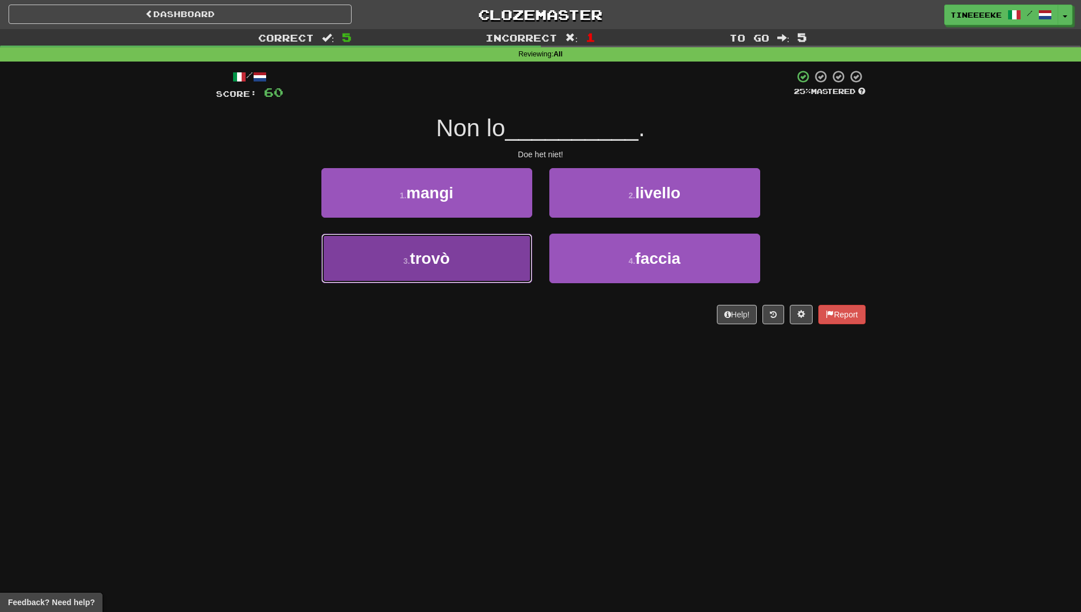
click at [472, 247] on button "3 . trovò" at bounding box center [426, 259] width 211 height 50
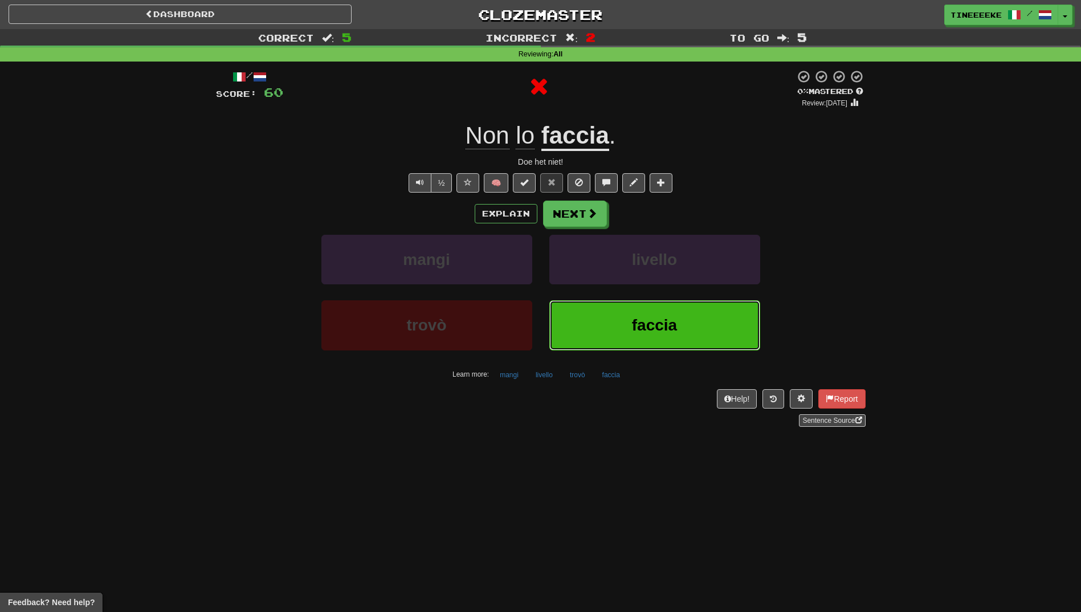
click at [594, 303] on button "faccia" at bounding box center [654, 325] width 211 height 50
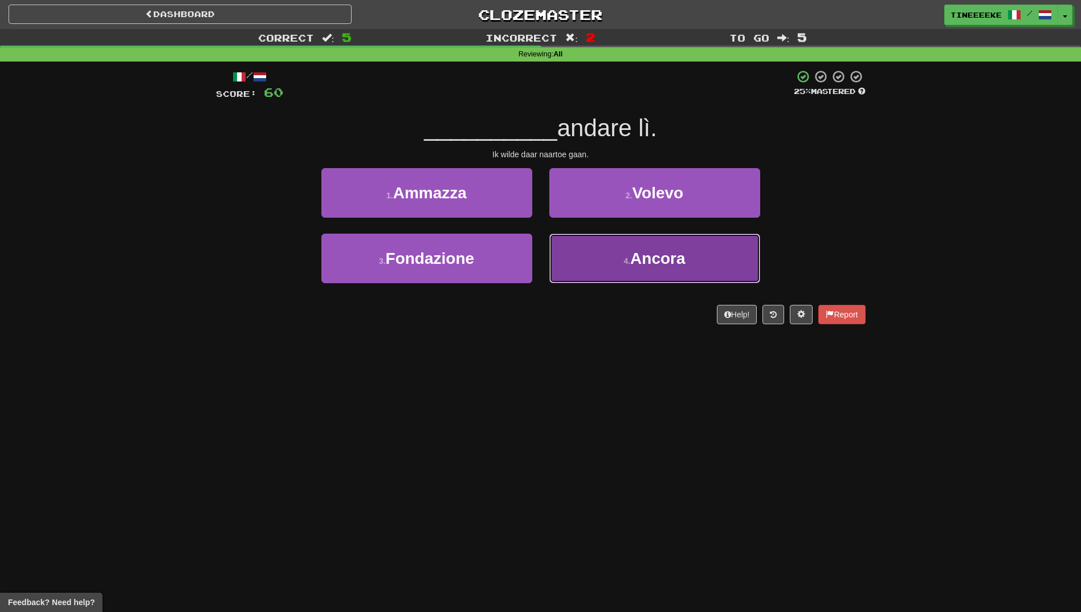
click at [598, 271] on button "4 . Ancora" at bounding box center [654, 259] width 211 height 50
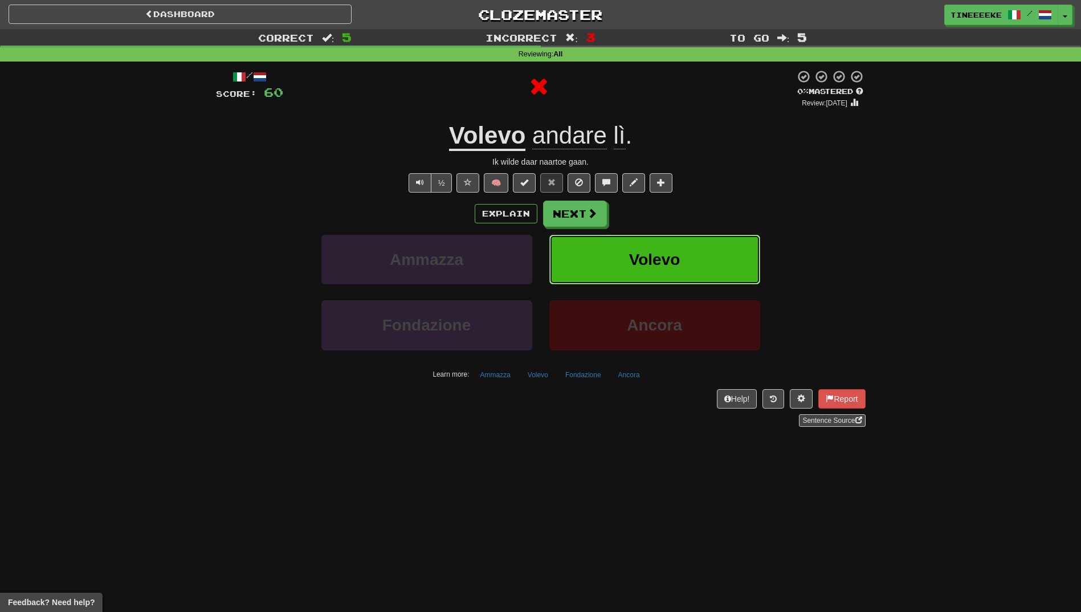
click at [602, 245] on button "Volevo" at bounding box center [654, 260] width 211 height 50
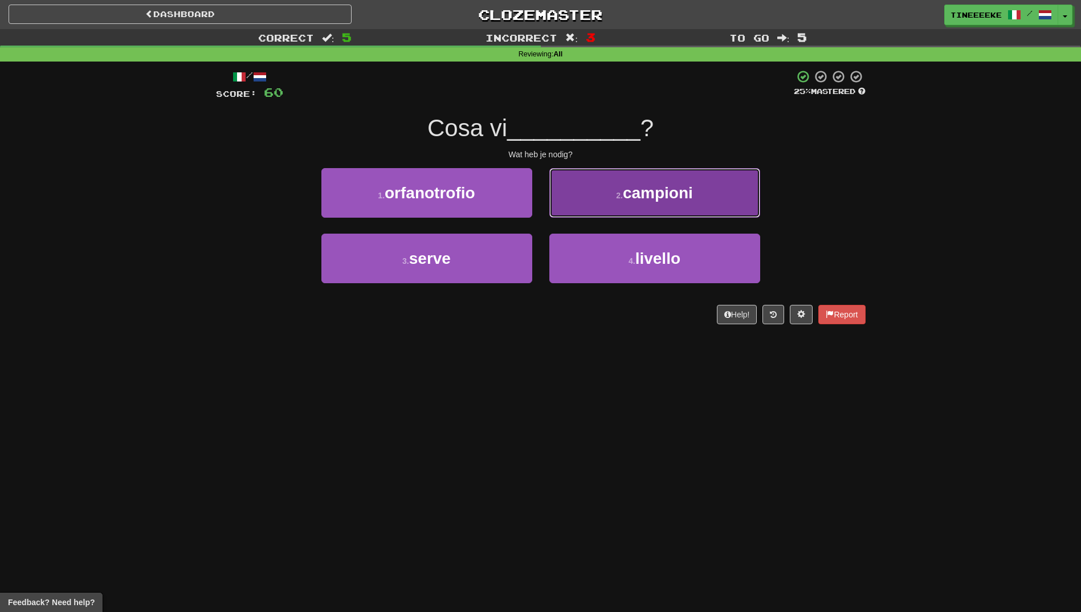
click at [626, 189] on span "campioni" at bounding box center [658, 193] width 70 height 18
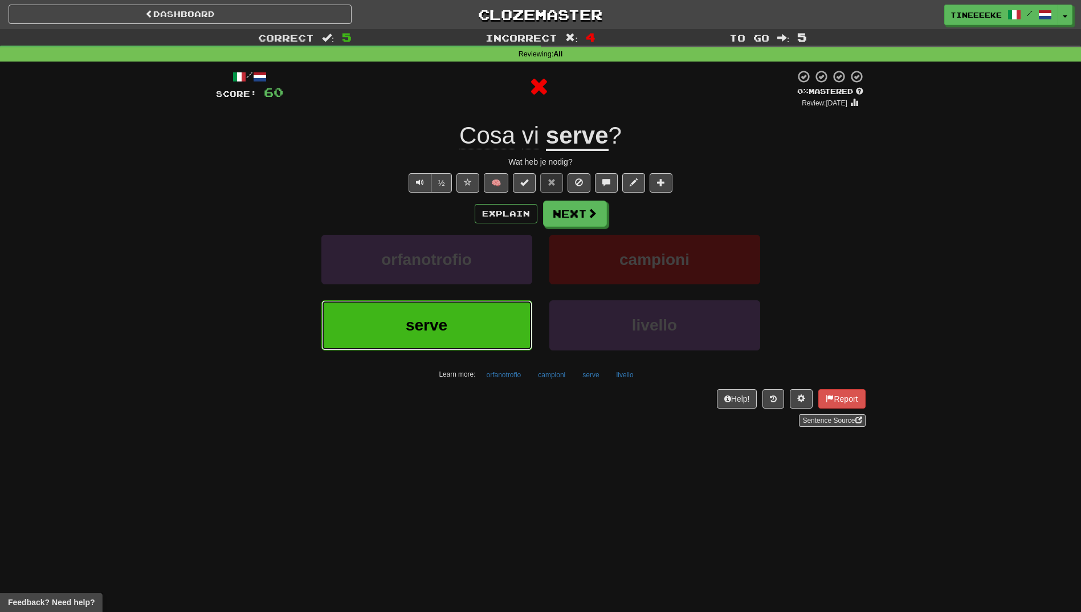
click at [468, 333] on button "serve" at bounding box center [426, 325] width 211 height 50
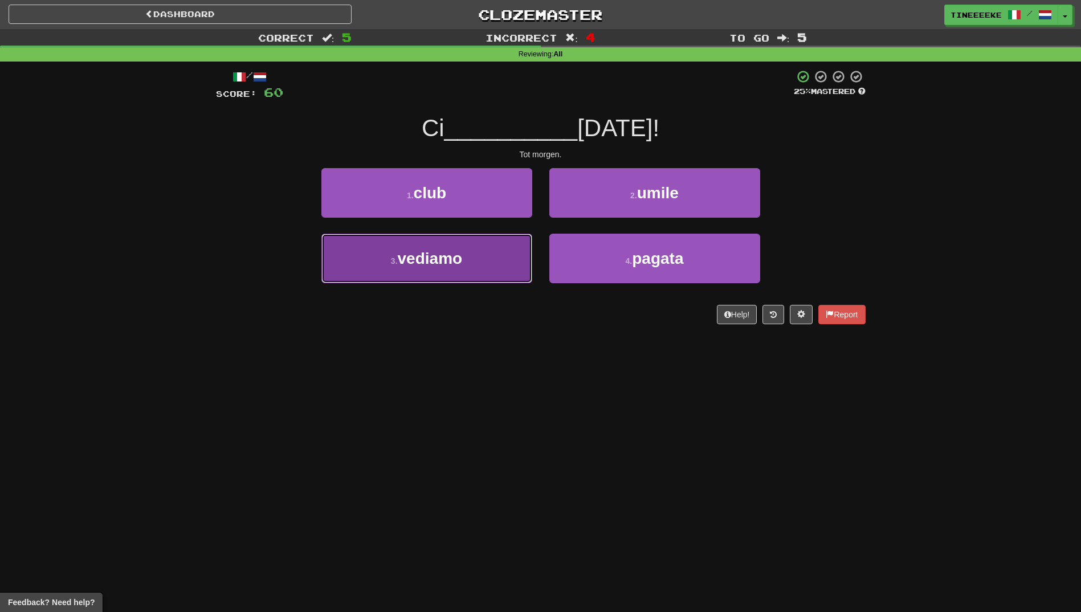
click at [491, 266] on button "3 . vediamo" at bounding box center [426, 259] width 211 height 50
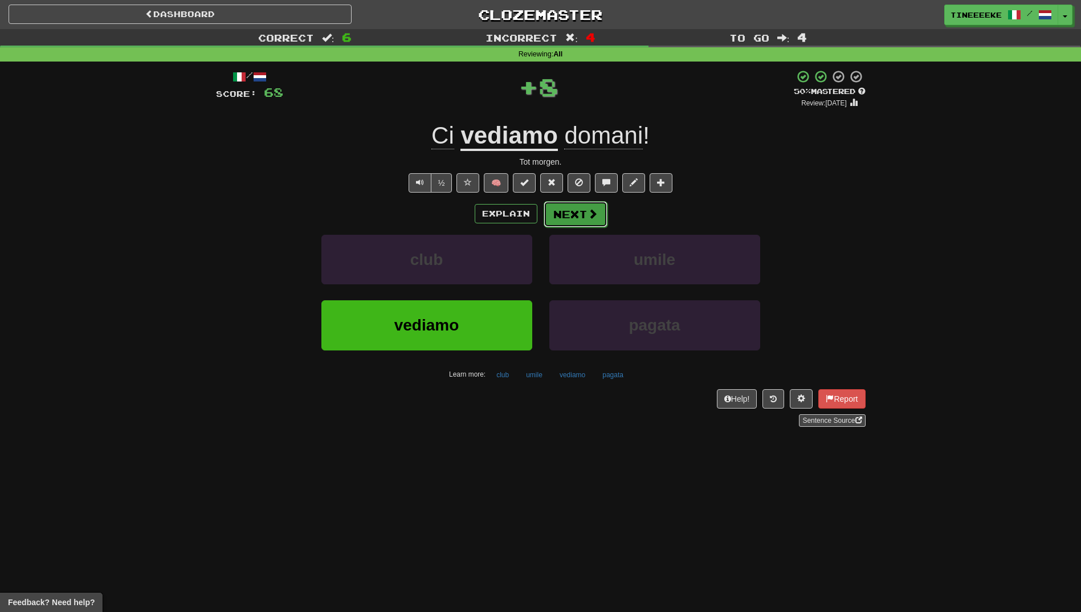
click at [575, 217] on button "Next" at bounding box center [576, 214] width 64 height 26
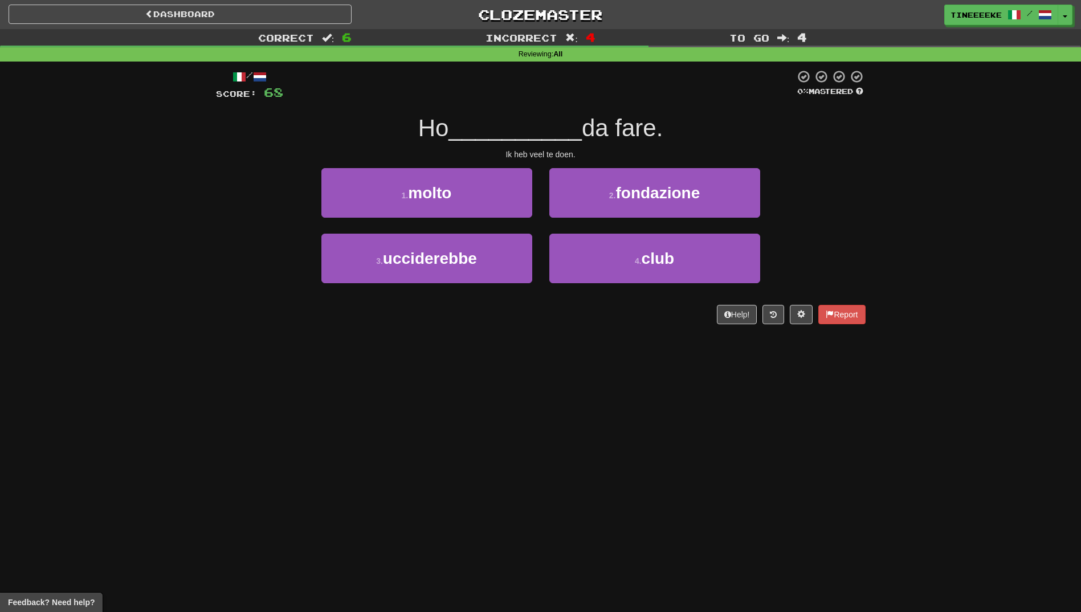
drag, startPoint x: 575, startPoint y: 217, endPoint x: 940, endPoint y: 199, distance: 365.2
click at [940, 199] on div "Correct : 6 Incorrect : 4 To go : 4 Reviewing : All / Score: 68 0 % Mastered Ho…" at bounding box center [540, 184] width 1081 height 311
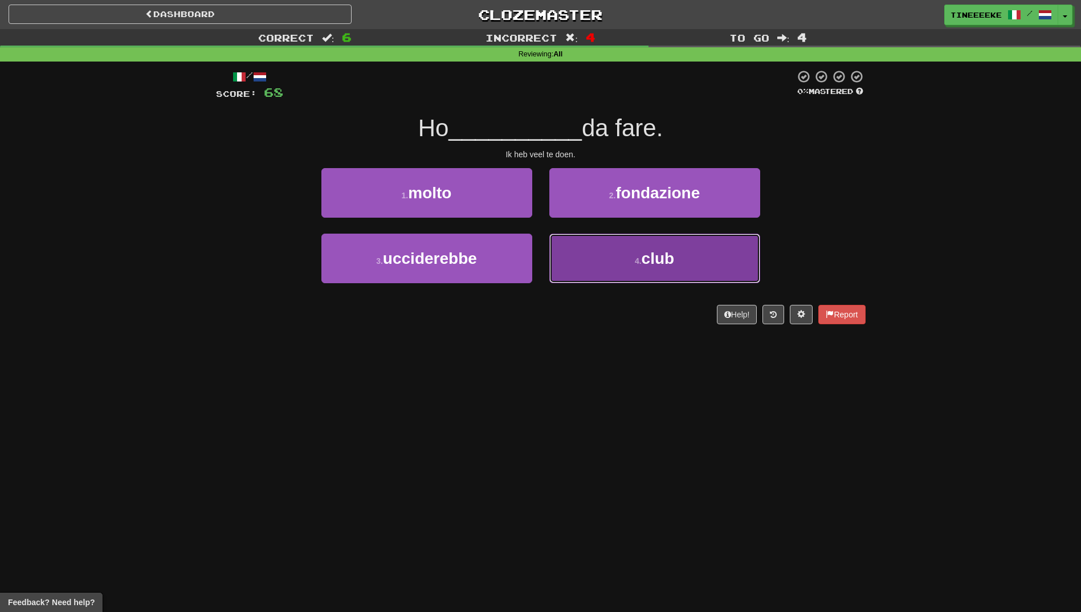
click at [659, 247] on button "4 . club" at bounding box center [654, 259] width 211 height 50
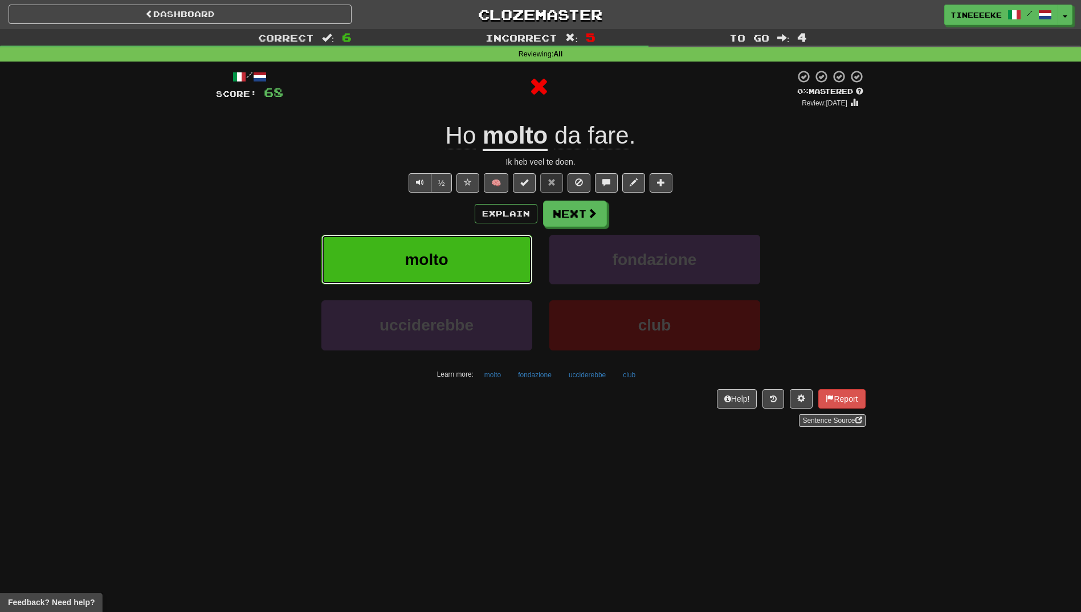
click at [435, 255] on span "molto" at bounding box center [426, 260] width 43 height 18
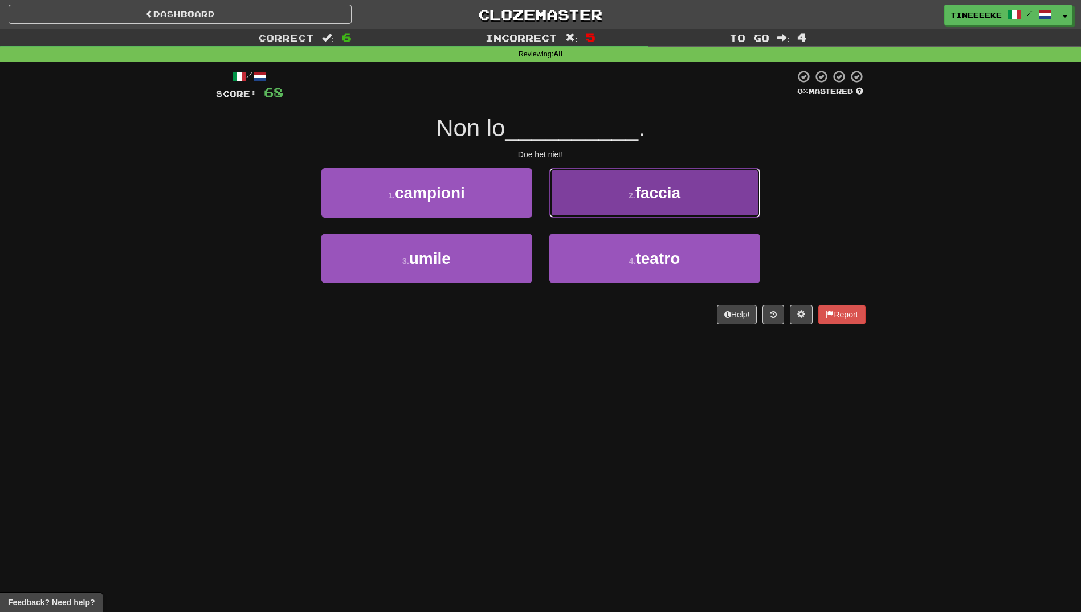
click at [633, 195] on small "2 ." at bounding box center [632, 195] width 7 height 9
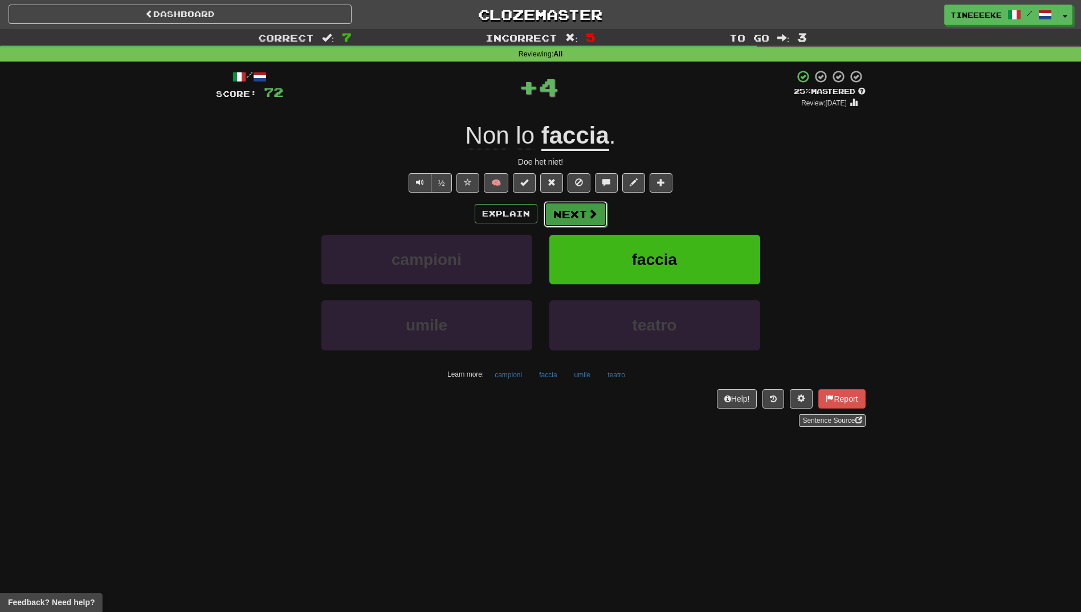
click at [581, 209] on button "Next" at bounding box center [576, 214] width 64 height 26
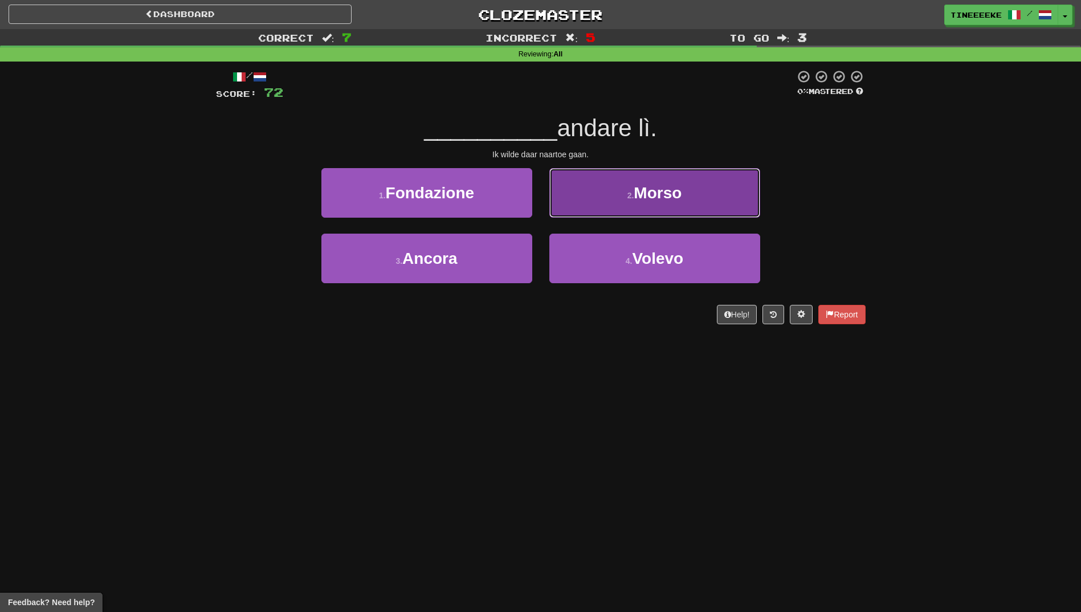
click at [608, 194] on button "2 . Morso" at bounding box center [654, 193] width 211 height 50
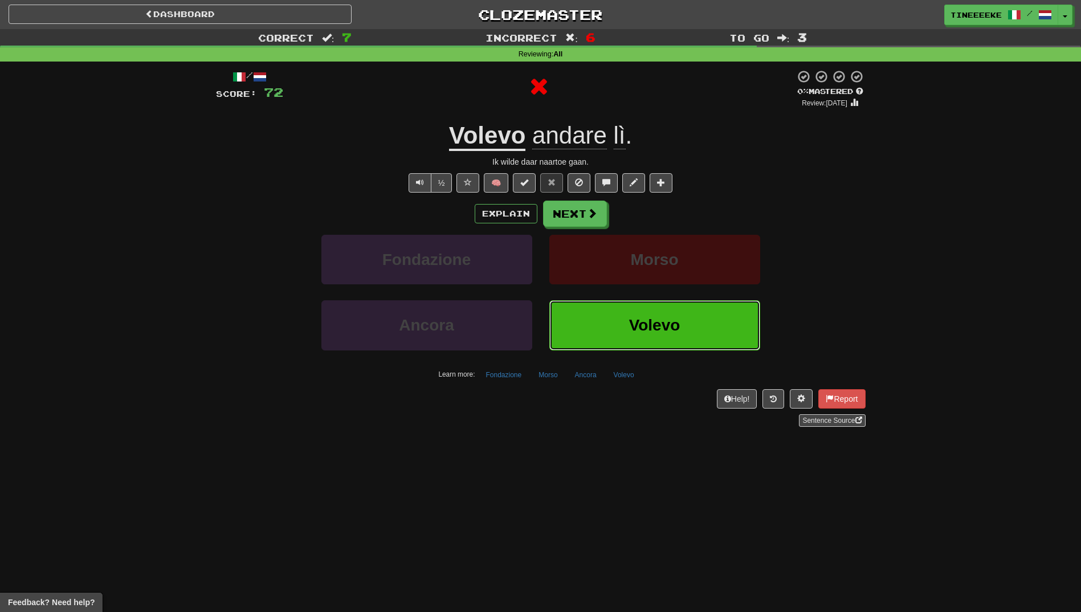
click at [578, 310] on button "Volevo" at bounding box center [654, 325] width 211 height 50
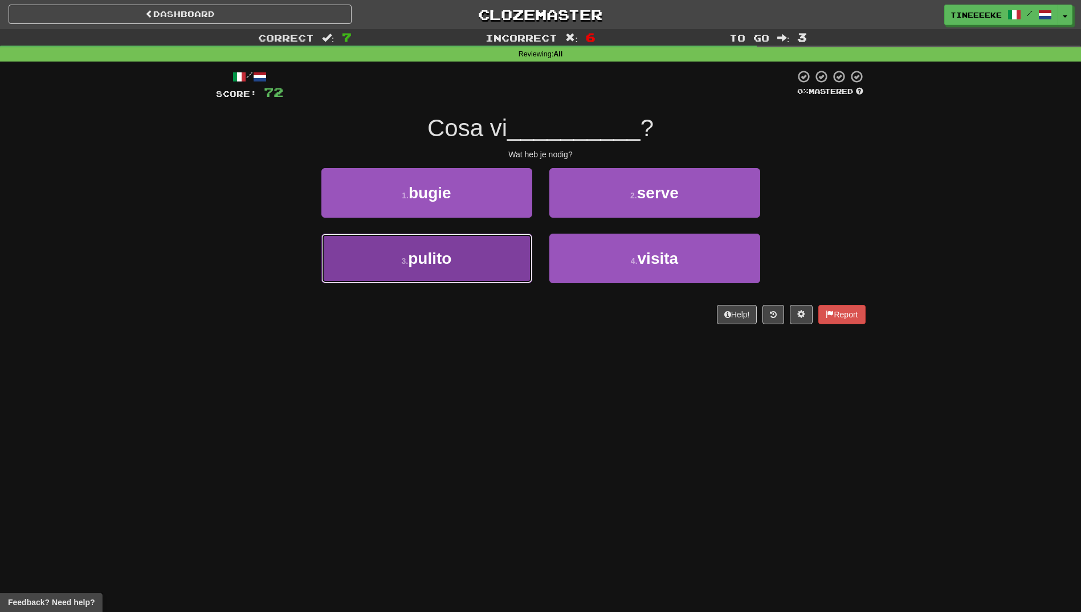
click at [516, 256] on button "3 . pulito" at bounding box center [426, 259] width 211 height 50
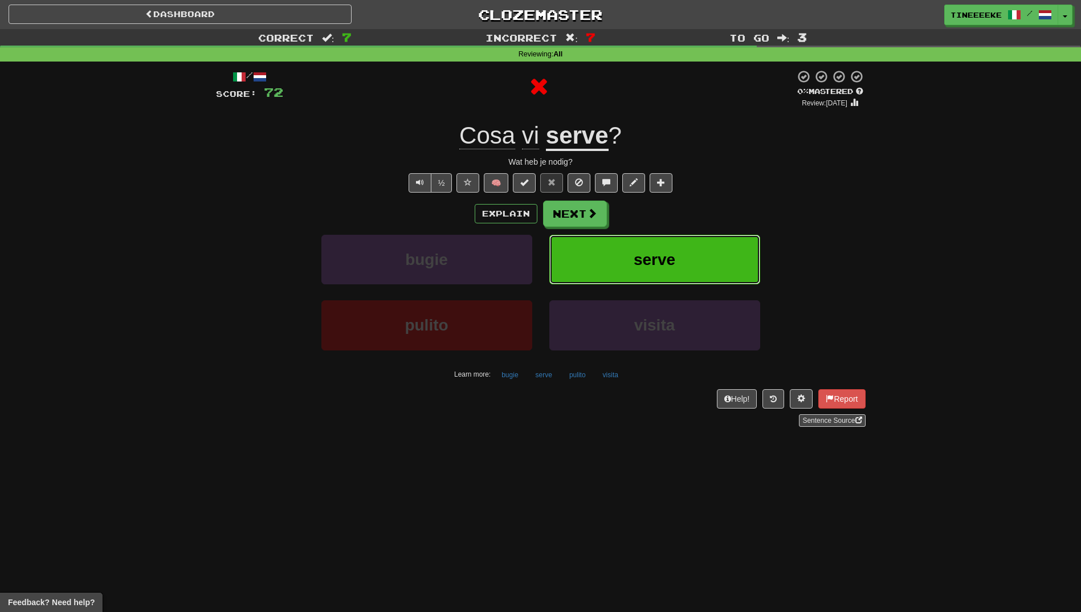
click at [568, 246] on button "serve" at bounding box center [654, 260] width 211 height 50
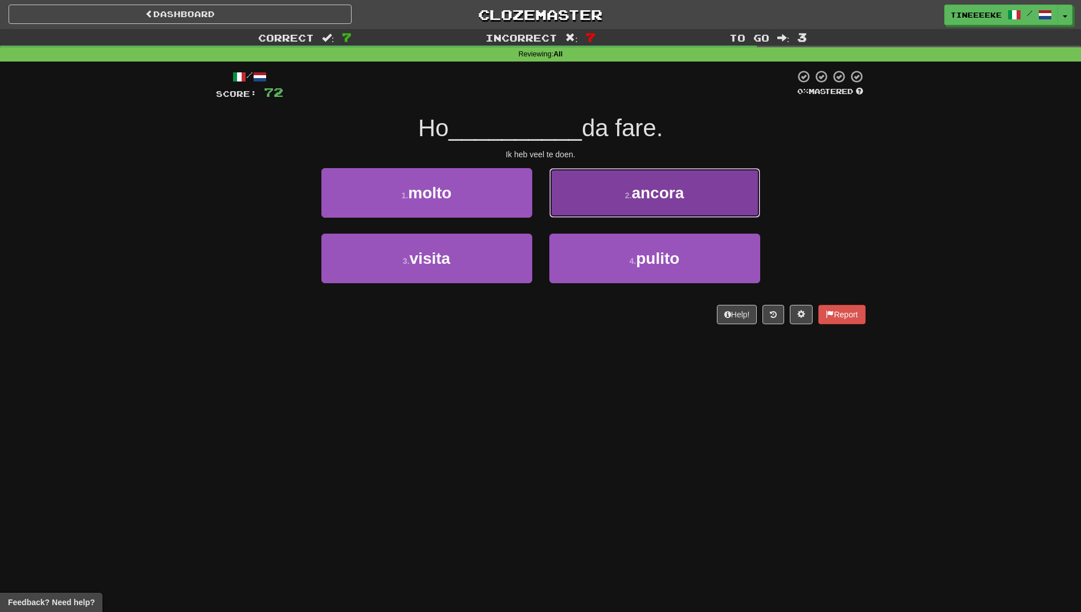
click at [677, 194] on span "ancora" at bounding box center [658, 193] width 52 height 18
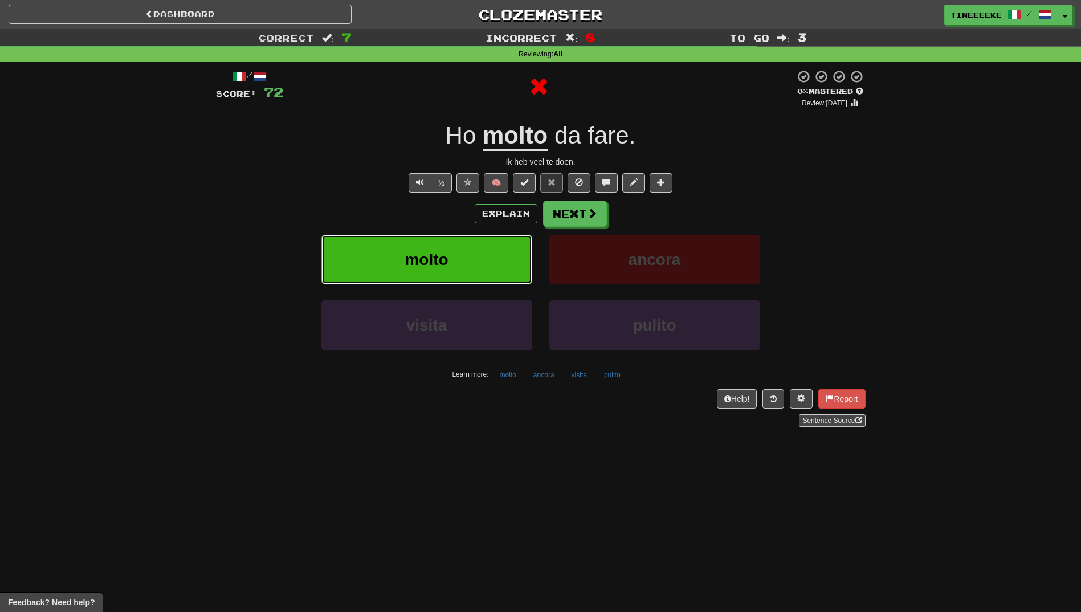
click at [476, 263] on button "molto" at bounding box center [426, 260] width 211 height 50
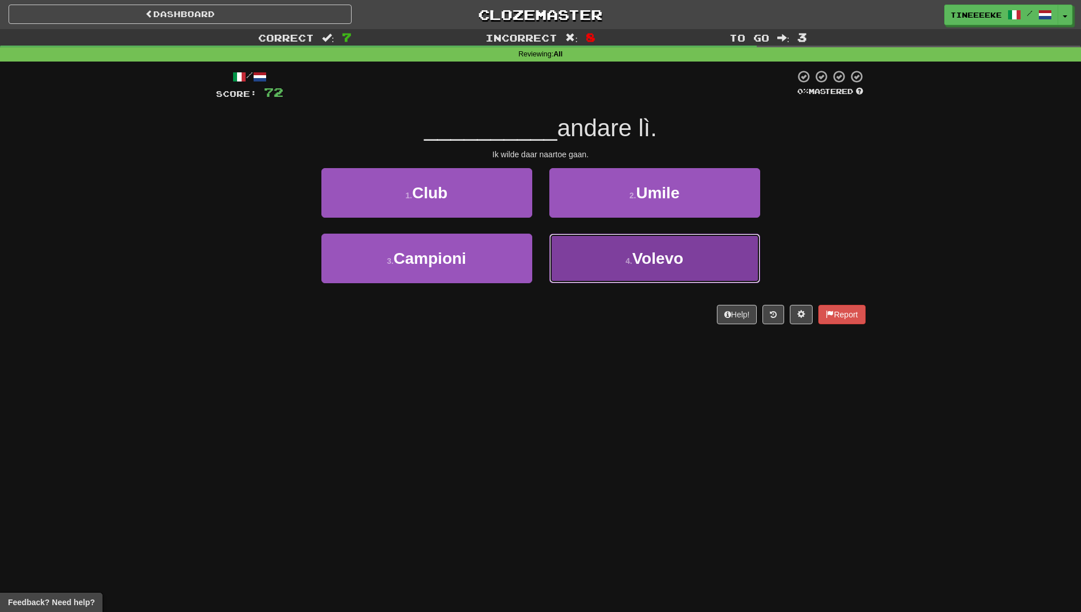
click at [624, 253] on button "4 . [GEOGRAPHIC_DATA]" at bounding box center [654, 259] width 211 height 50
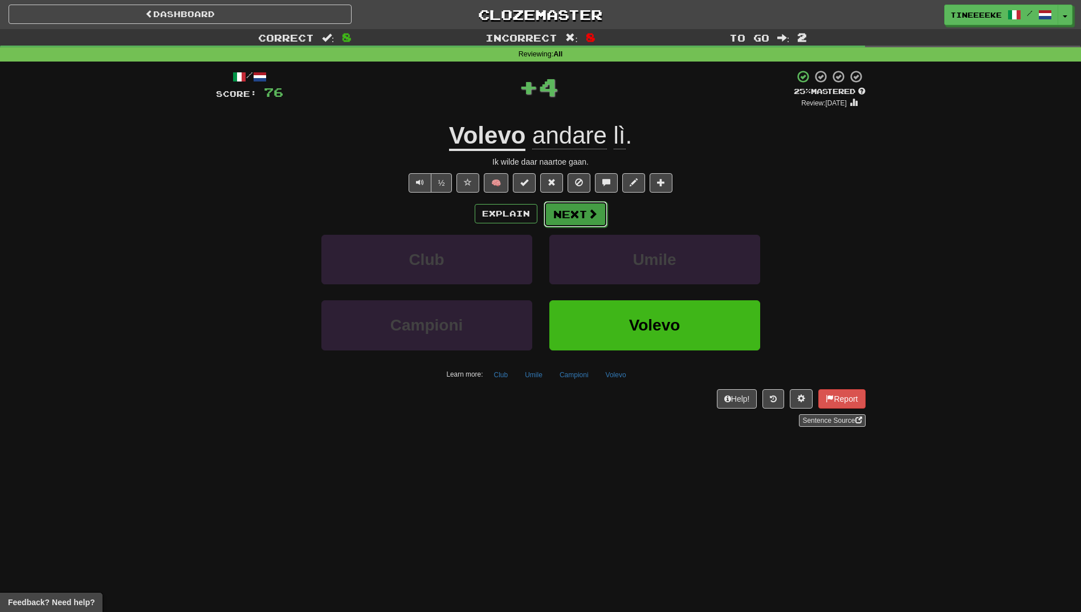
click at [548, 204] on button "Next" at bounding box center [576, 214] width 64 height 26
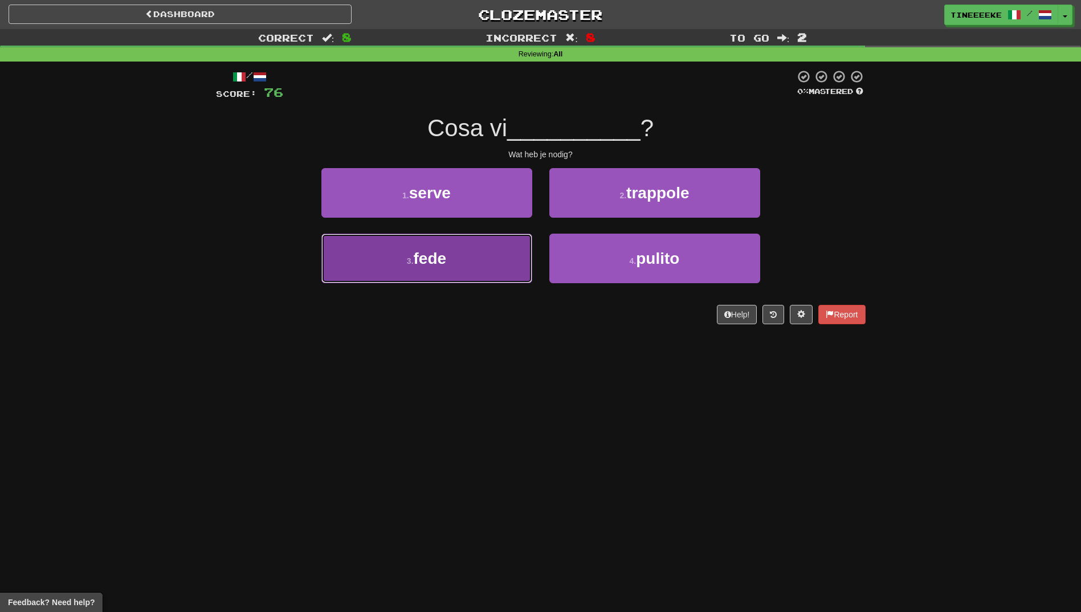
click at [470, 243] on button "3 . fede" at bounding box center [426, 259] width 211 height 50
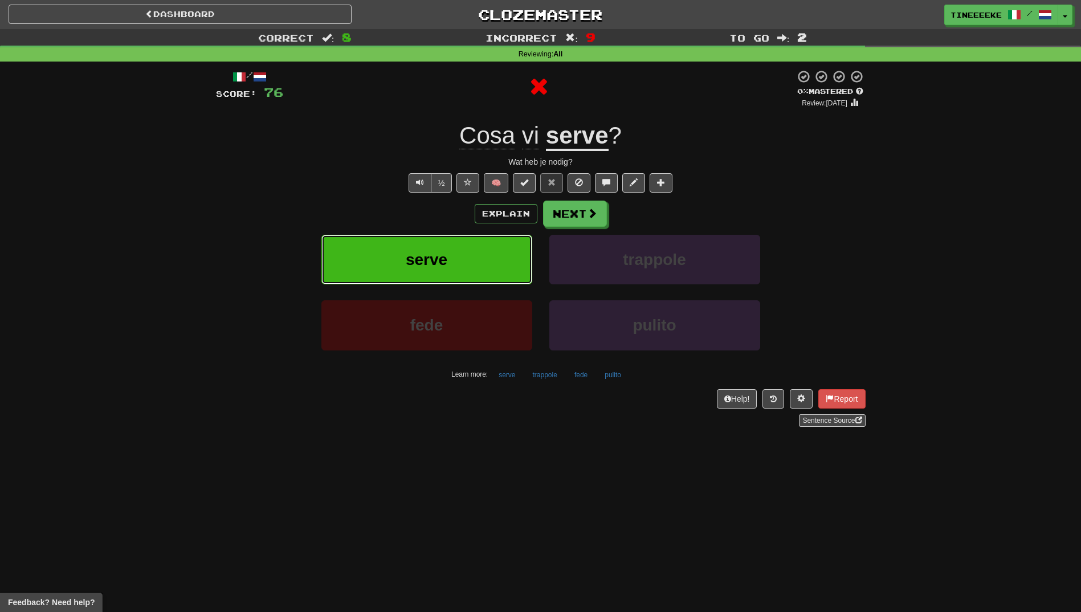
click at [442, 270] on button "serve" at bounding box center [426, 260] width 211 height 50
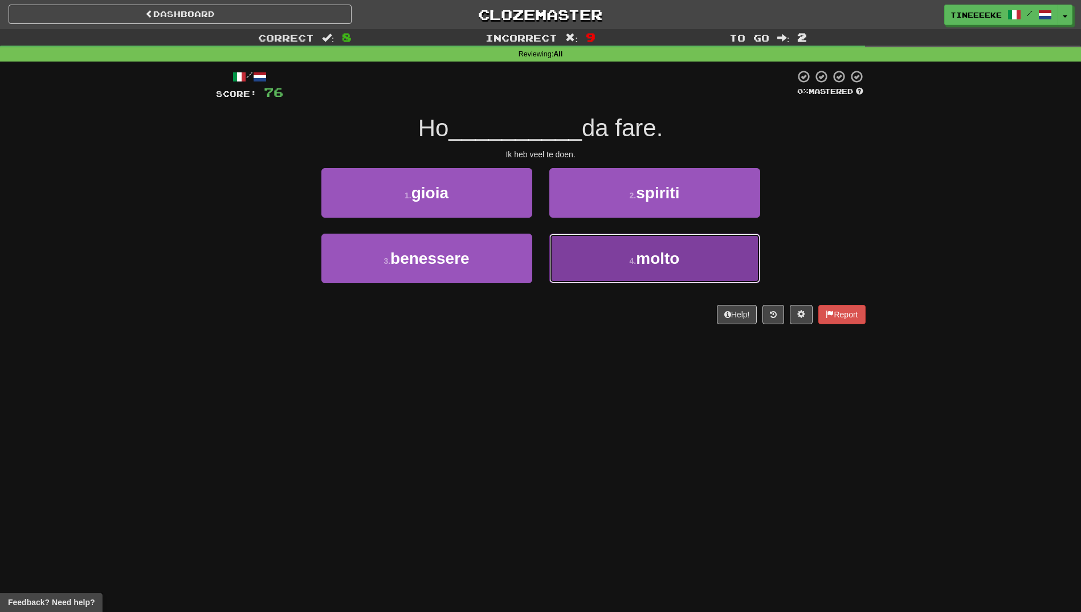
click at [624, 266] on button "4 . molto" at bounding box center [654, 259] width 211 height 50
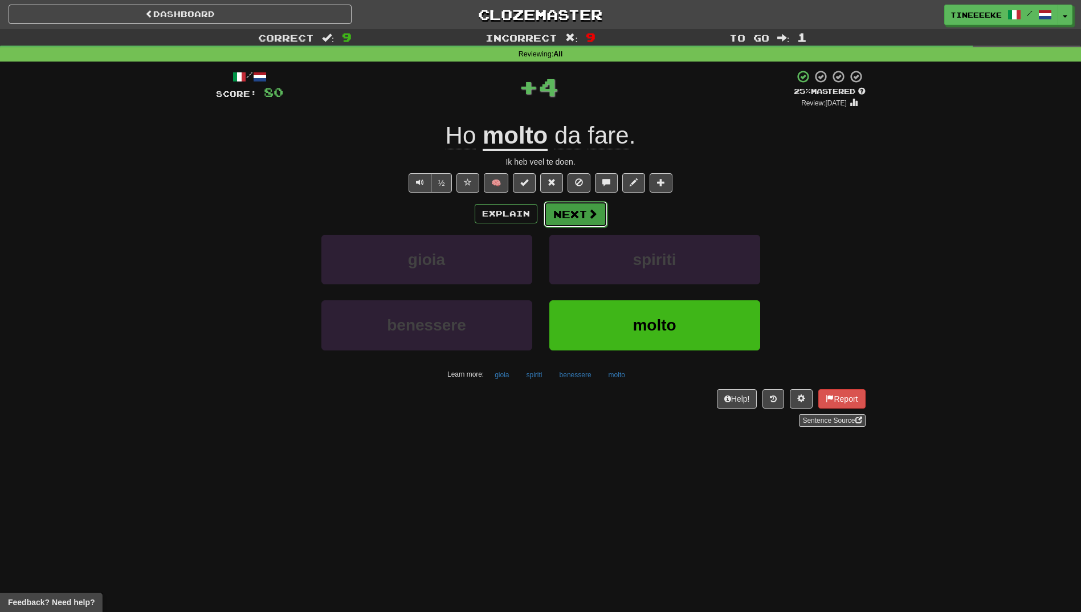
click at [555, 210] on button "Next" at bounding box center [576, 214] width 64 height 26
